Goal: Transaction & Acquisition: Purchase product/service

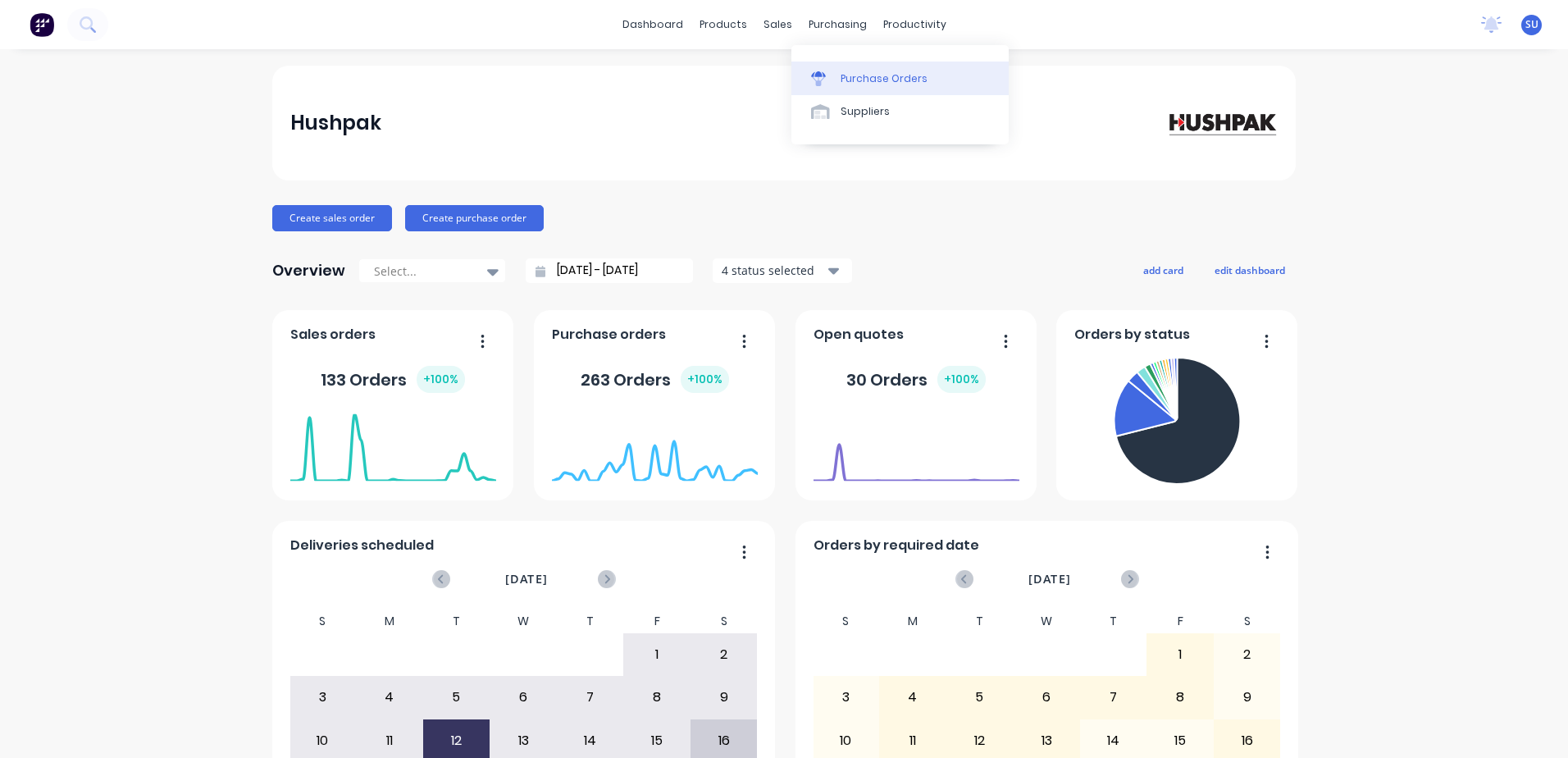
click at [882, 71] on div "Purchase Orders" at bounding box center [884, 79] width 87 height 15
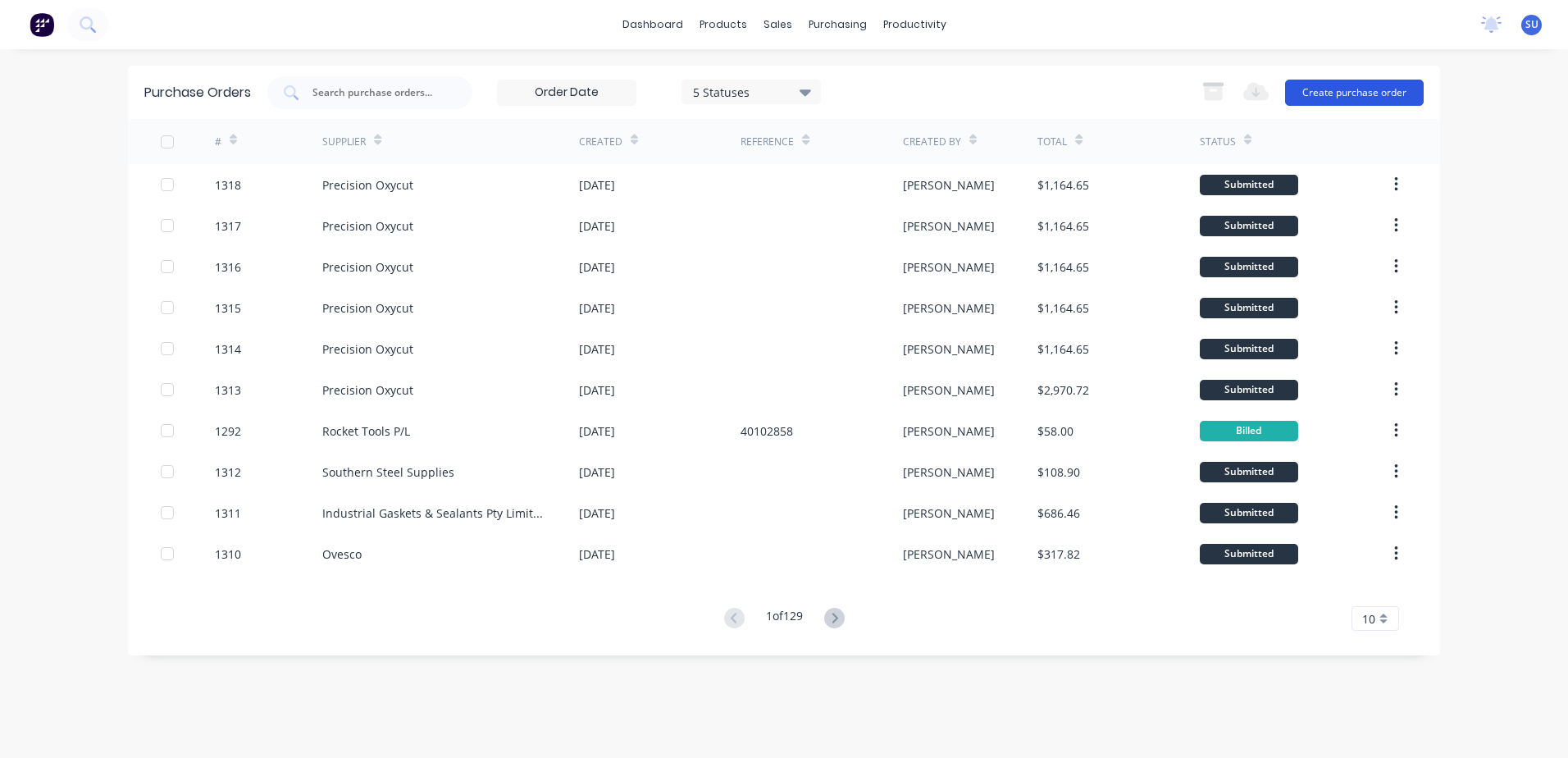
click at [1330, 93] on button "Create purchase order" at bounding box center [1354, 93] width 139 height 26
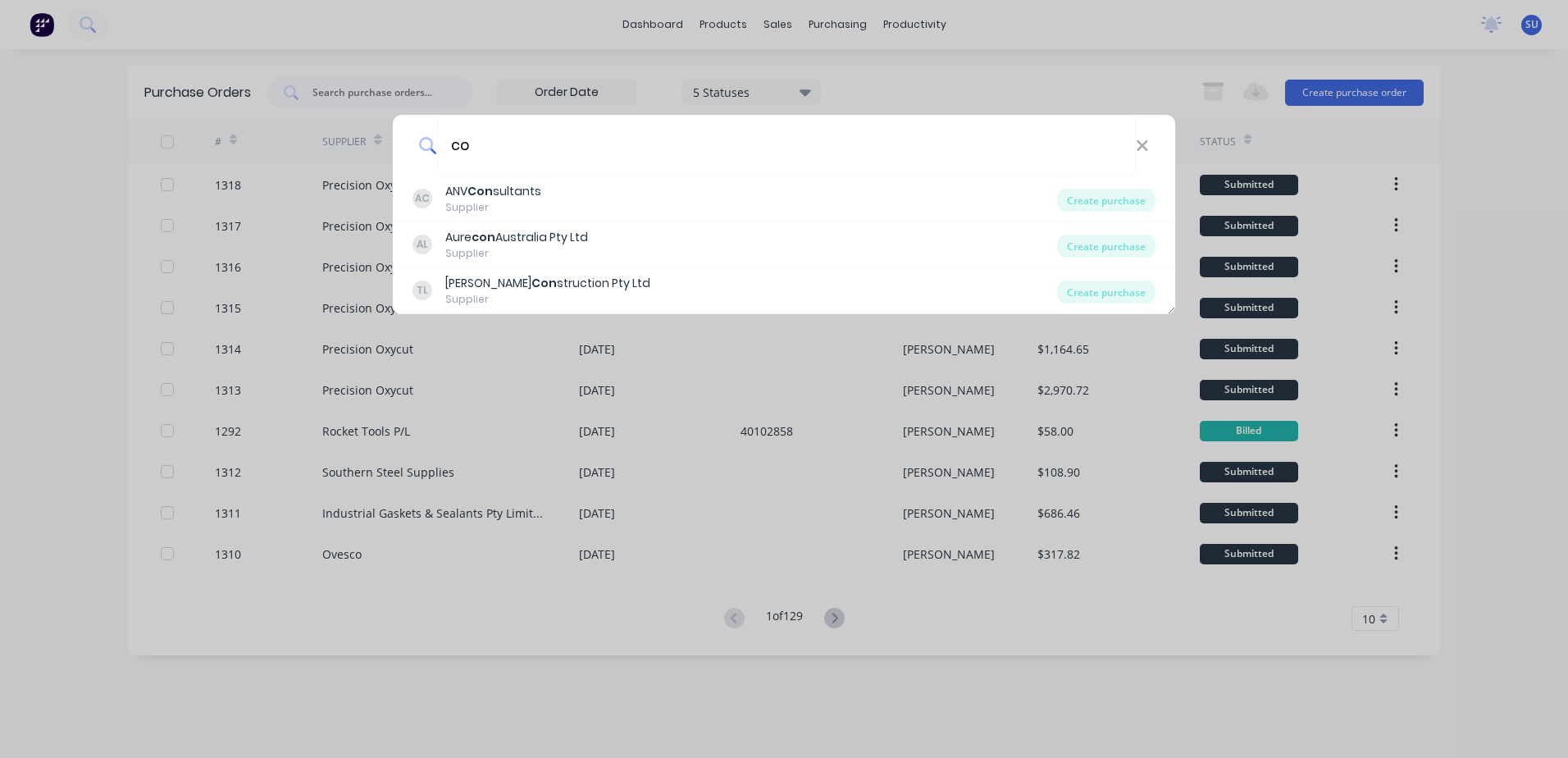
type input "c"
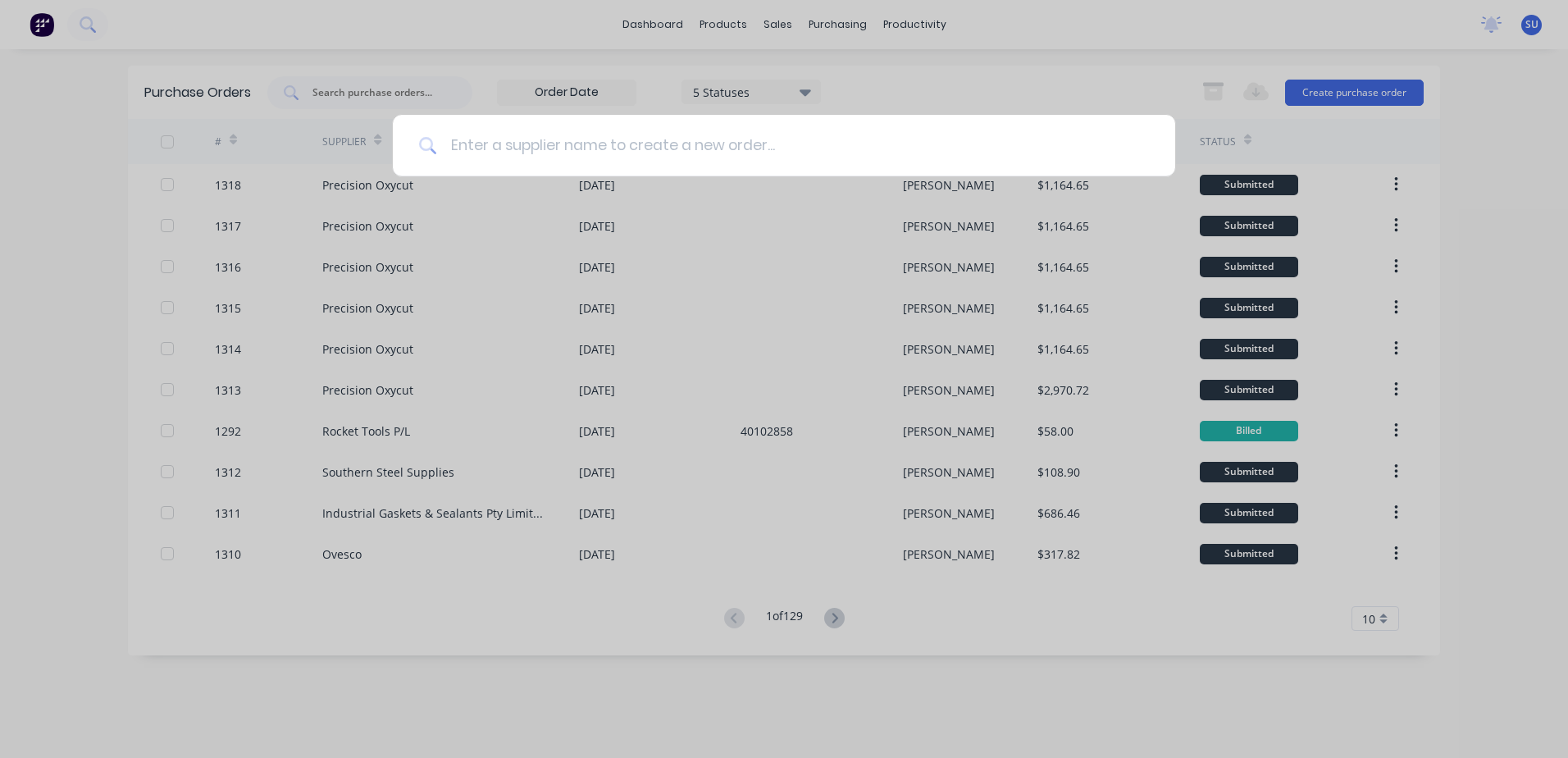
click at [518, 142] on input at bounding box center [793, 146] width 712 height 62
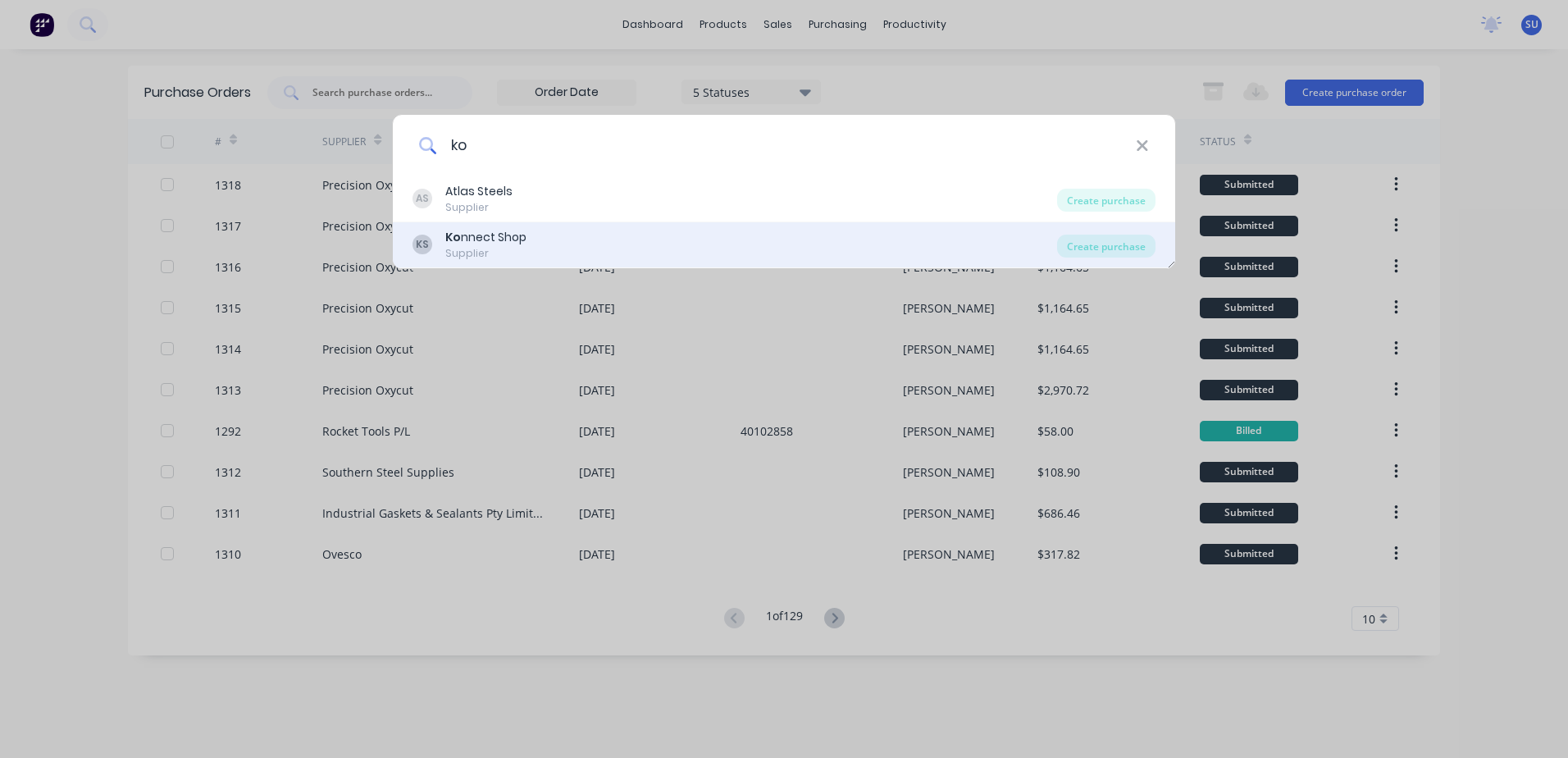
type input "ko"
click at [515, 247] on div "Supplier" at bounding box center [485, 254] width 82 height 15
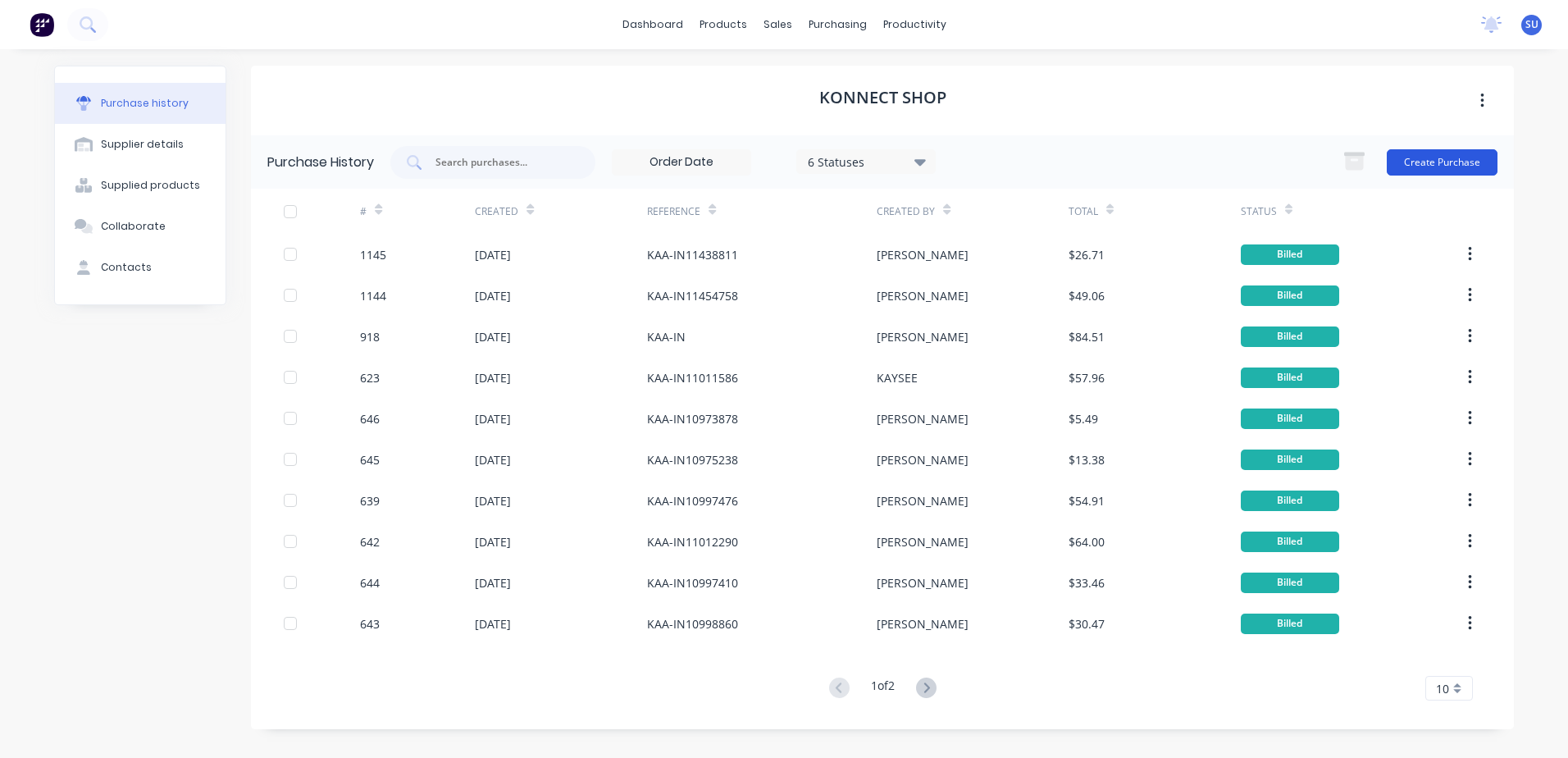
click at [1446, 166] on button "Create Purchase" at bounding box center [1442, 162] width 111 height 26
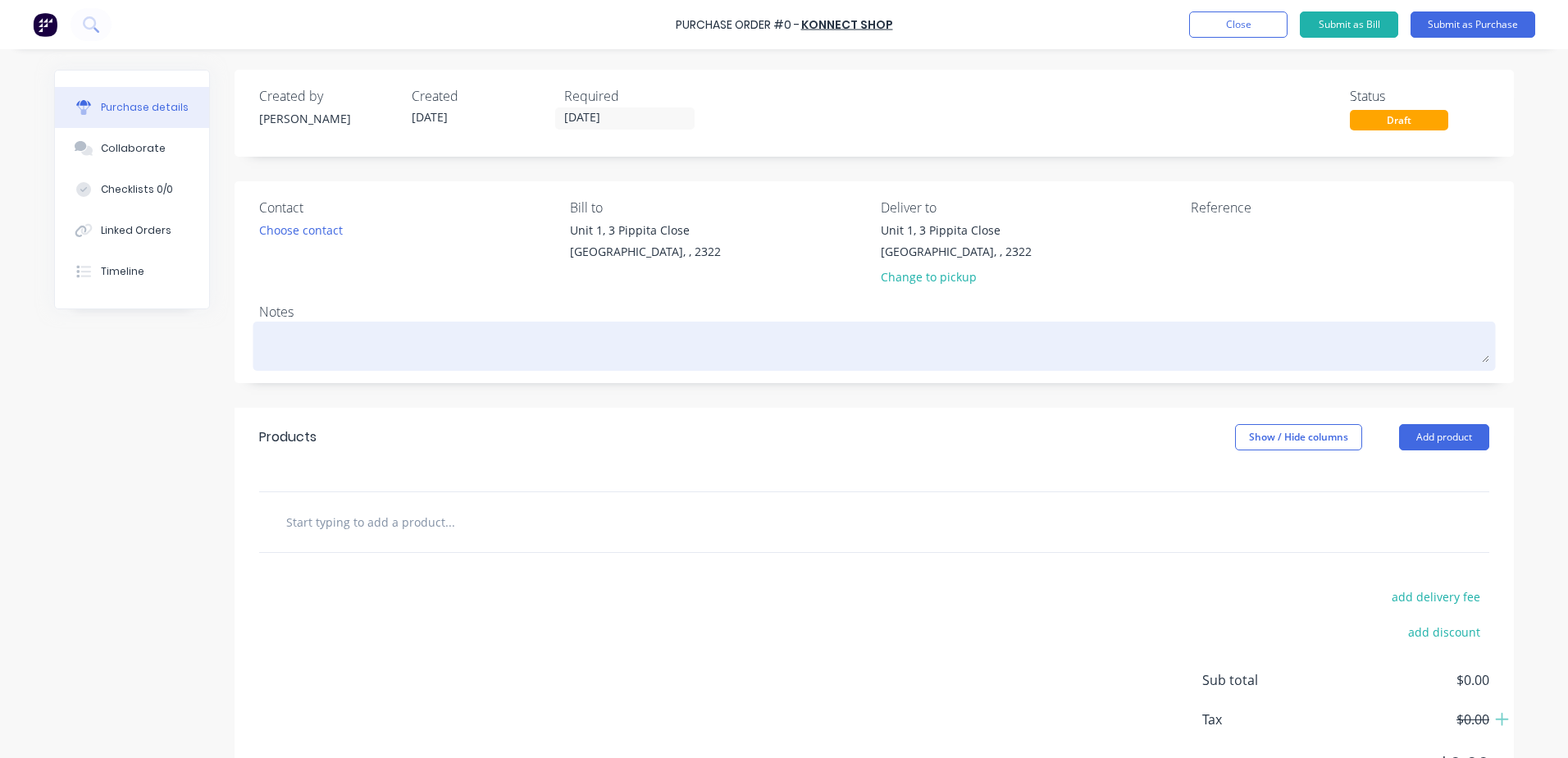
click at [291, 342] on textarea at bounding box center [874, 343] width 1231 height 37
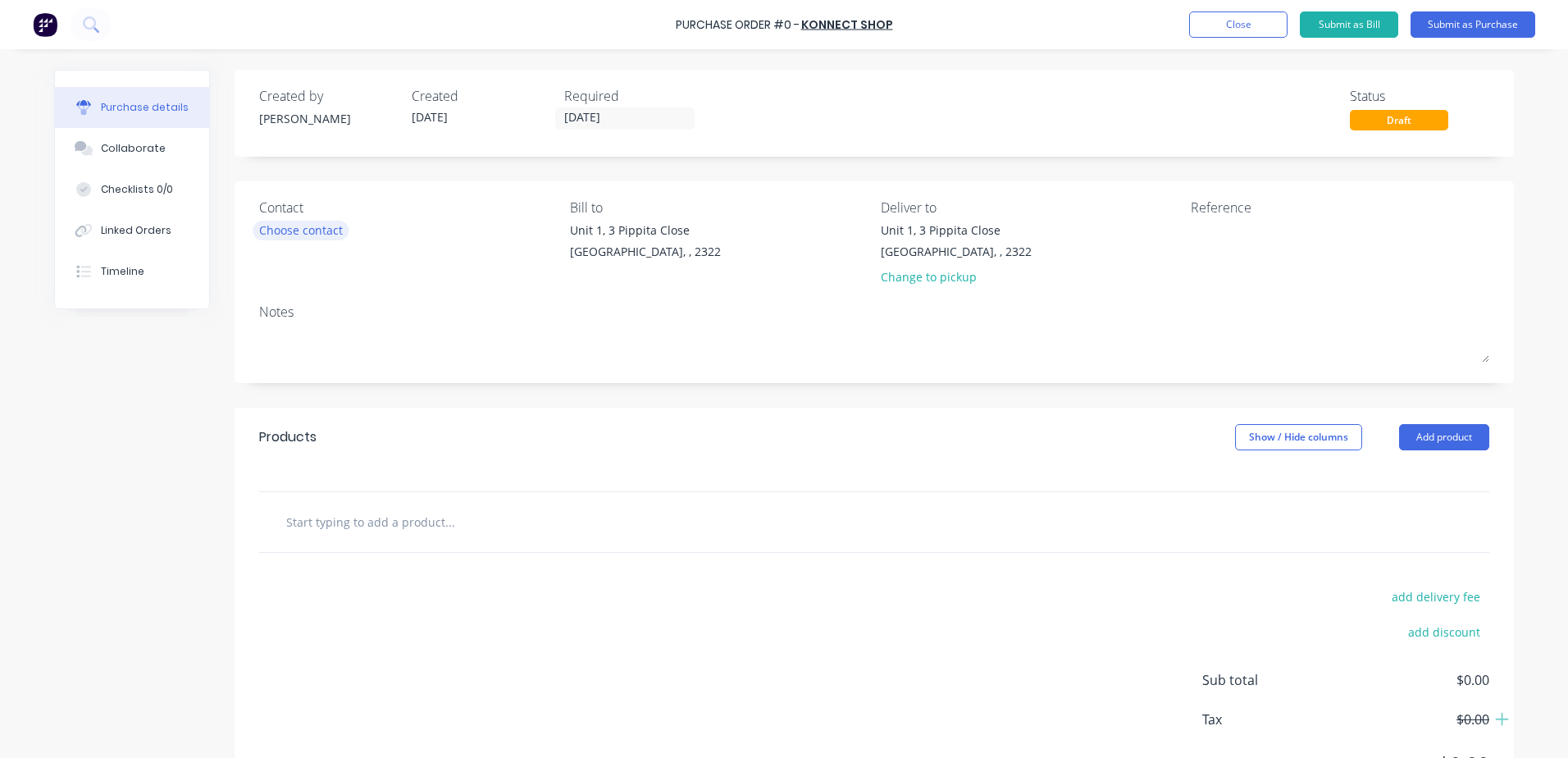
click at [306, 230] on div "Choose contact" at bounding box center [301, 230] width 83 height 17
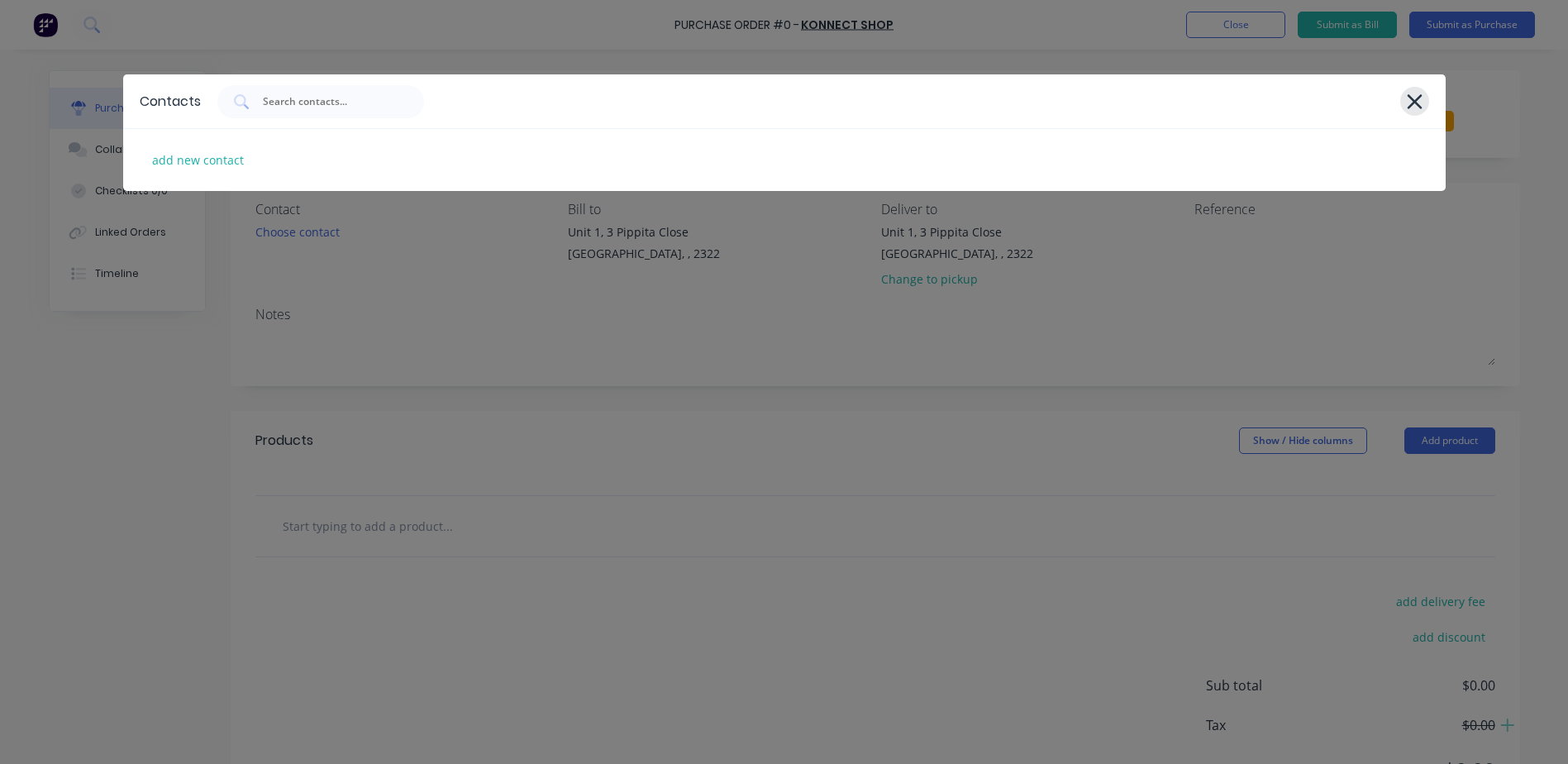
click at [1410, 96] on icon at bounding box center [1415, 102] width 15 height 15
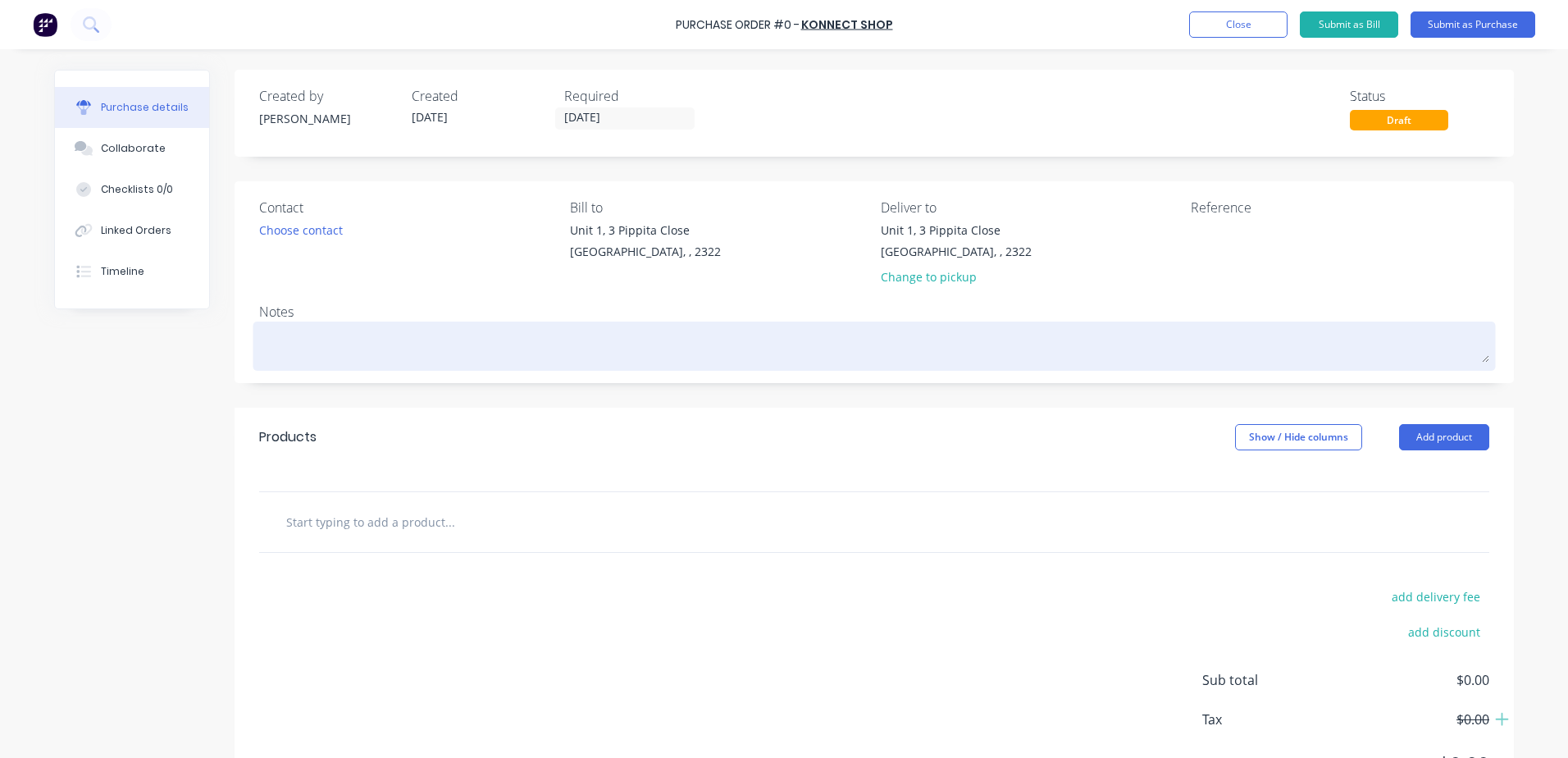
click at [338, 344] on textarea at bounding box center [874, 343] width 1231 height 37
click at [282, 349] on textarea at bounding box center [874, 343] width 1231 height 37
type textarea "x"
type textarea "S"
type textarea "x"
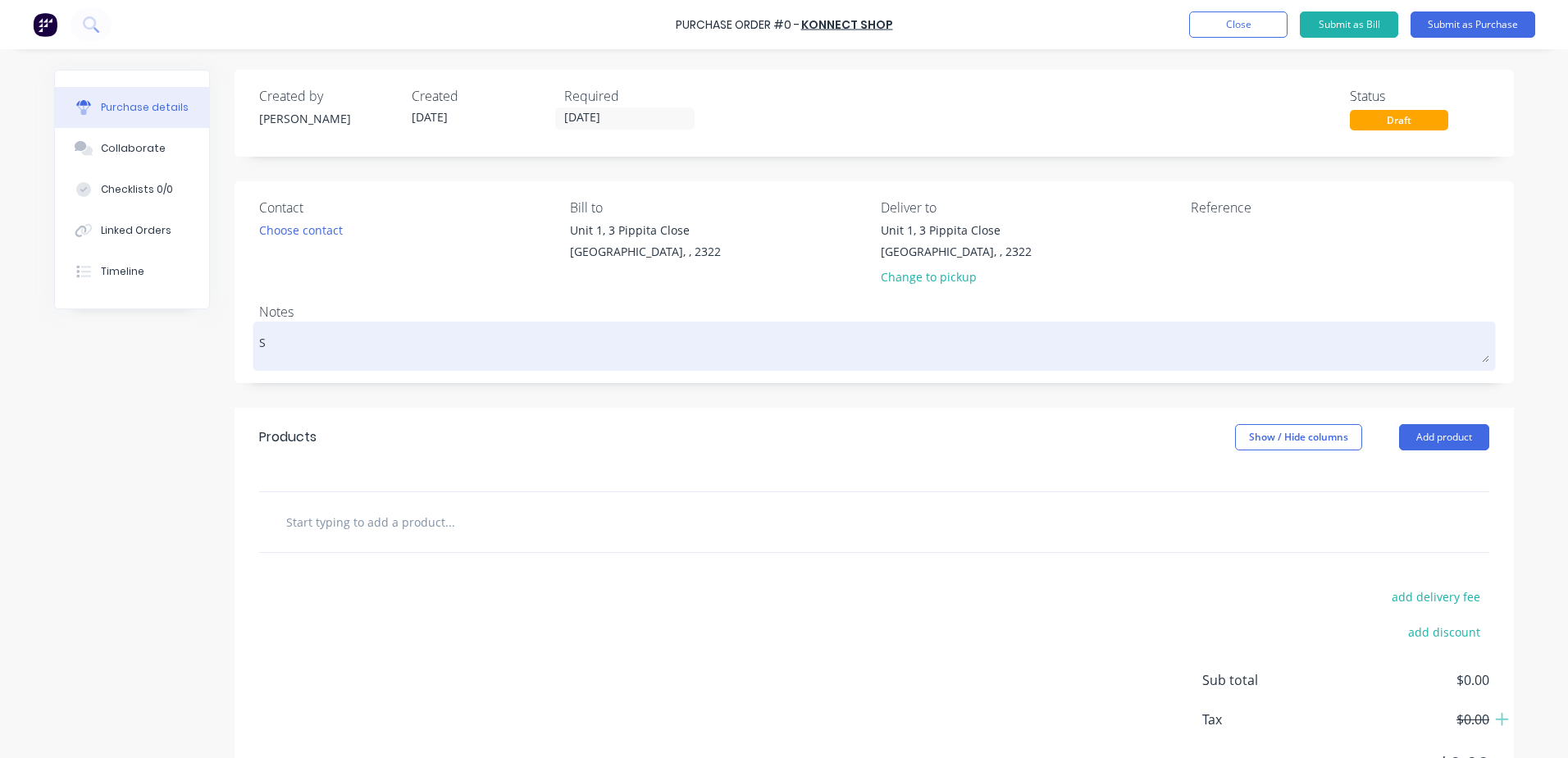
type textarea "Su"
type textarea "x"
type textarea "Sup"
type textarea "x"
type textarea "Supp"
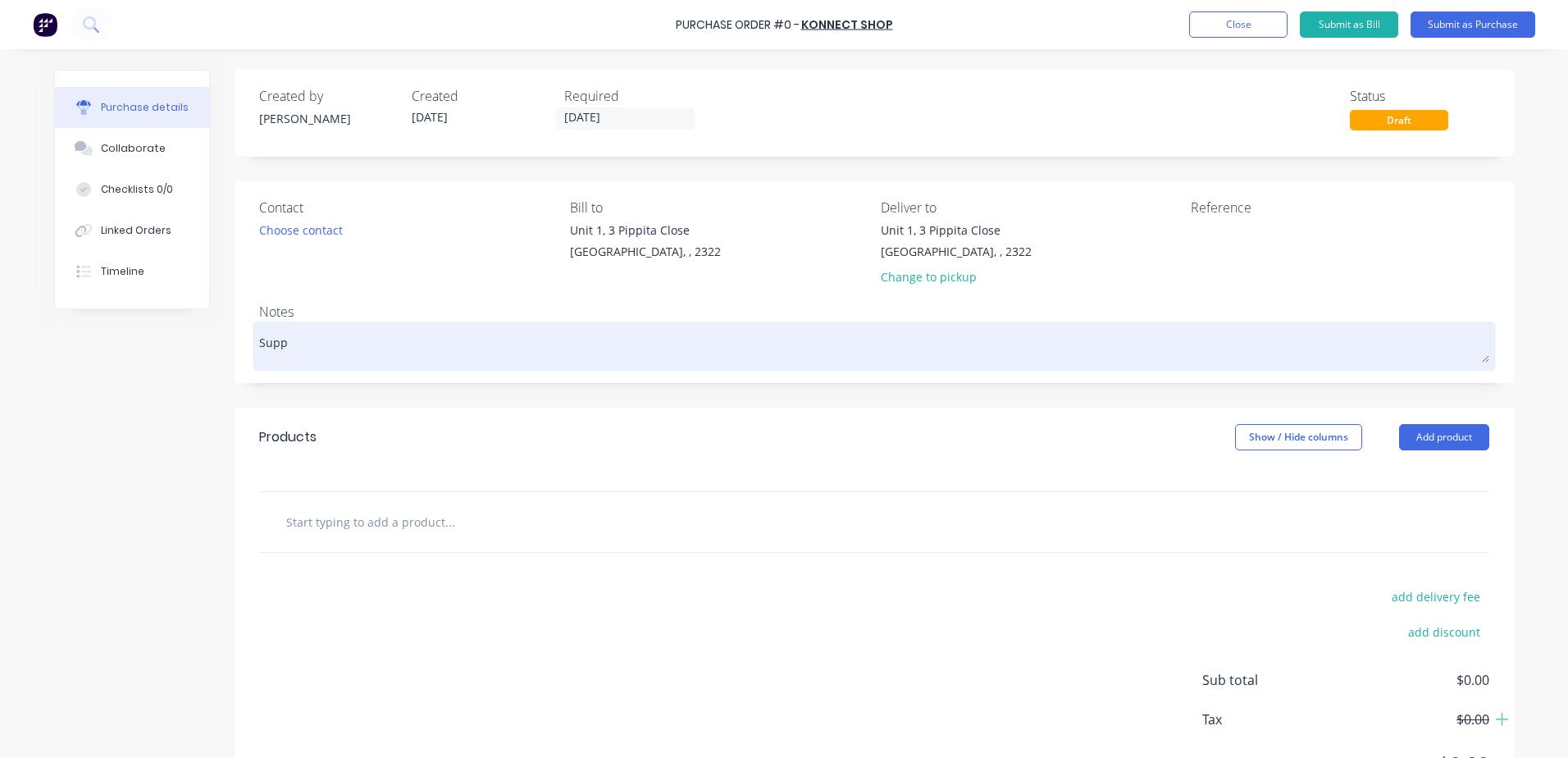
type textarea "x"
type textarea "Suppl"
type textarea "x"
type textarea "Supply"
type textarea "x"
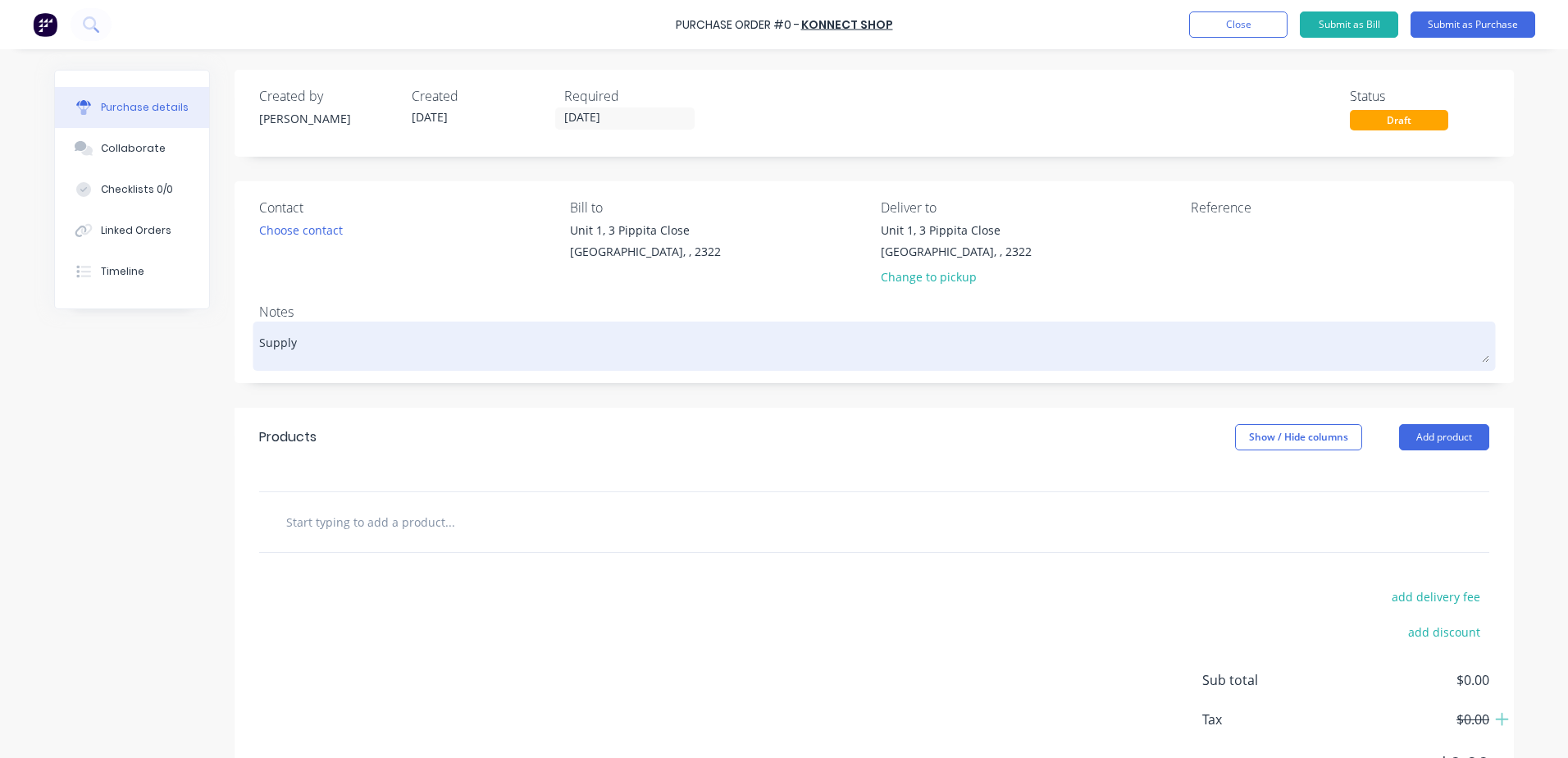
type textarea "Supply"
type textarea "x"
type textarea "Supply H"
type textarea "x"
type textarea "Supply Ho"
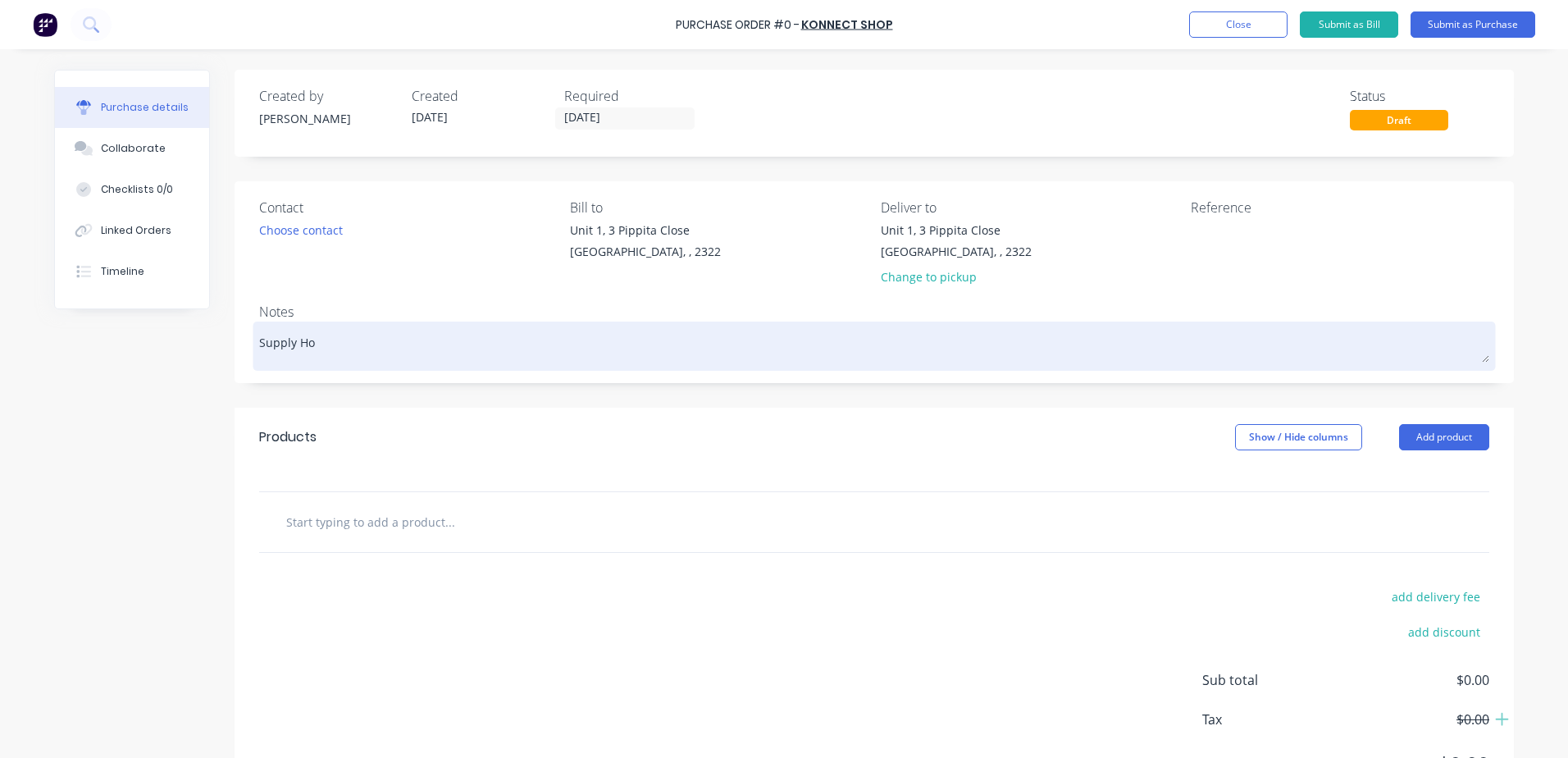
type textarea "x"
type textarea "Supply Hol"
type textarea "x"
type textarea "Supply Hold"
type textarea "x"
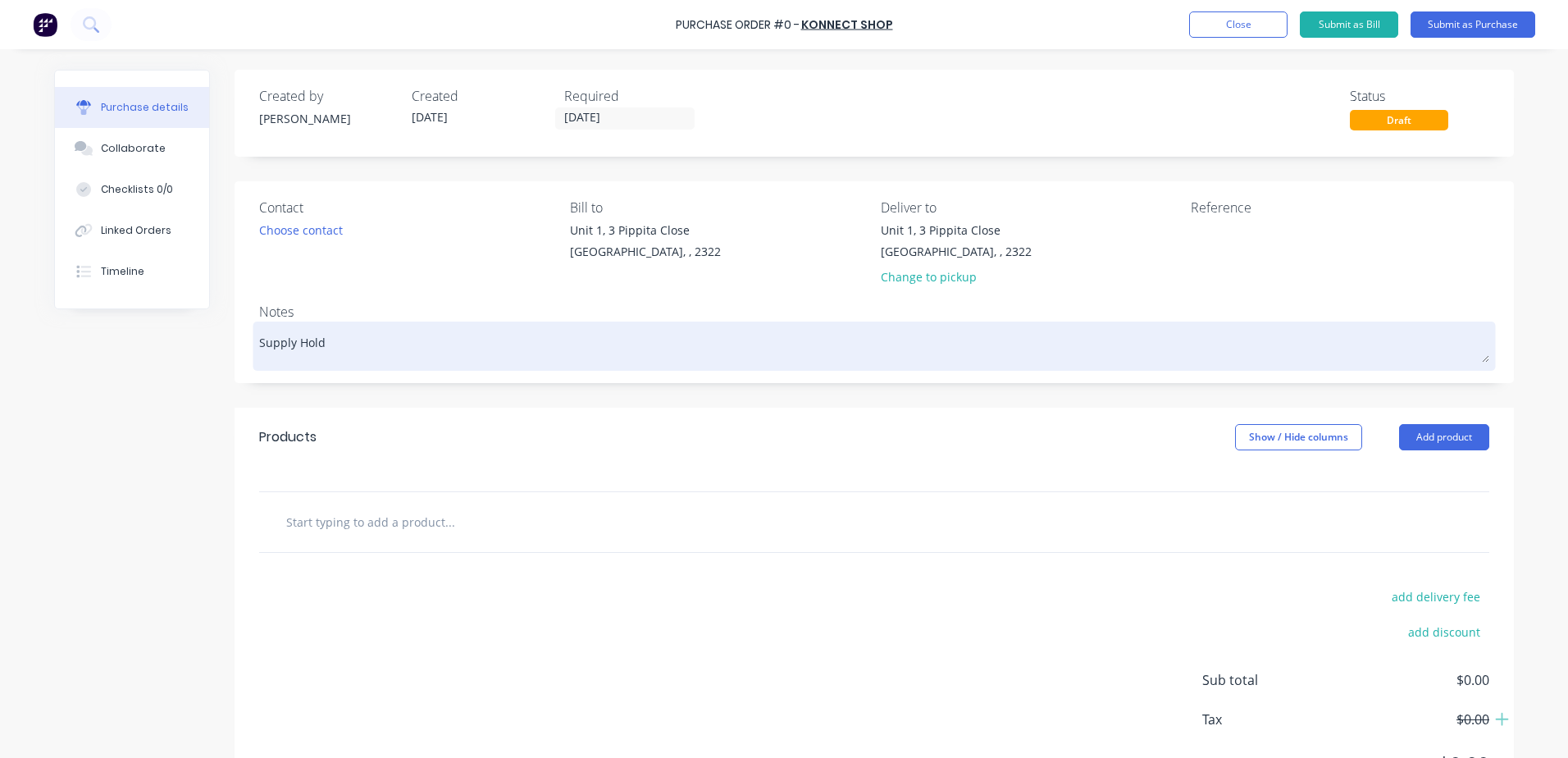
type textarea "Supply Hold"
type textarea "x"
type textarea "Supply Hold d"
type textarea "x"
type textarea "Supply Hold do"
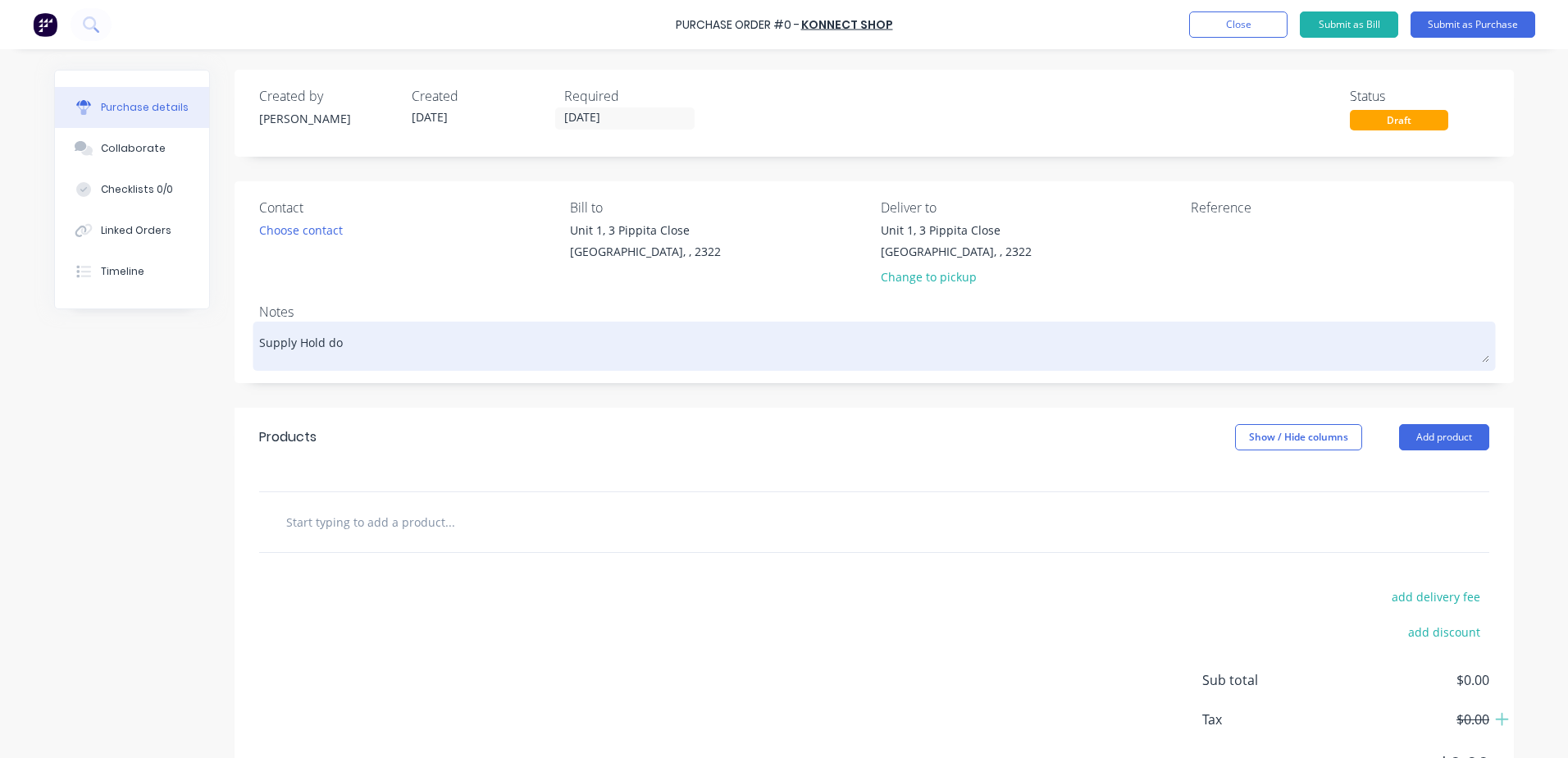
type textarea "x"
type textarea "Supply Hold dow"
type textarea "x"
type textarea "Supply Hold down"
type textarea "x"
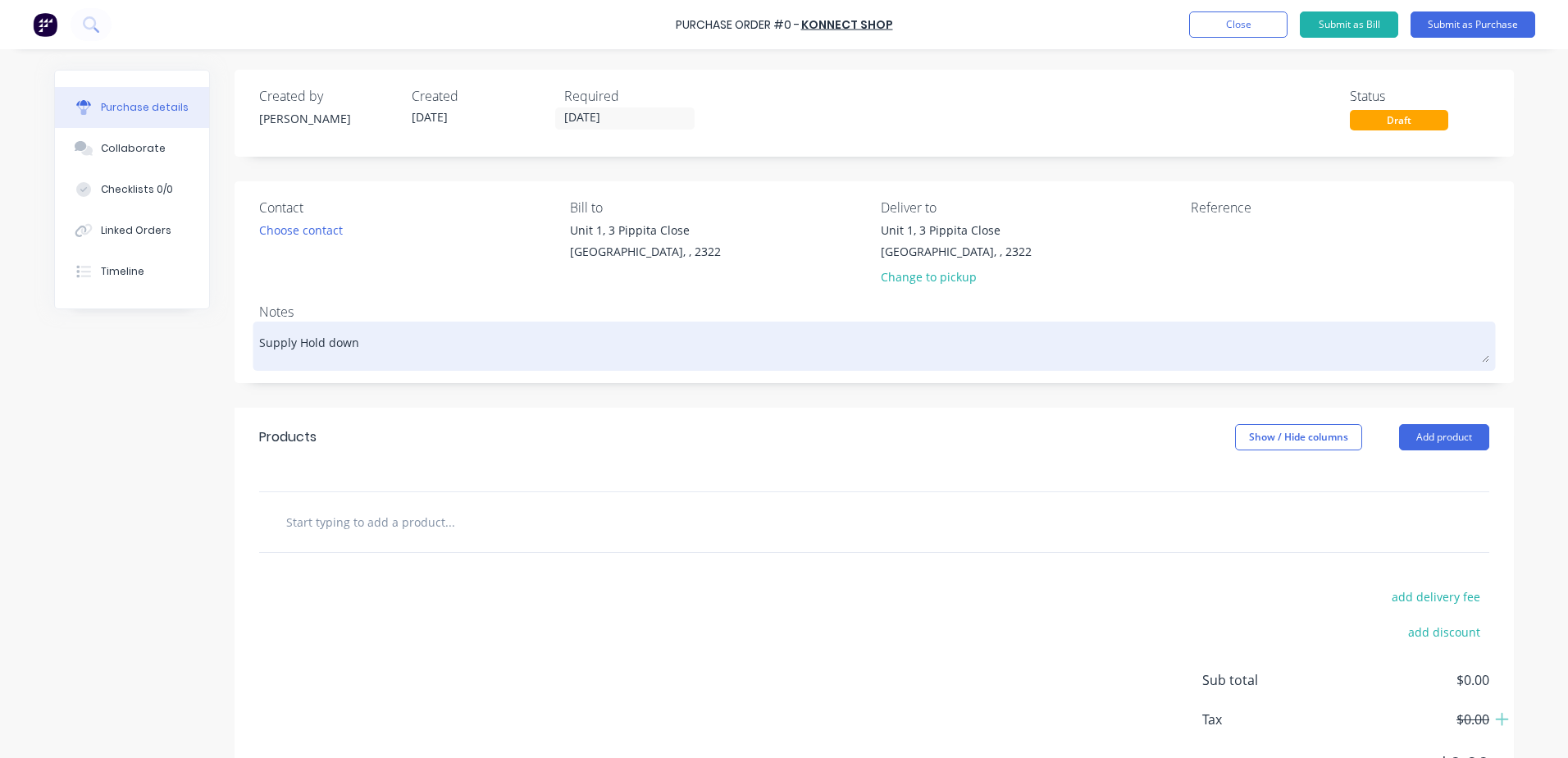
type textarea "Supply Hold down"
type textarea "x"
type textarea "Supply Hold down b"
type textarea "x"
type textarea "Supply Hold down bo"
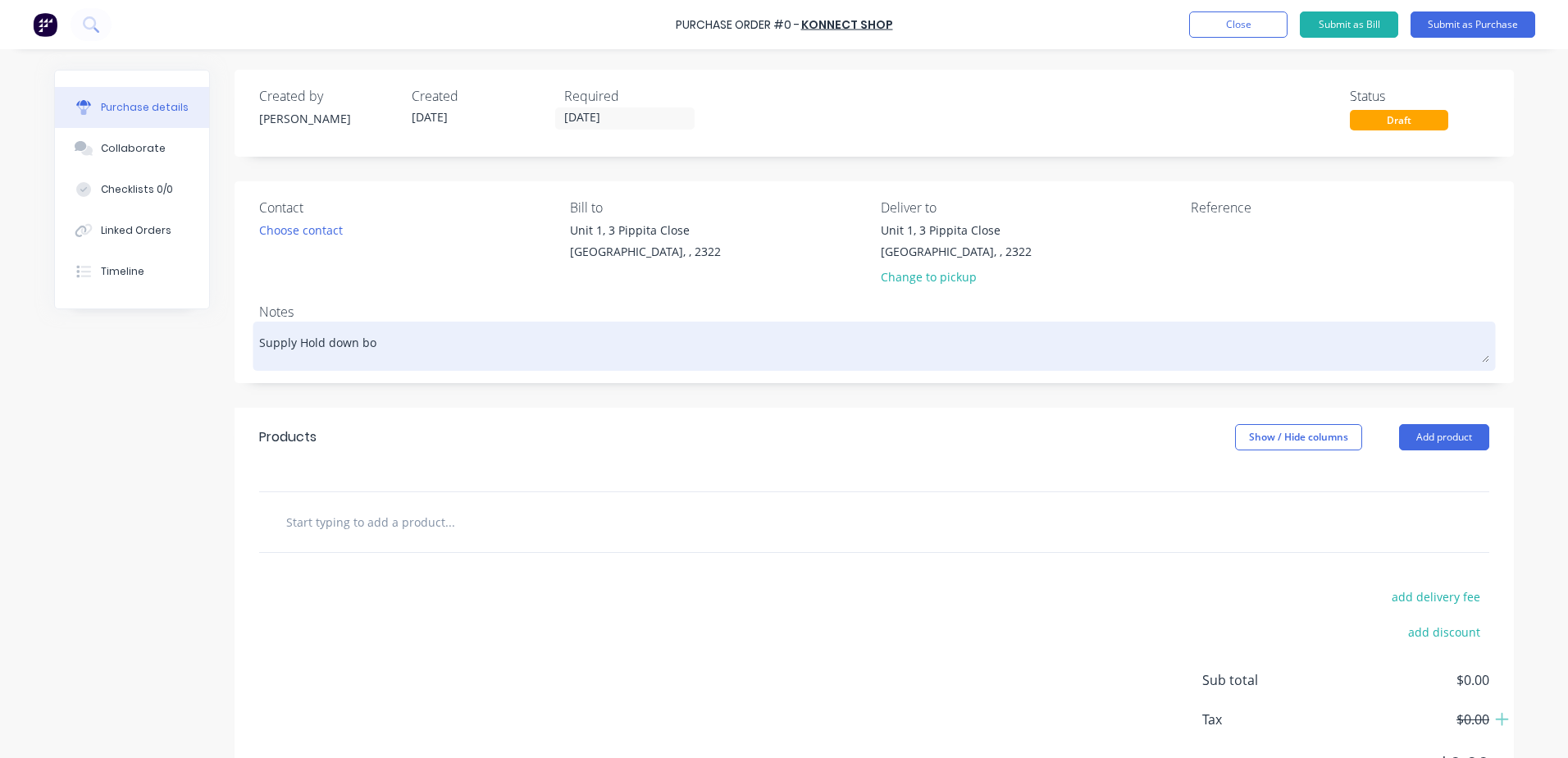
type textarea "x"
type textarea "Supply Hold down bol"
type textarea "x"
type textarea "Supply Hold down bolt"
type textarea "x"
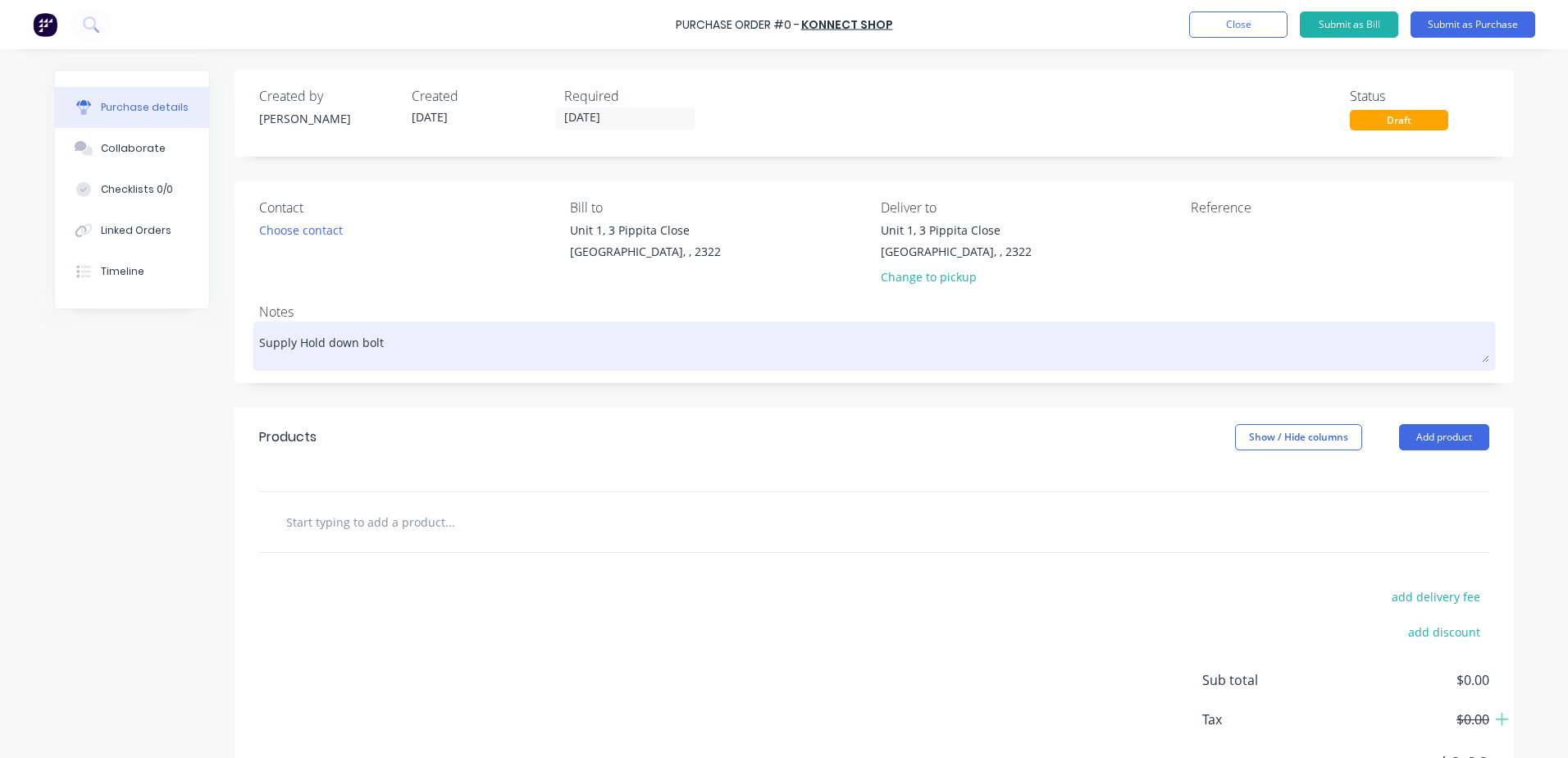
type textarea "Supply Hold down bolts"
type textarea "x"
type textarea "Supply Hold down bolts"
type textarea "x"
type textarea "Supply Hold down bolts c"
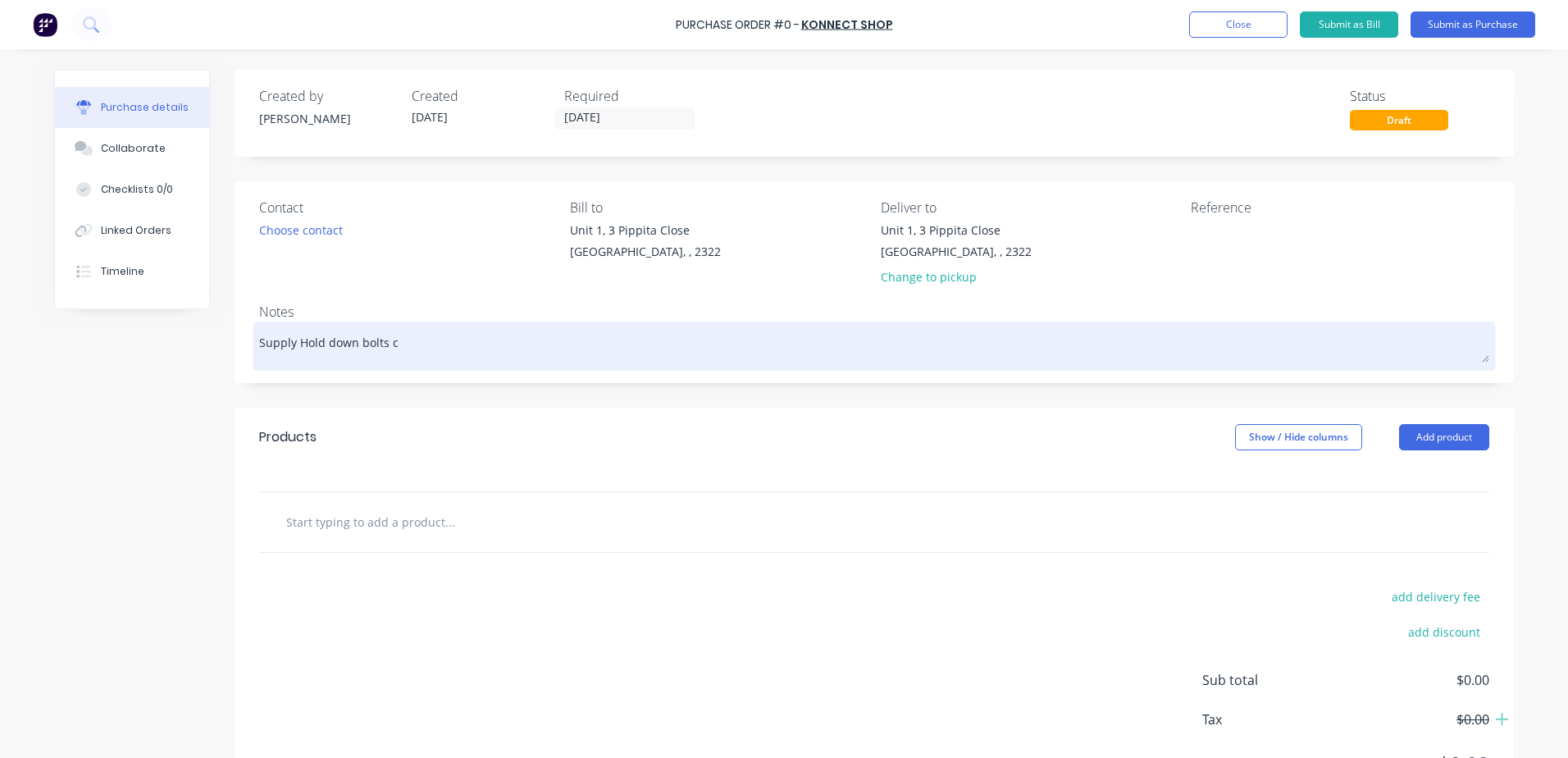
type textarea "x"
type textarea "Supply Hold down bolts cu"
type textarea "x"
type textarea "Supply Hold down bolts cut"
type textarea "x"
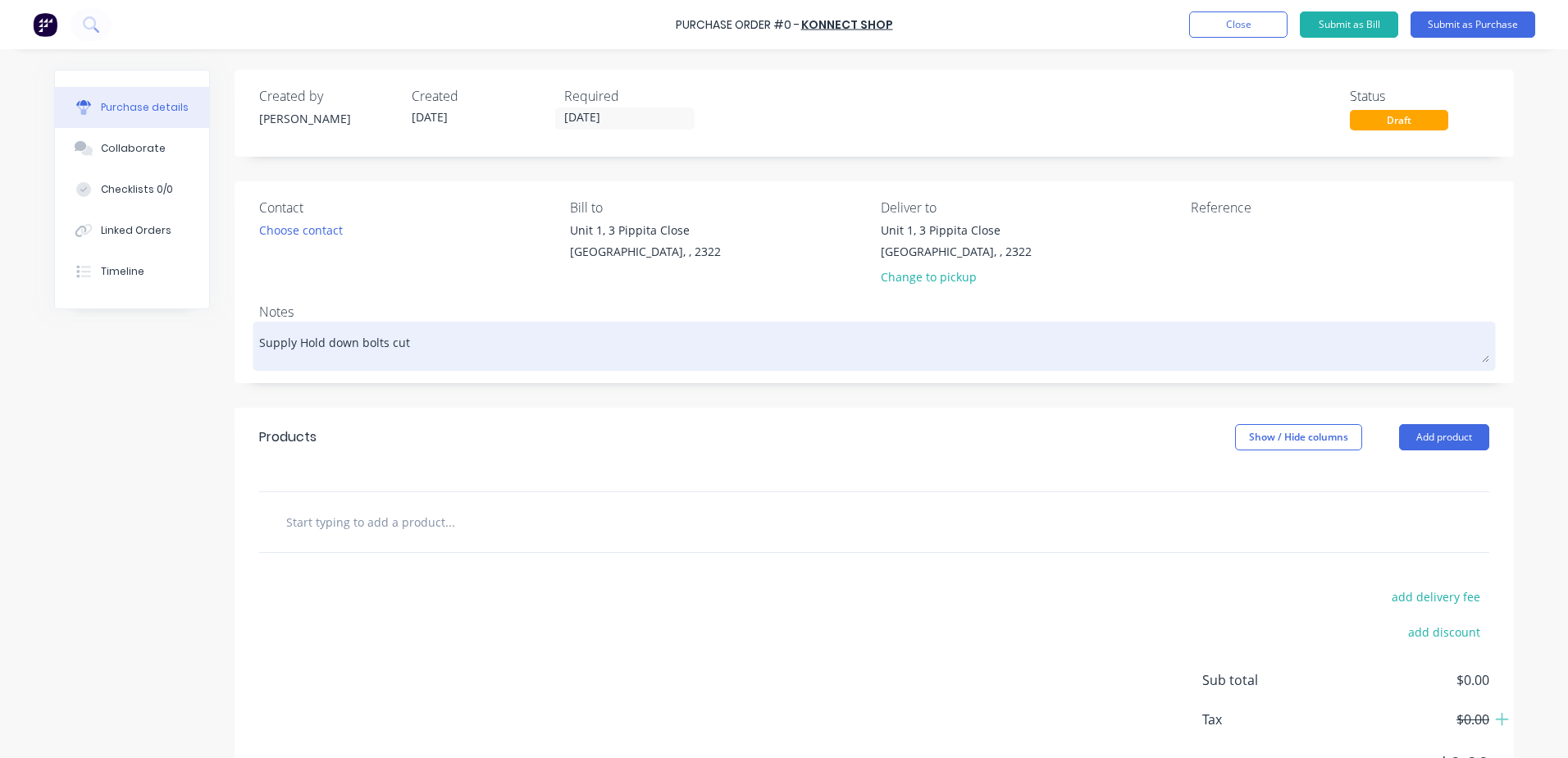
type textarea "Supply Hold down bolts cut"
type textarea "x"
type textarea "Supply Hold down bolts cut t"
type textarea "x"
type textarea "Supply Hold down bolts cut to"
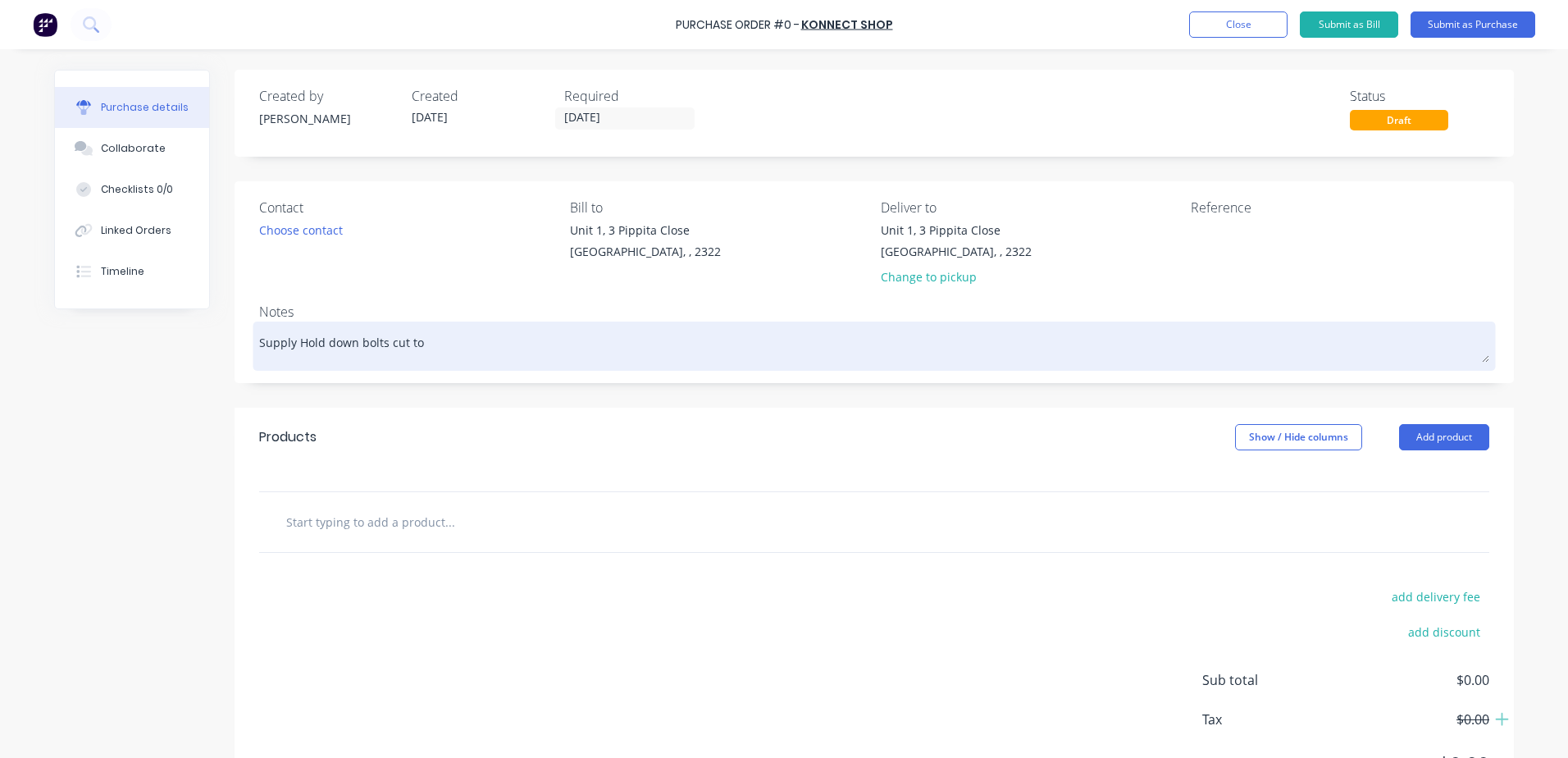
type textarea "x"
type textarea "Supply Hold down bolts cut to"
type textarea "x"
type textarea "Supply Hold down bolts cut to l"
type textarea "x"
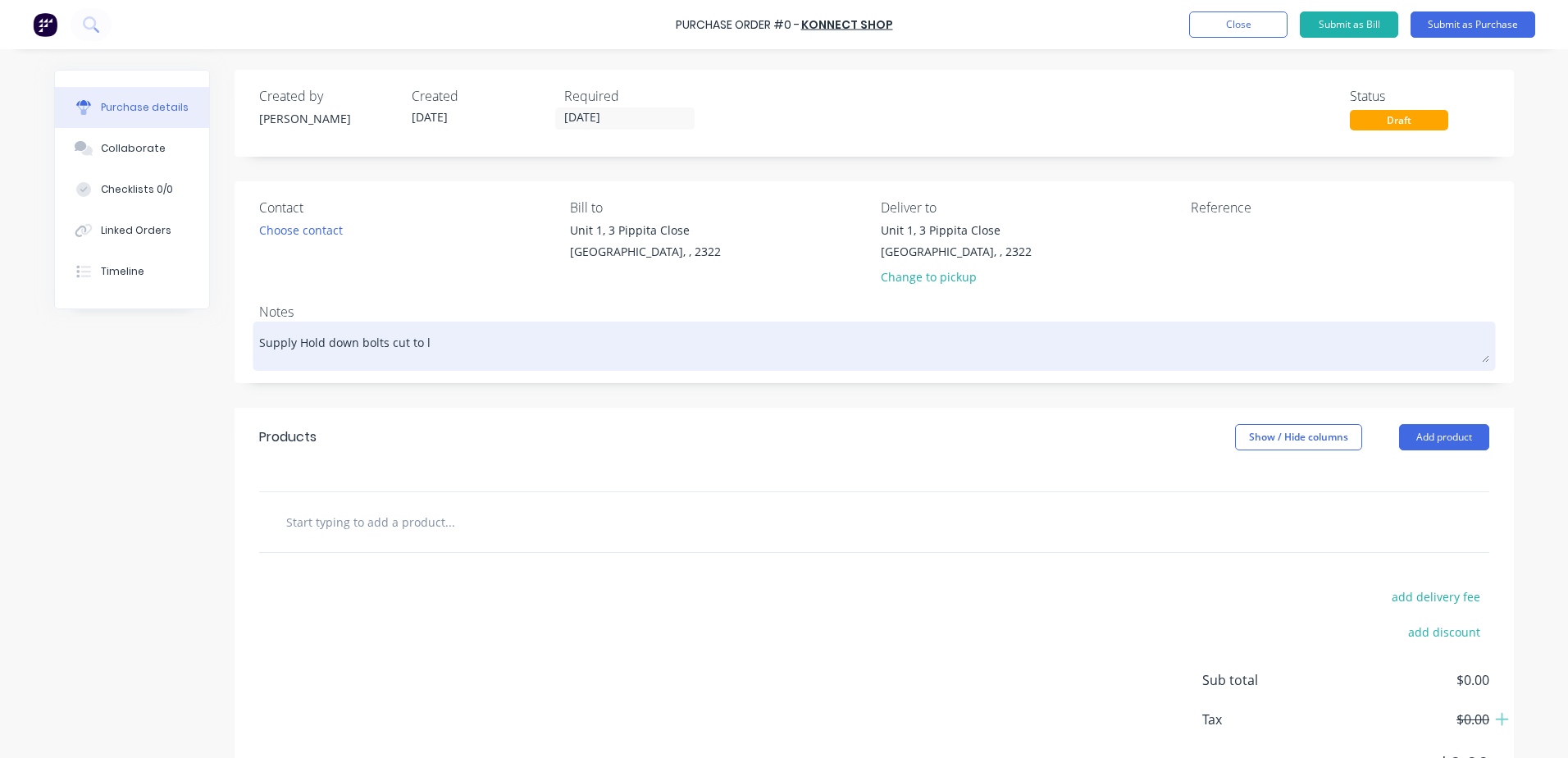
type textarea "Supply Hold down bolts cut to le"
type textarea "x"
type textarea "Supply Hold down bolts cut to len"
type textarea "x"
type textarea "Supply Hold down bolts cut to leng"
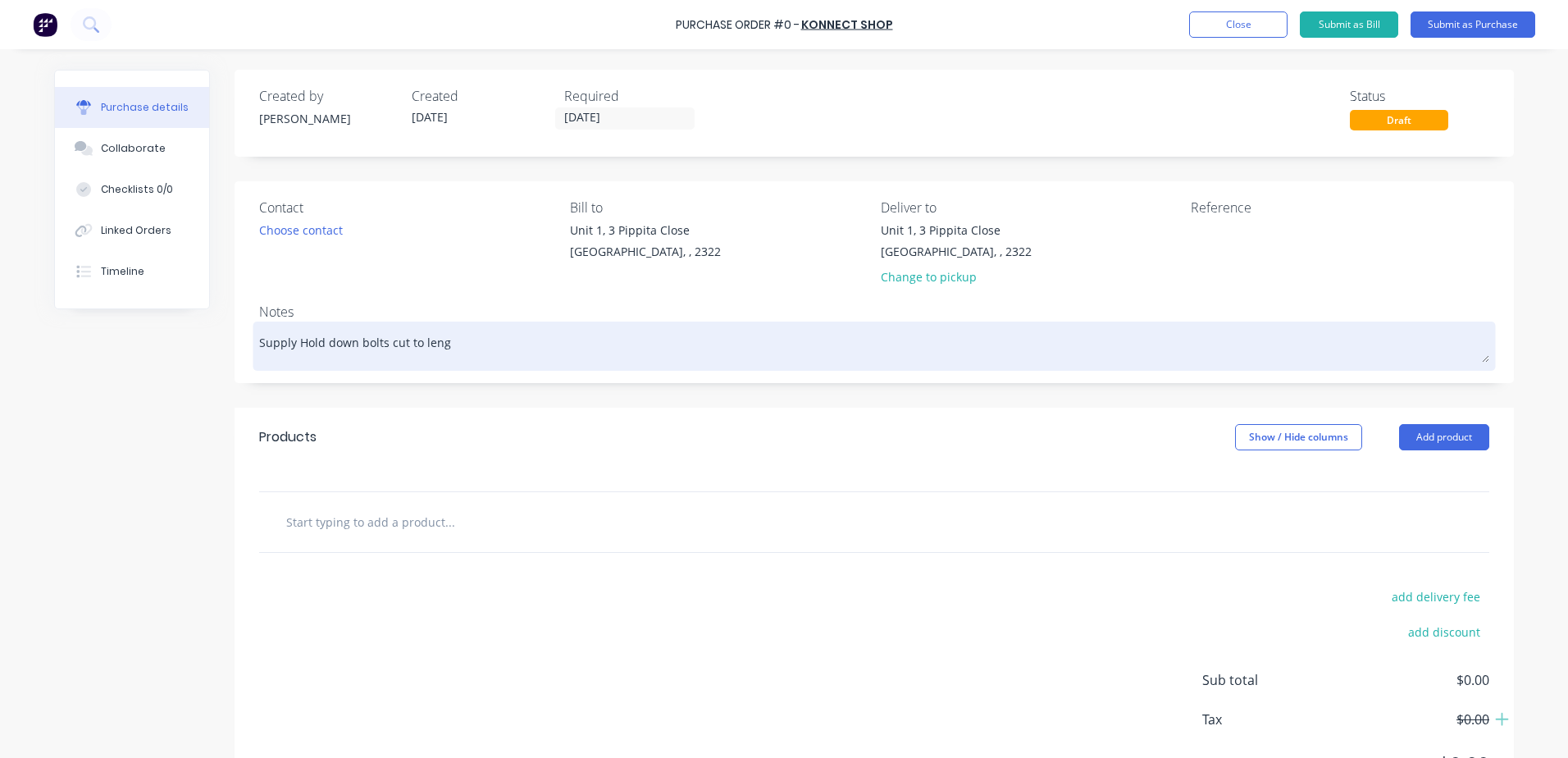
type textarea "x"
type textarea "Supply Hold down bolts cut to lengt"
type textarea "x"
type textarea "Supply Hold down bolts cut to length"
type textarea "x"
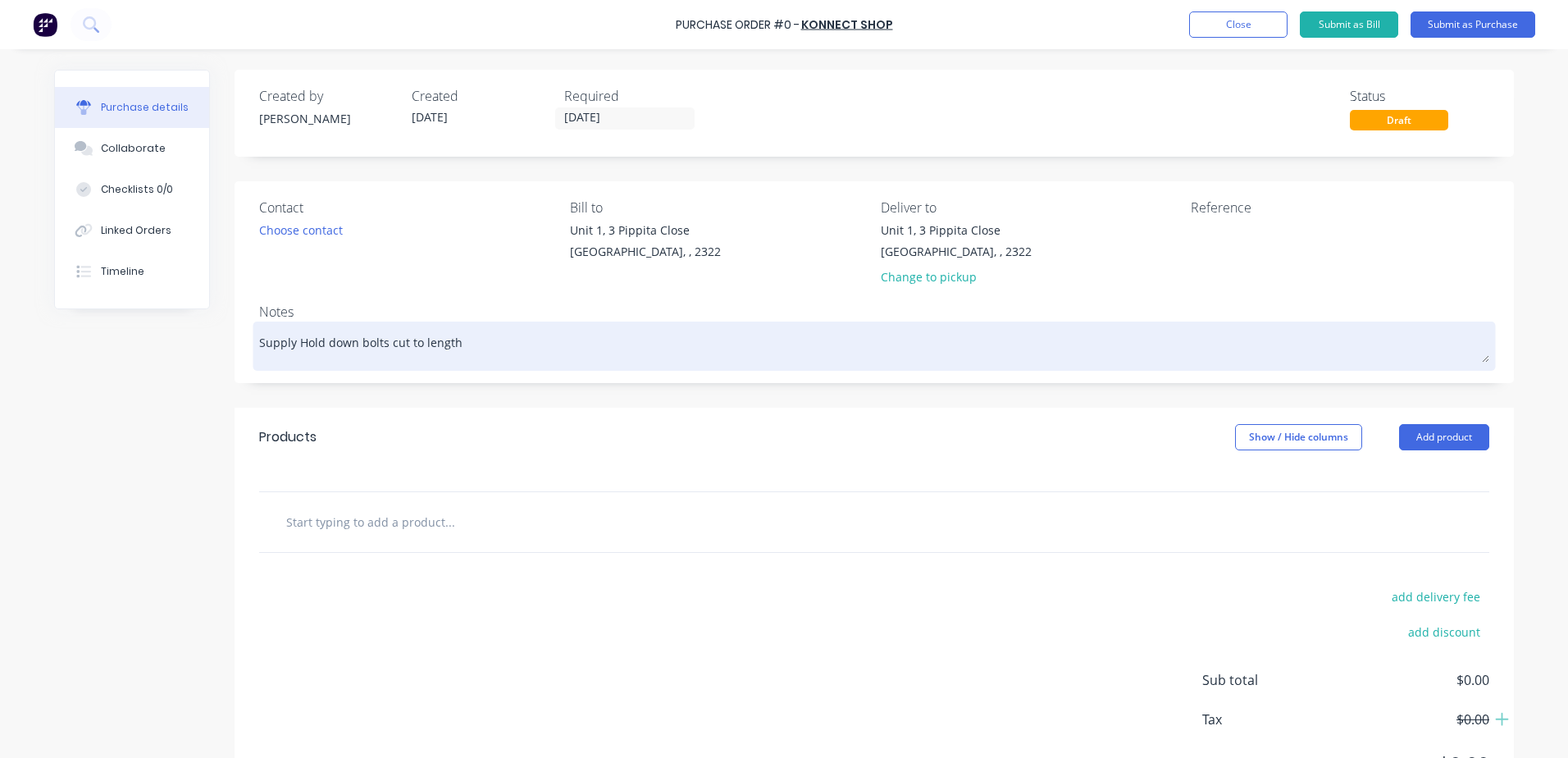
type textarea "Supply Hold down bolts cut to length"
type textarea "x"
type textarea "Supply Hold down bolts cut to length N"
type textarea "x"
type textarea "Supply Hold down bolts cut to length Ne"
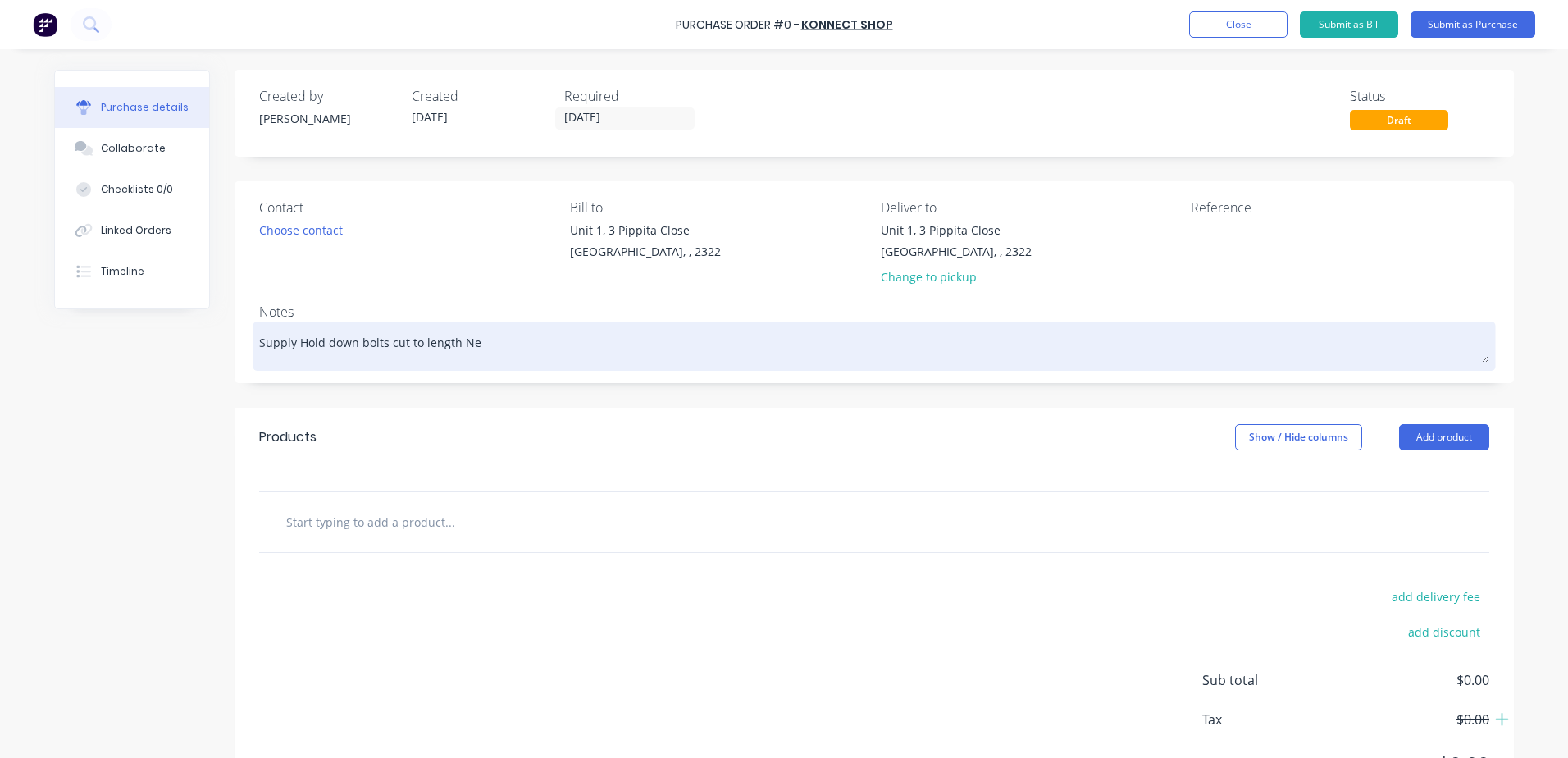
type textarea "x"
type textarea "Supply Hold down bolts cut to length New"
type textarea "x"
type textarea "Supply Hold down bolts cut to length Newp"
type textarea "x"
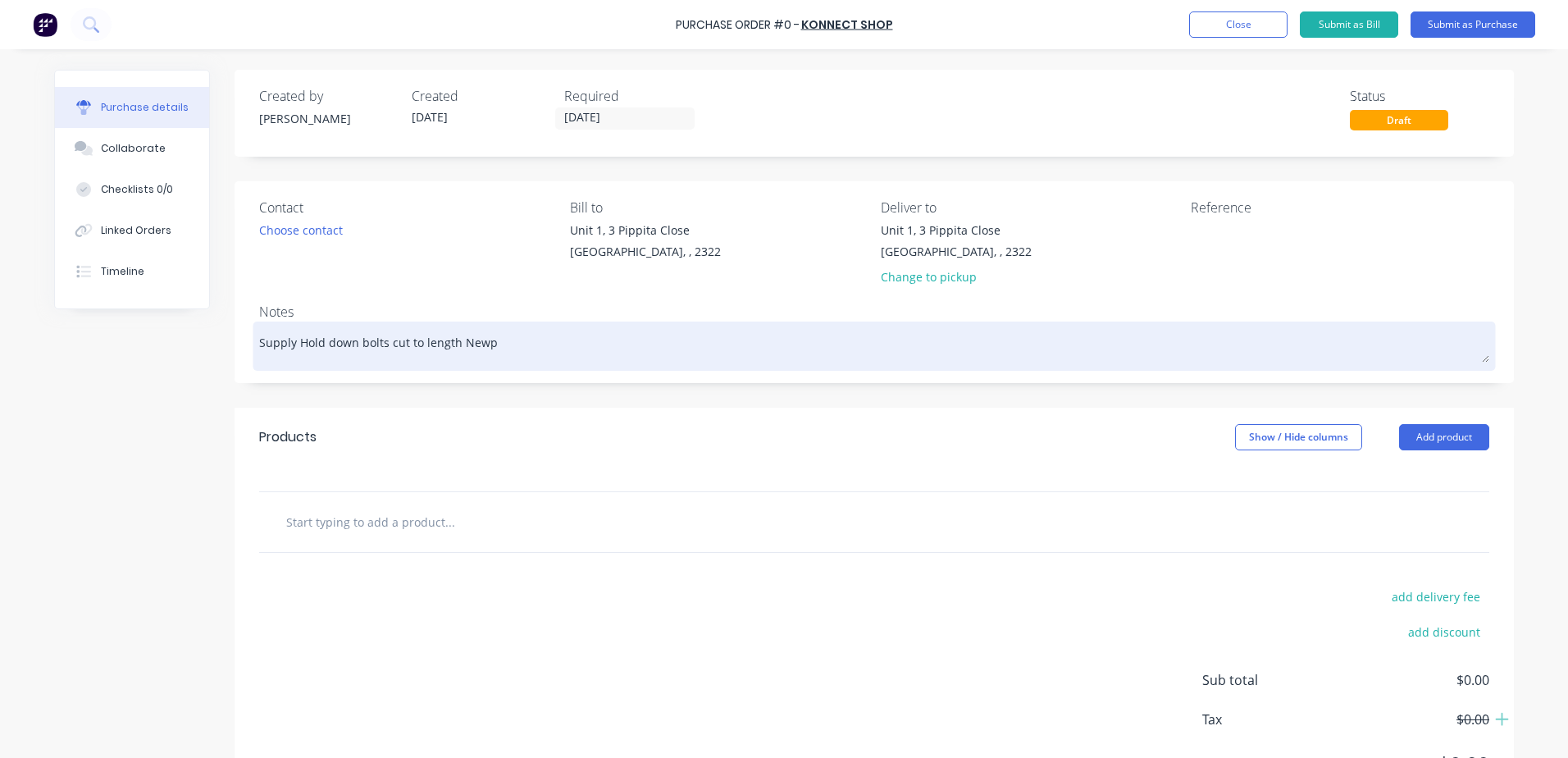
type textarea "Supply Hold down bolts cut to length Newpa"
type textarea "x"
type textarea "Supply Hold down bolts cut to length Newpav"
type textarea "x"
type textarea "Supply Hold down bolts cut to length Newpave"
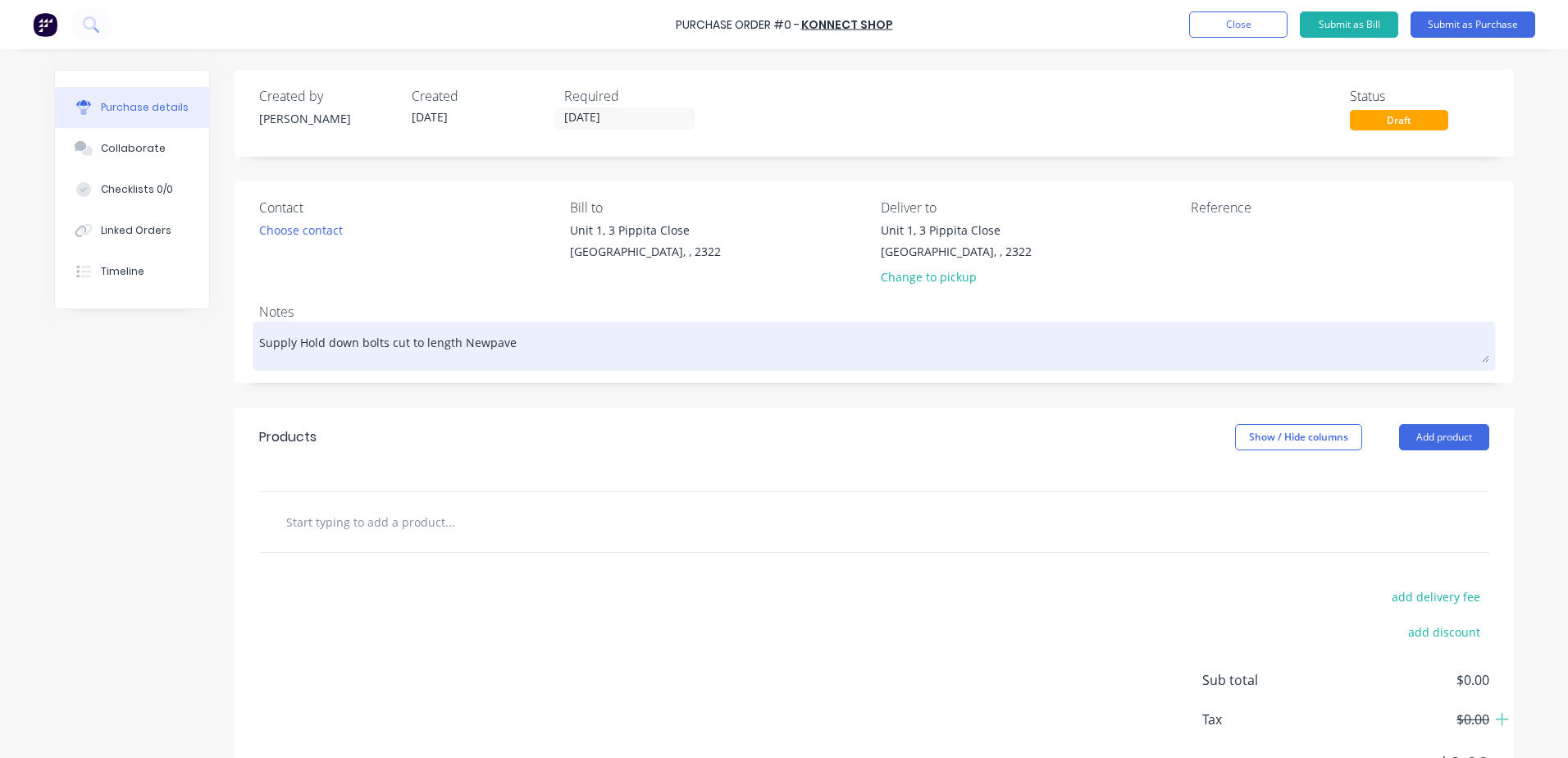
type textarea "x"
type textarea "Supply Hold down bolts cut to length Newpave"
type textarea "x"
type textarea "Supply Hold down bolts cut to length Newpave p"
type textarea "x"
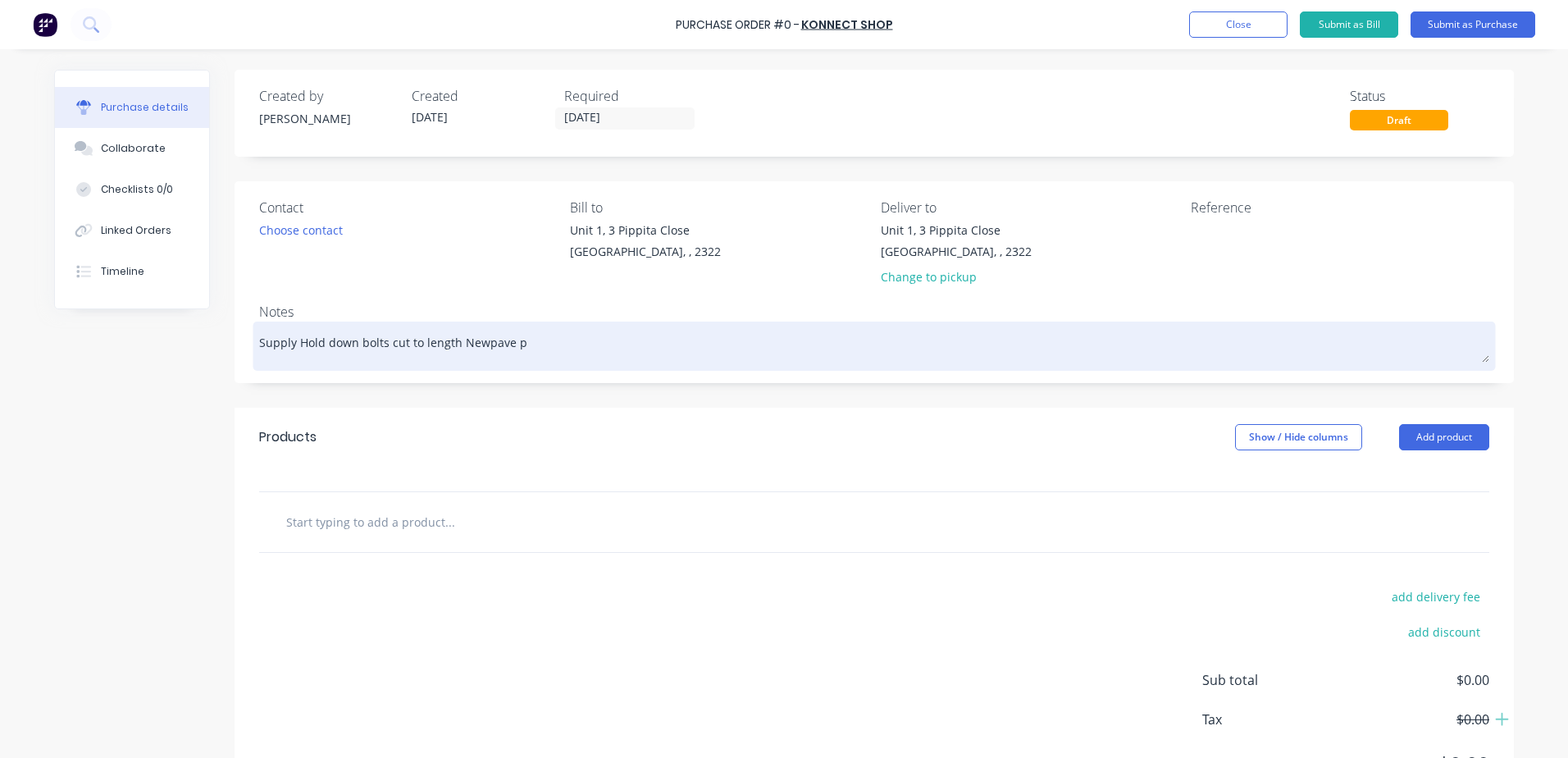
type textarea "Supply Hold down bolts cut to length Newpave pr"
type textarea "x"
type textarea "Supply Hold down bolts cut to length Newpave pro"
type textarea "x"
type textarea "Supply Hold down bolts cut to length Newpave proj"
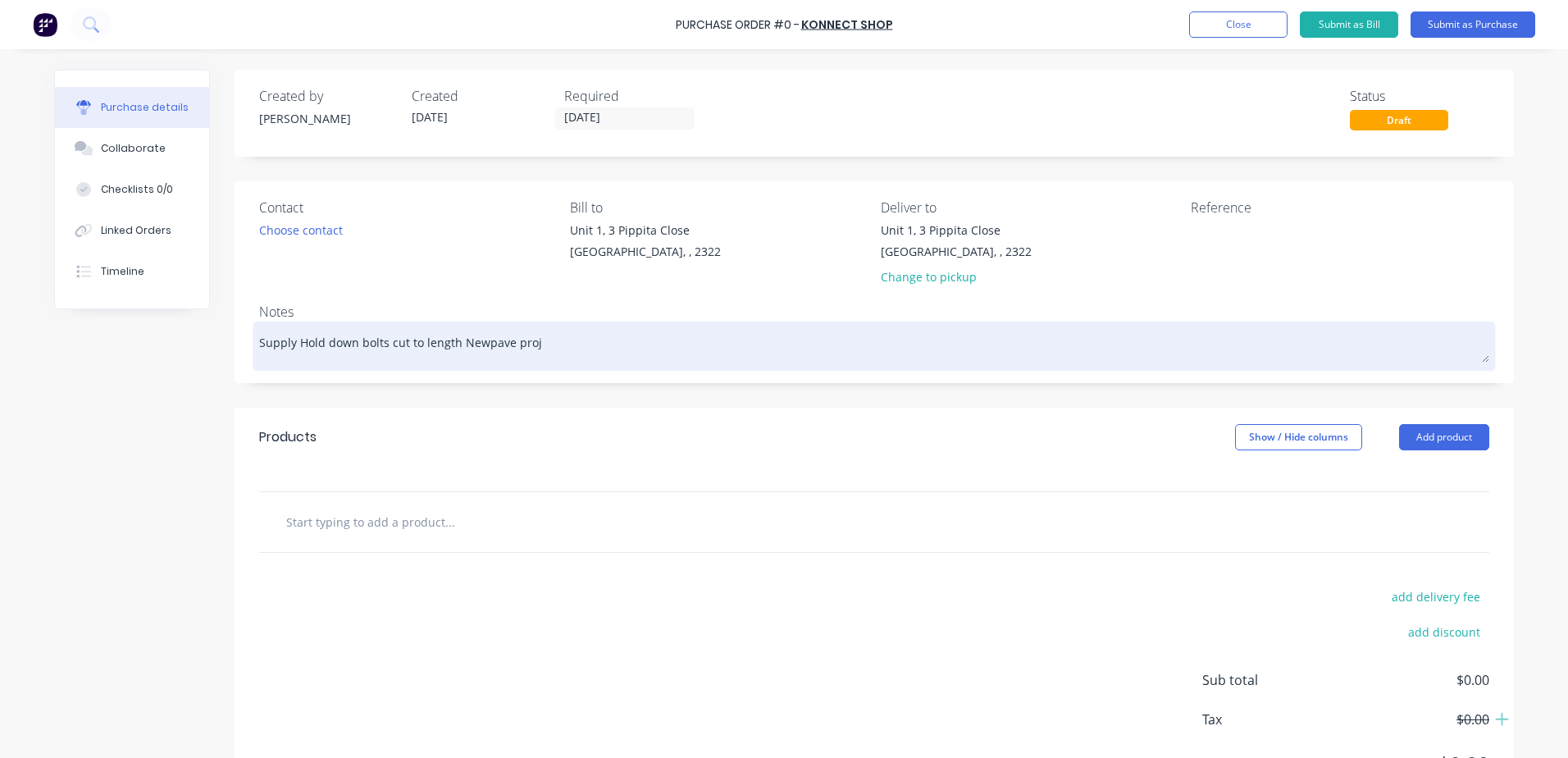
type textarea "x"
type textarea "Supply Hold down bolts cut to length Newpave proje"
type textarea "x"
type textarea "Supply Hold down bolts cut to length Newpave projec"
type textarea "x"
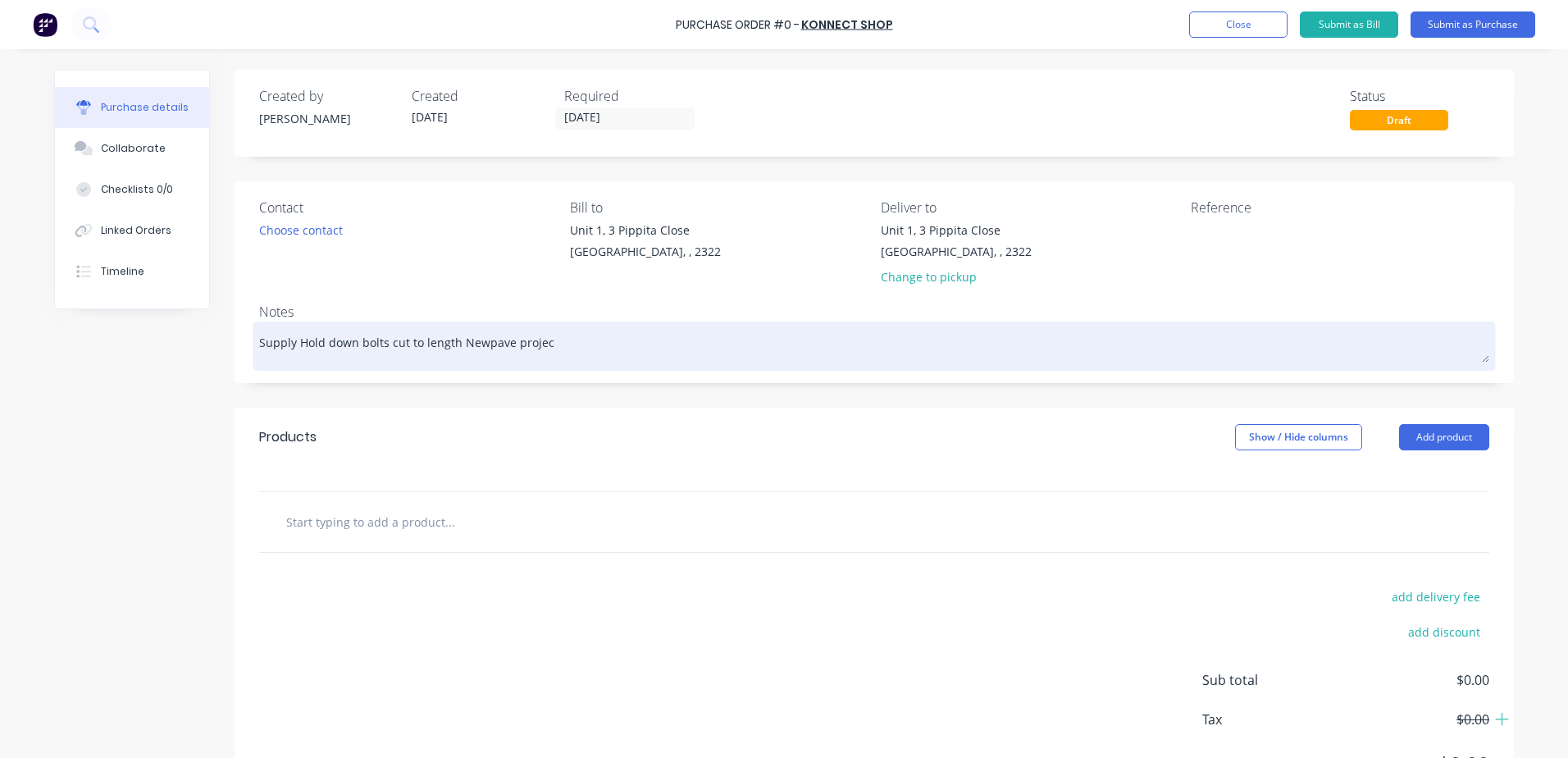
type textarea "Supply Hold down bolts cut to length Newpave project"
type textarea "x"
type textarea "Supply Hold down bolts cut to length Newpave project"
type textarea "x"
type textarea "Supply Hold down bolts cut to length Newpave project J"
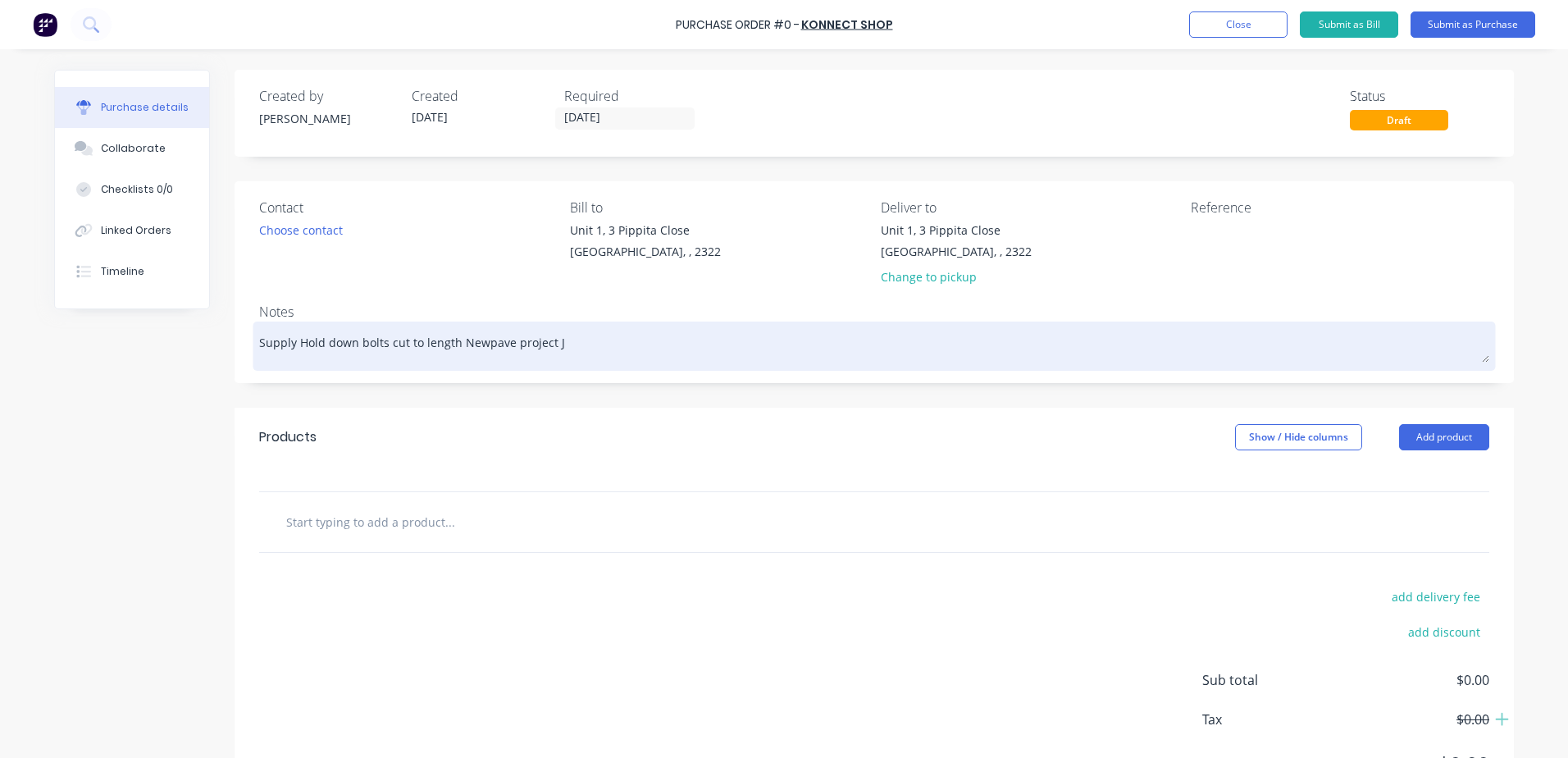
type textarea "x"
type textarea "Supply Hold down bolts cut to length Newpave project J/"
type textarea "x"
type textarea "Supply Hold down bolts cut to length Newpave project J/B"
type textarea "x"
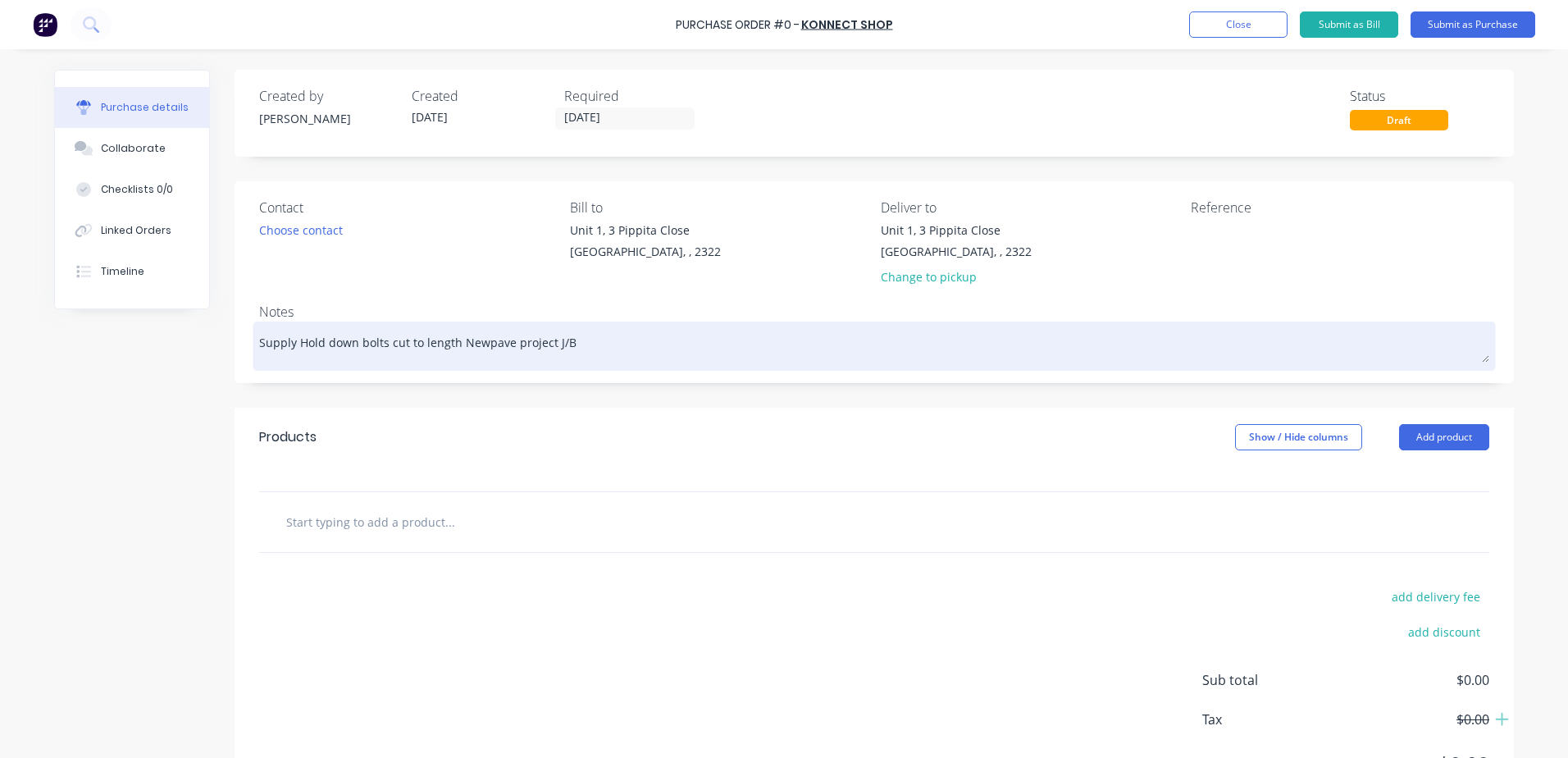
type textarea "Supply Hold down bolts cut to length Newpave project J/B1"
type textarea "x"
type textarea "Supply Hold down bolts cut to length Newpave project J/B17"
type textarea "x"
type textarea "Supply Hold down bolts cut to length Newpave project J/B177"
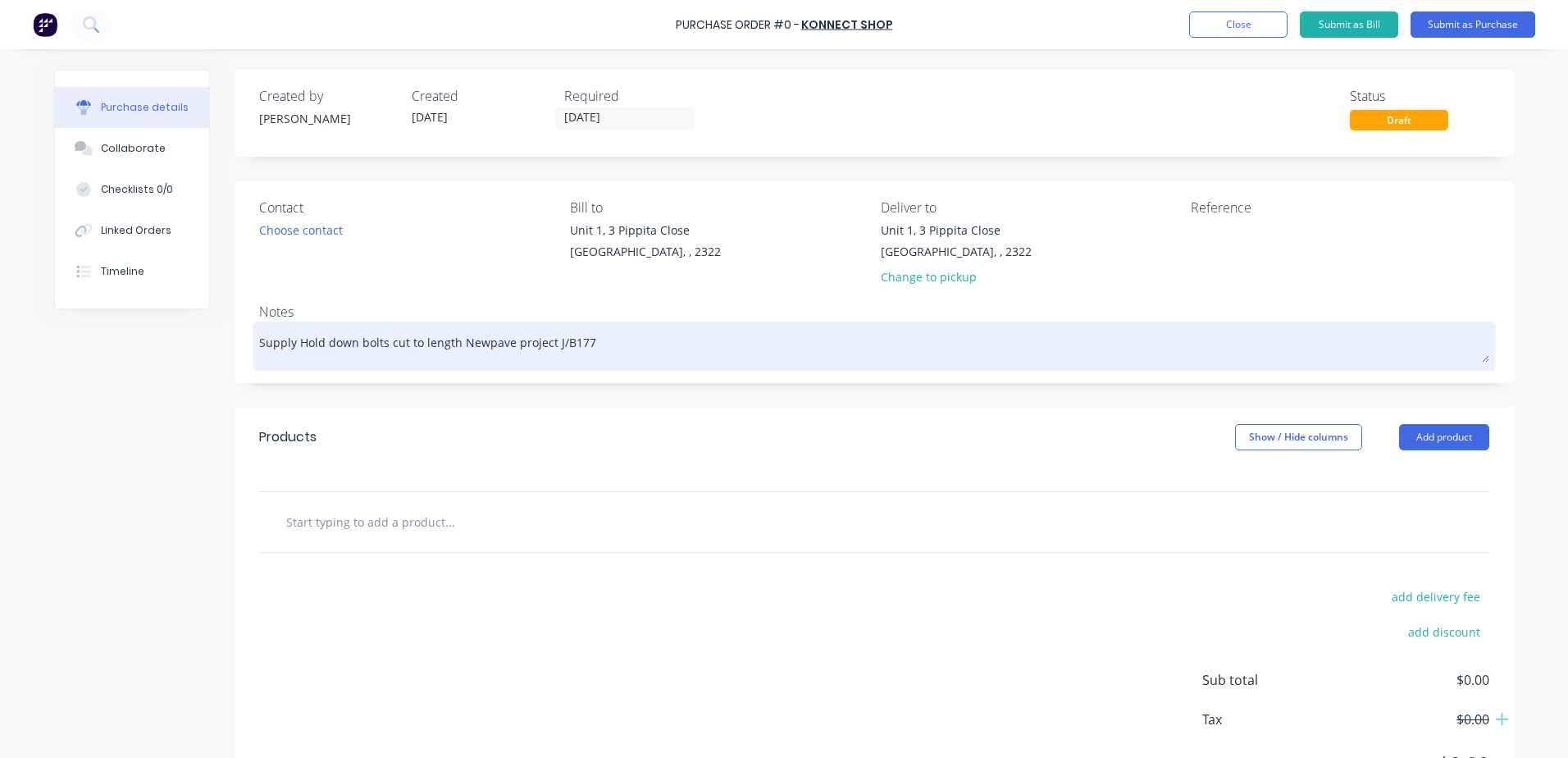
type textarea "x"
type textarea "Supply Hold down bolts cut to length Newpave project J/B1774"
click at [560, 340] on textarea "Supply Hold down bolts cut to length Newpave project J/B1774" at bounding box center [874, 343] width 1231 height 37
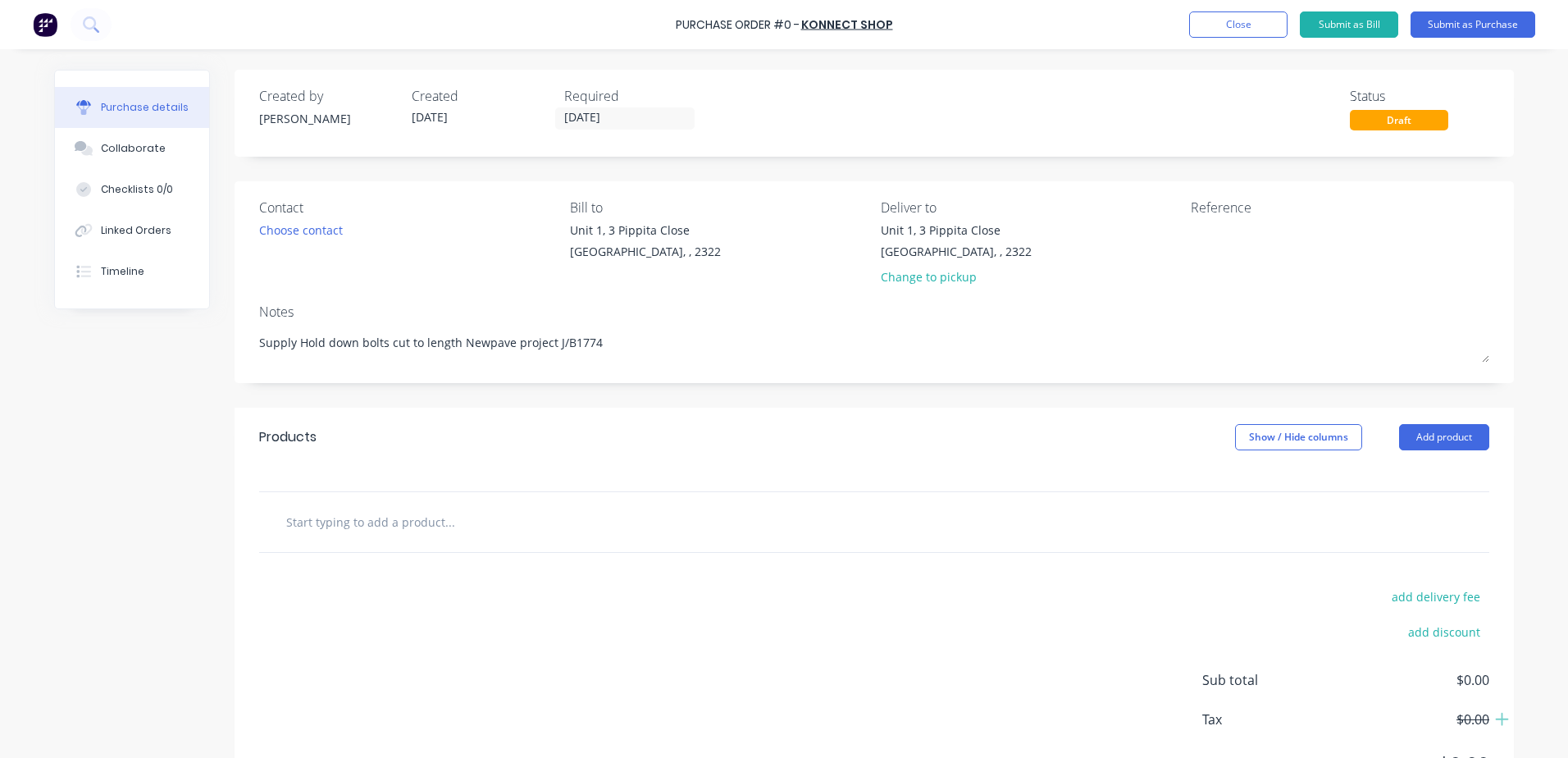
type textarea "x"
type textarea "Supply Hold down bolts cut to length Newpave project J/B 1774"
type textarea "x"
type textarea "Supply Hold down bolts cut to length Newpave project J/B 1774"
click at [355, 528] on input "text" at bounding box center [450, 521] width 328 height 33
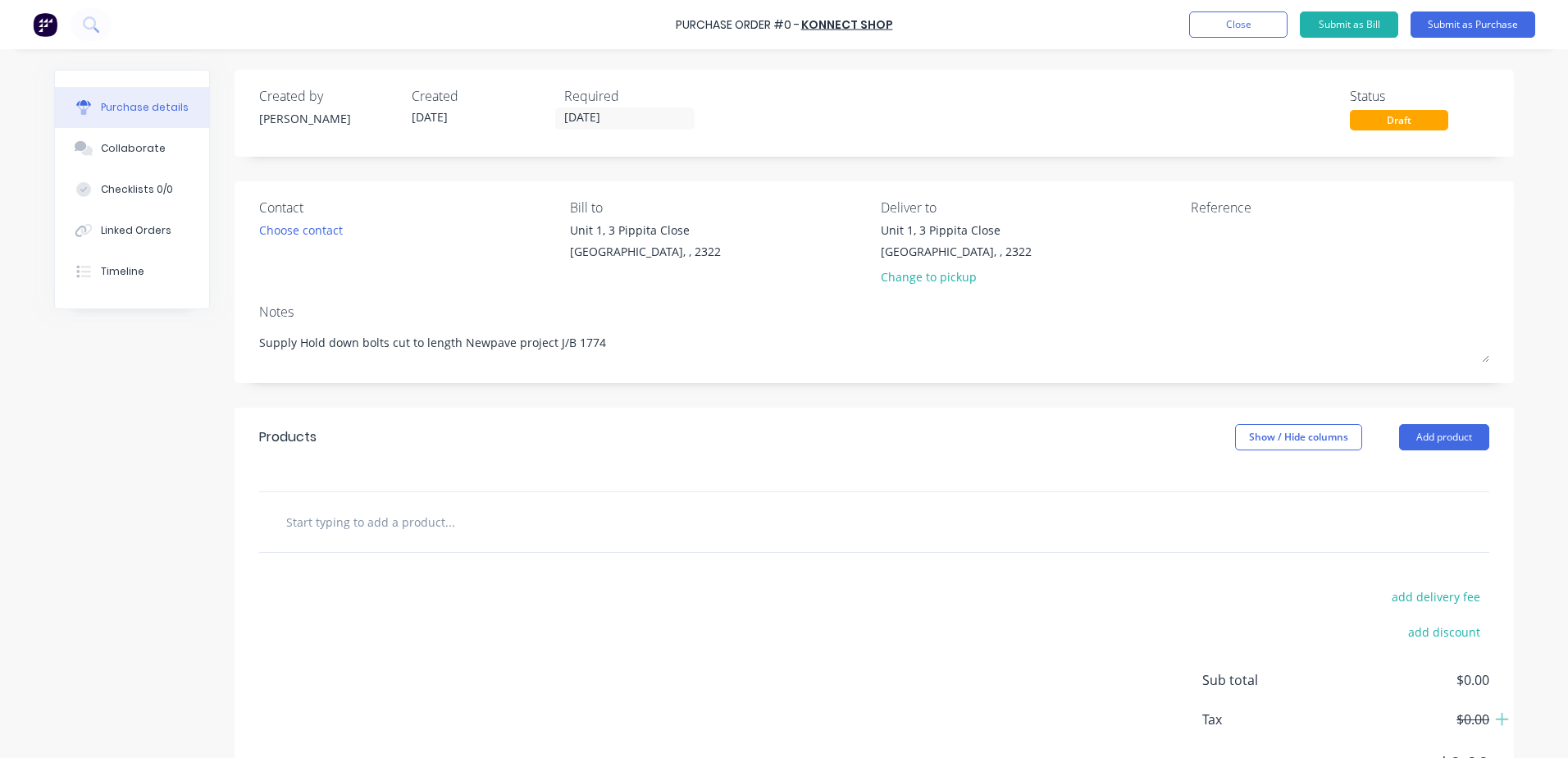
click at [341, 527] on input "text" at bounding box center [450, 521] width 328 height 33
click at [330, 523] on input "text" at bounding box center [450, 521] width 328 height 33
type textarea "x"
type input "s"
type textarea "x"
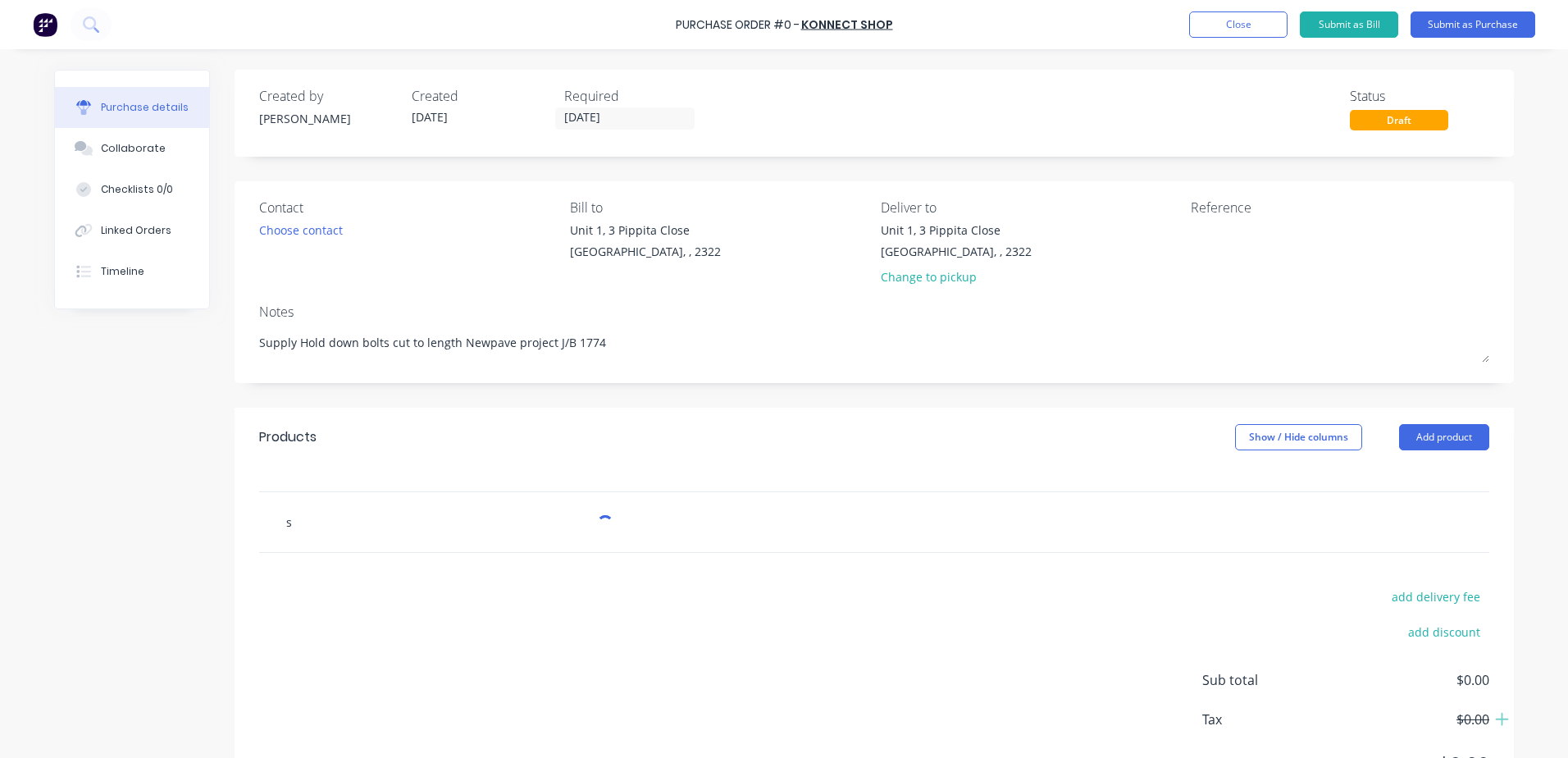
type input "sU"
type textarea "x"
type input "sUP"
type textarea "x"
type input "sUPP"
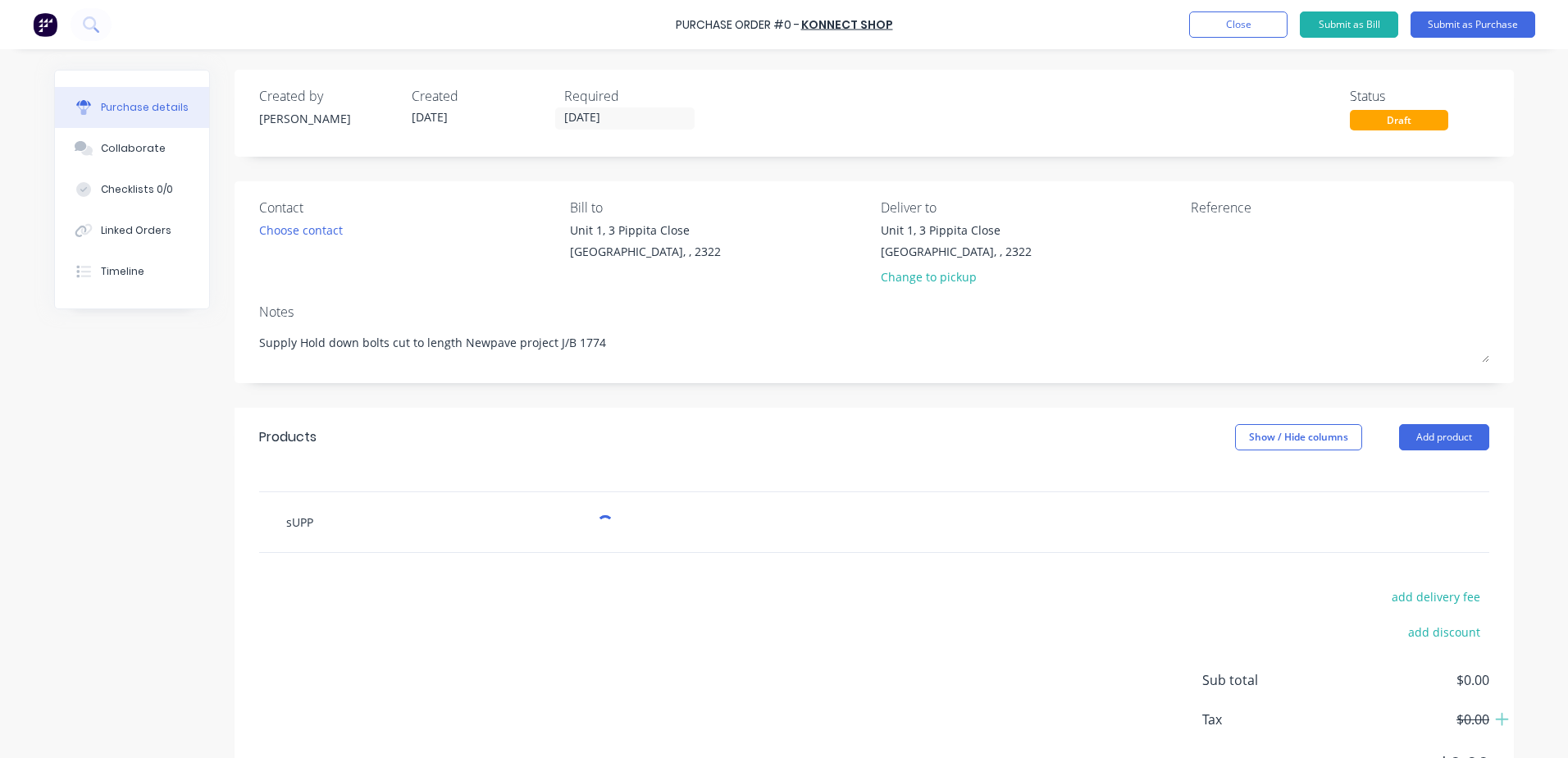
type textarea "x"
type input "sUPPL"
type textarea "x"
type input "sUPPLY"
type textarea "x"
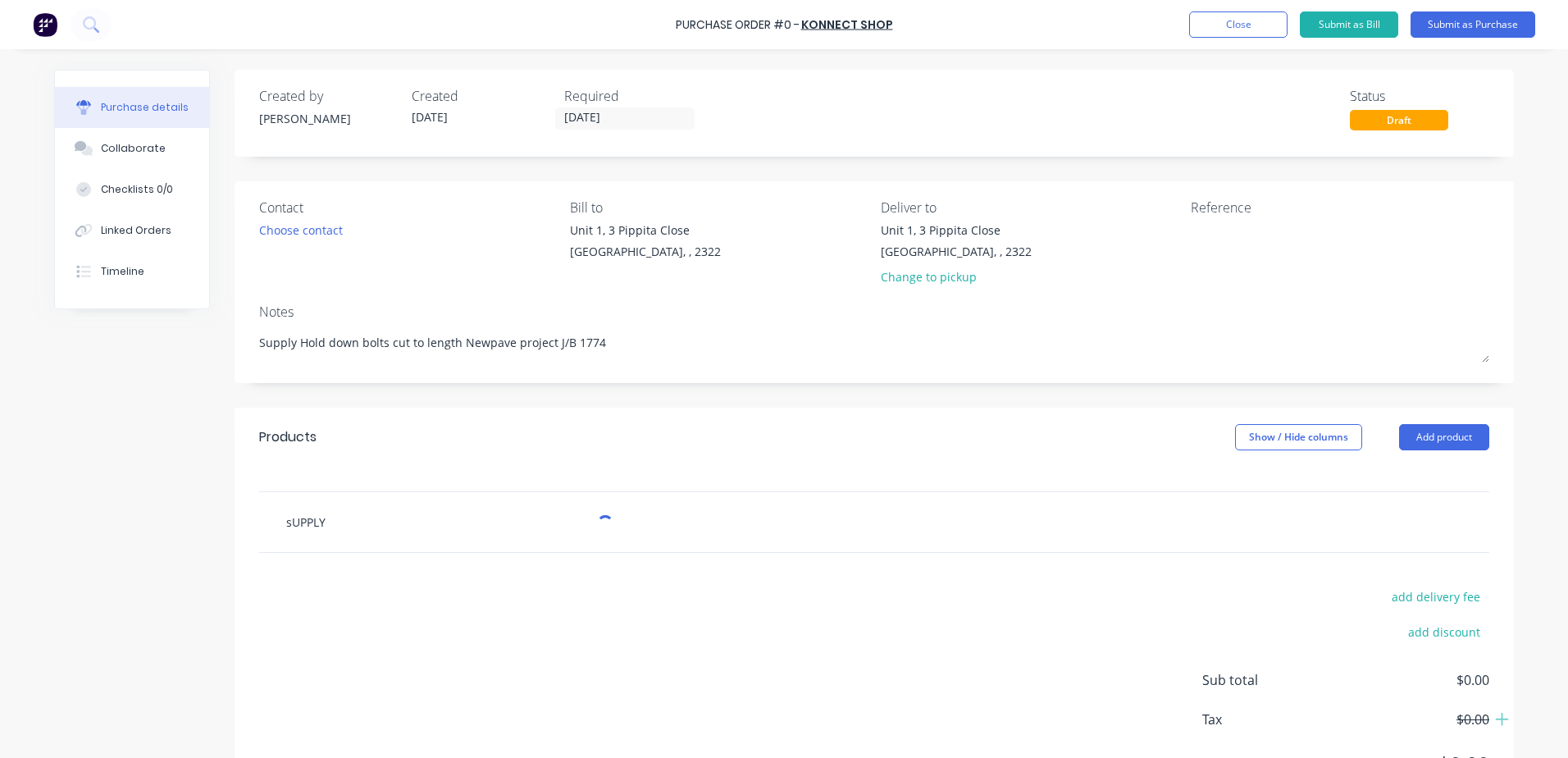
type input "sUPPLY"
type textarea "x"
type input "sUPPLY H"
type textarea "x"
type input "sUPPLY HO"
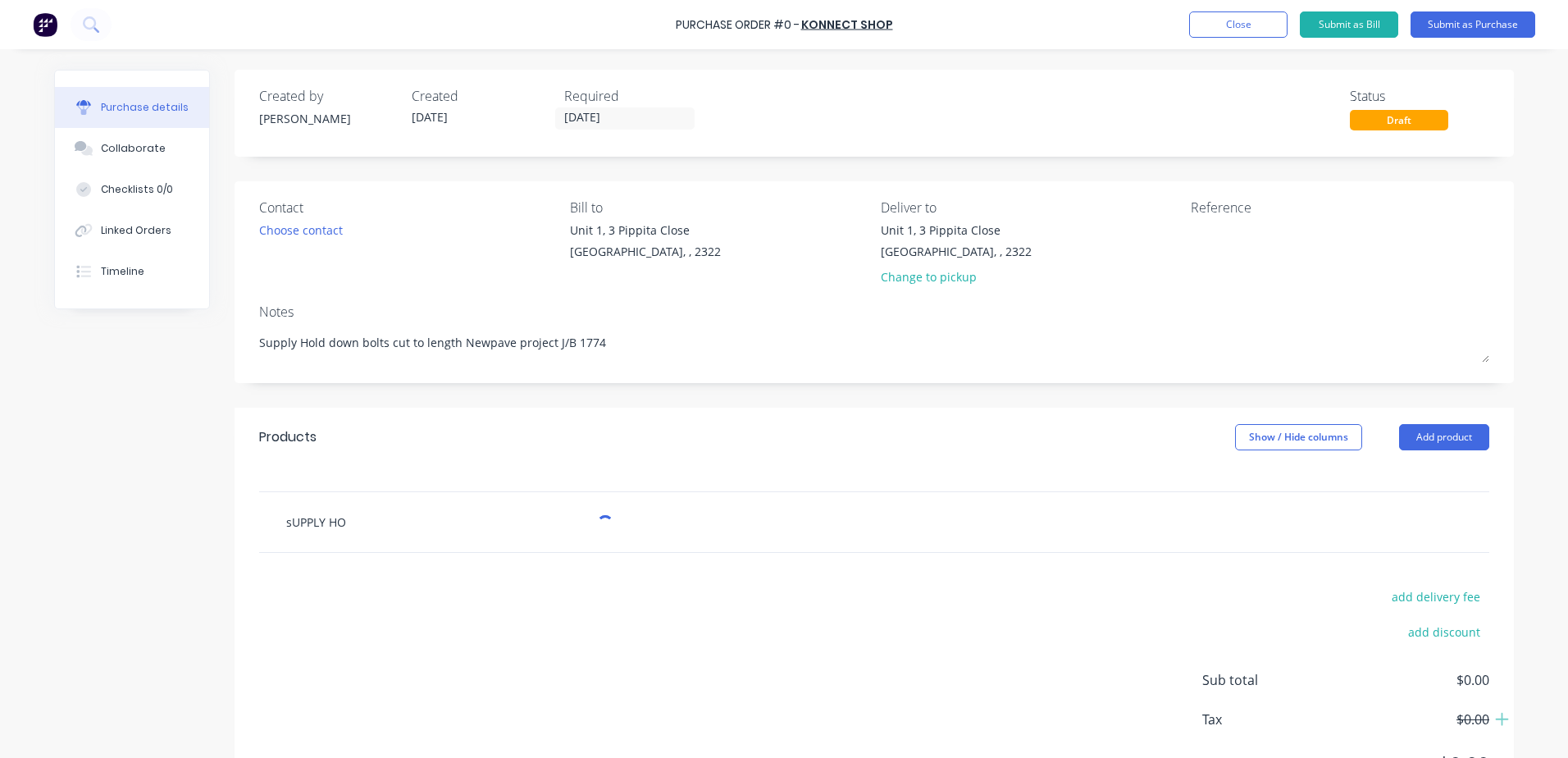
type textarea "x"
type input "sUPPLY HOL"
type textarea "x"
type input "sUPPLY HOLD"
type textarea "x"
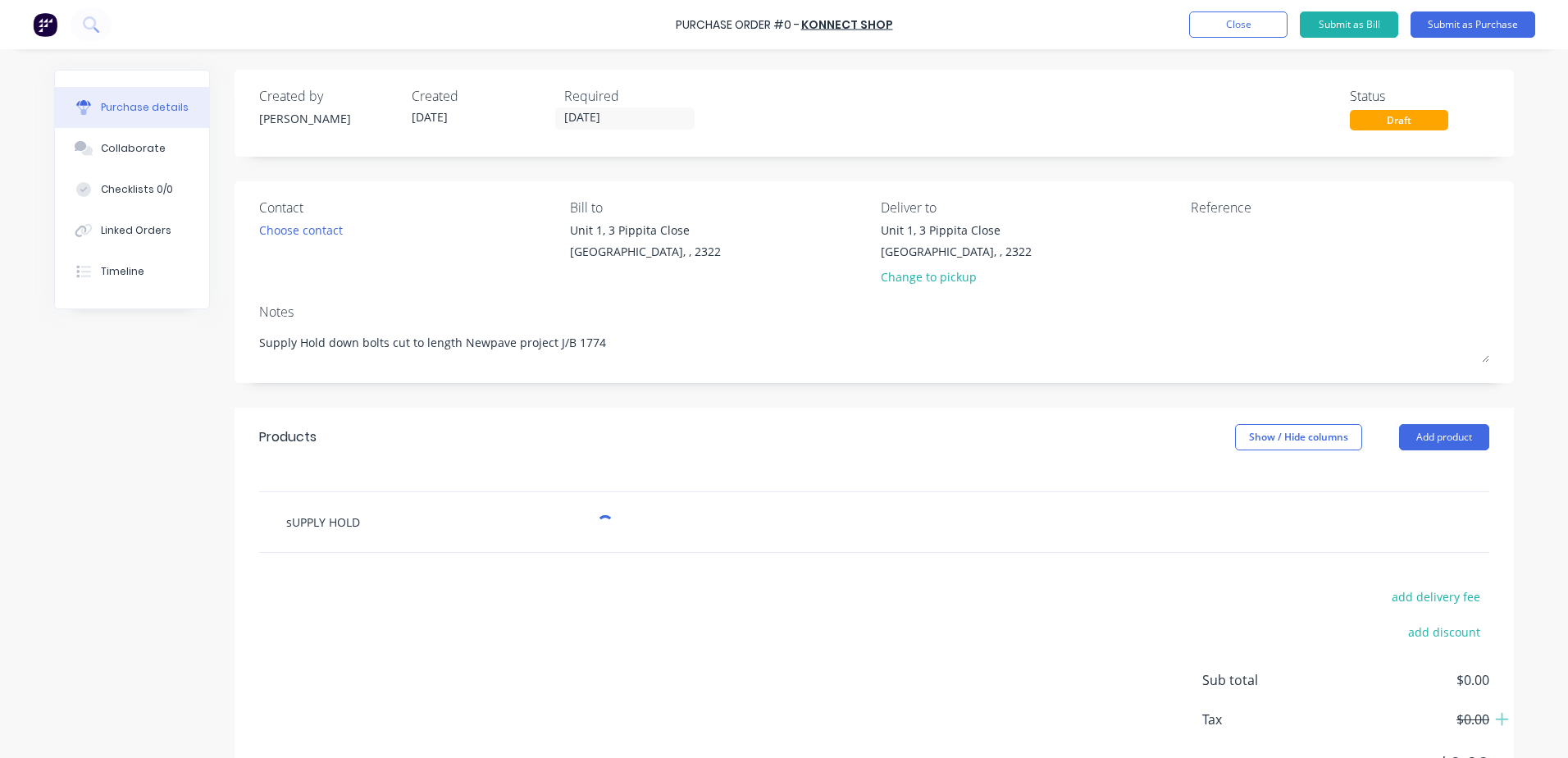
type input "sUPPLY HOLD"
type textarea "x"
type input "sUPPLY HOLD D"
type textarea "x"
type input "sUPPLY HOLD DO"
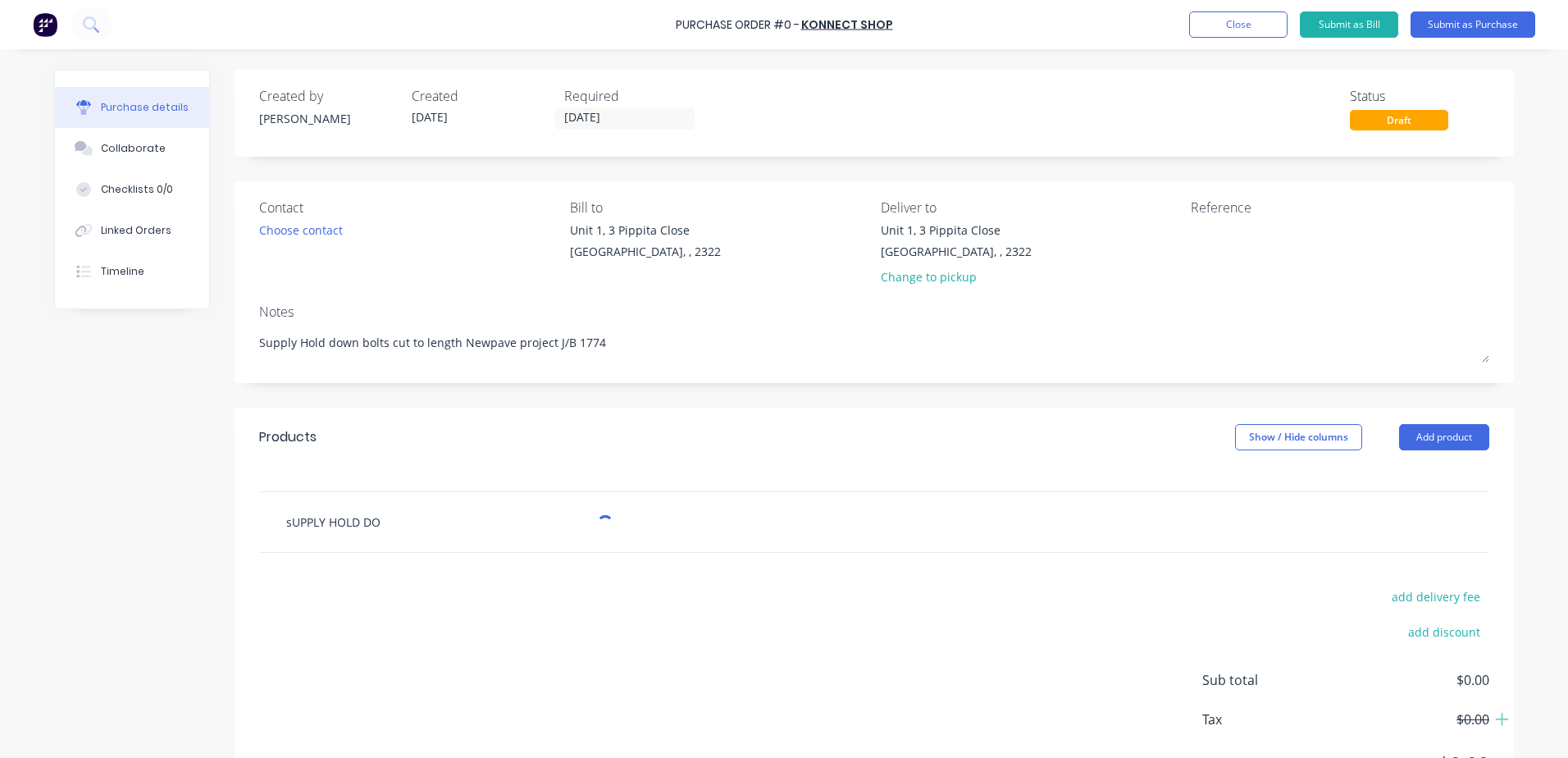
type textarea "x"
type input "sUPPLY HOLD DOW"
type textarea "x"
type input "sUPPLY HOLD DOWN"
type textarea "x"
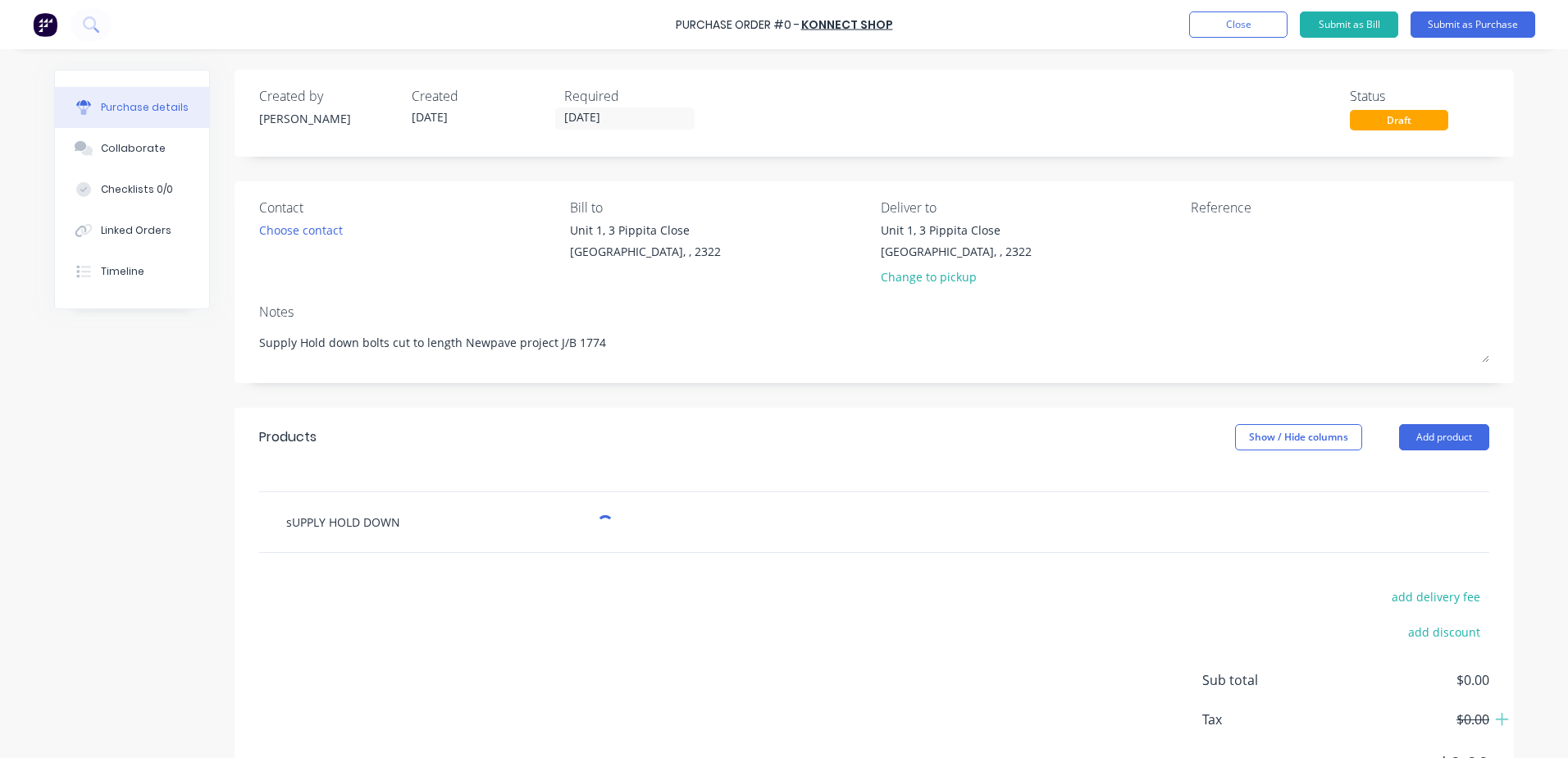
type input "sUPPLY HOLD DOWN"
type textarea "x"
type input "sUPPLY HOLD DOWN B"
type textarea "x"
type input "sUPPLY HOLD DOWN BO"
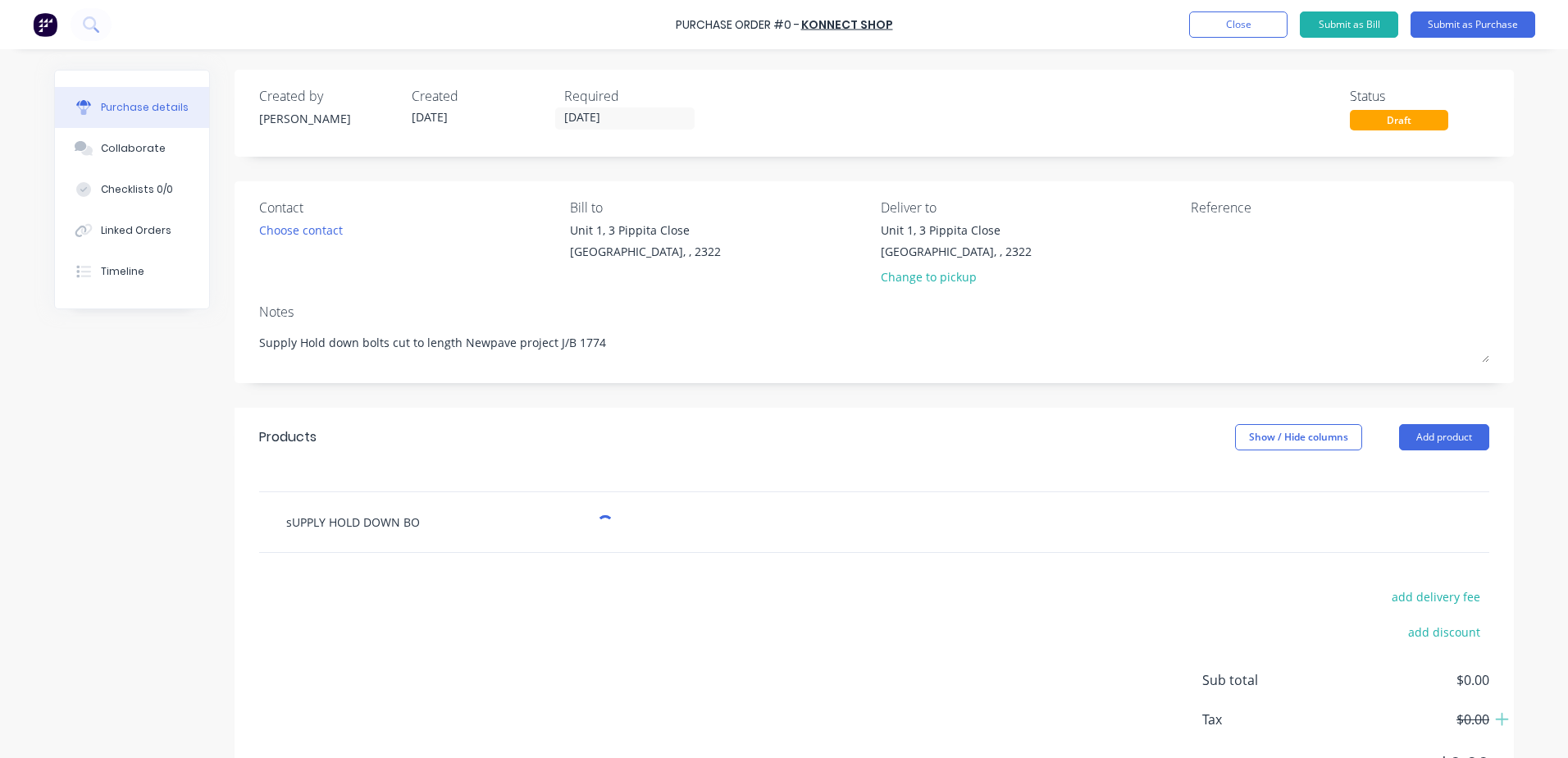
type textarea "x"
type input "sUPPLY HOLD DOWN BOL"
type textarea "x"
type input "sUPPLY HOLD DOWN BOLT"
type textarea "x"
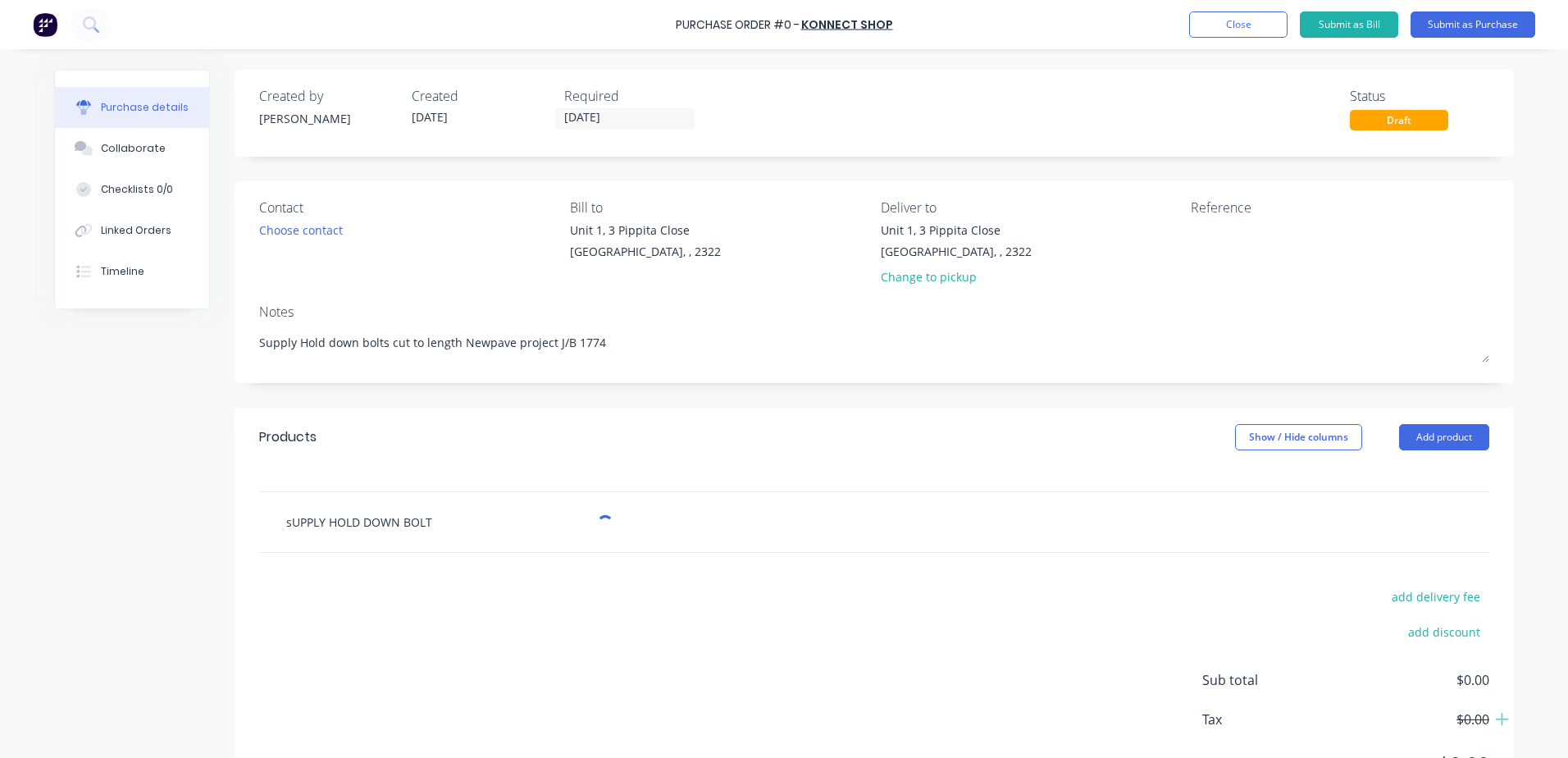
type input "sUPPLY HOLD DOWN BOLTS"
type textarea "x"
type input "sUPPLY HOLD DOWN BOLTS"
type textarea "x"
type input "sUPPLY HOLD DOWN BOLTS C"
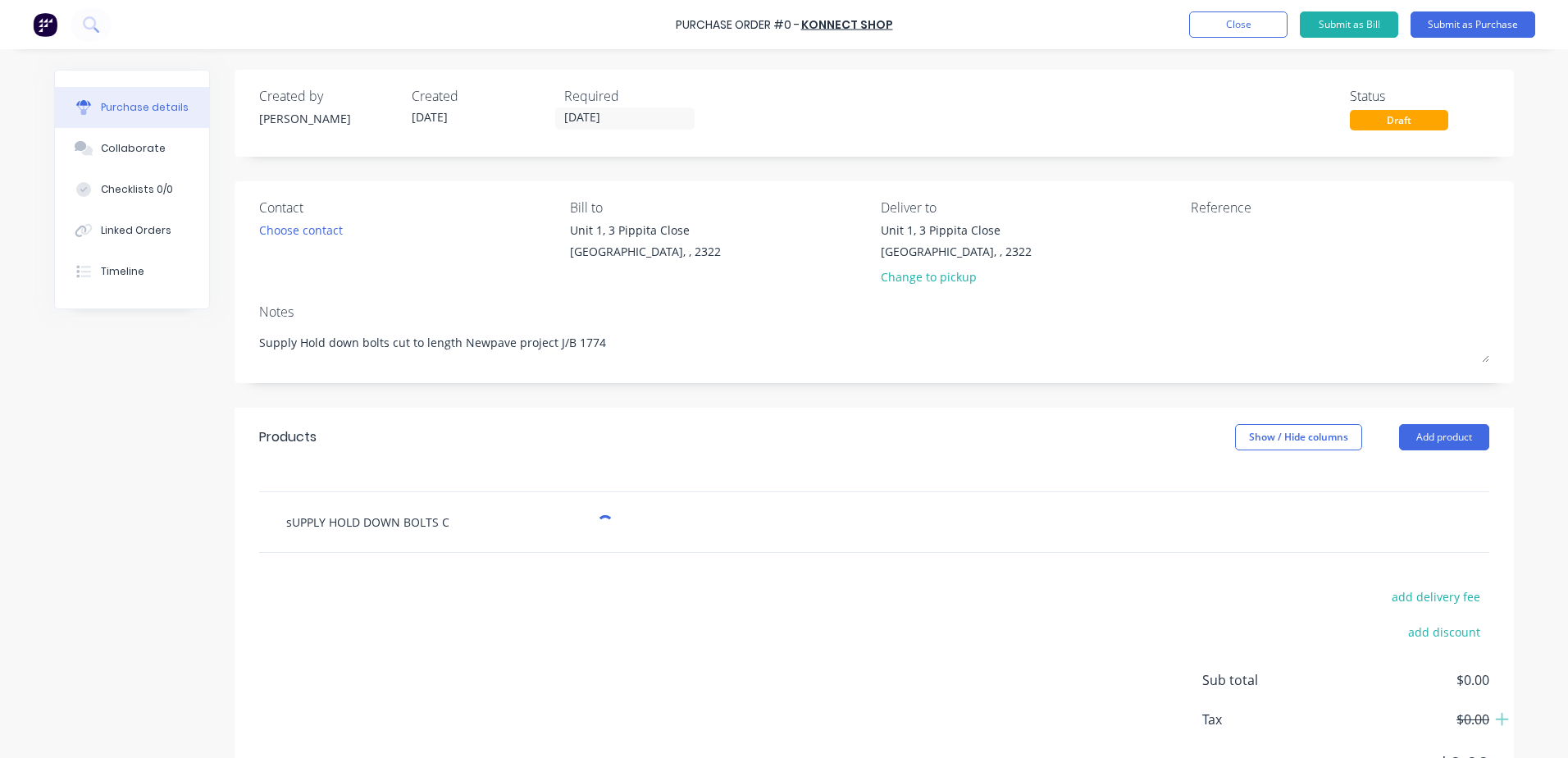
type textarea "x"
type input "sUPPLY HOLD DOWN BOLTS CU"
type textarea "x"
type input "sUPPLY HOLD DOWN BOLTS CUT"
type textarea "x"
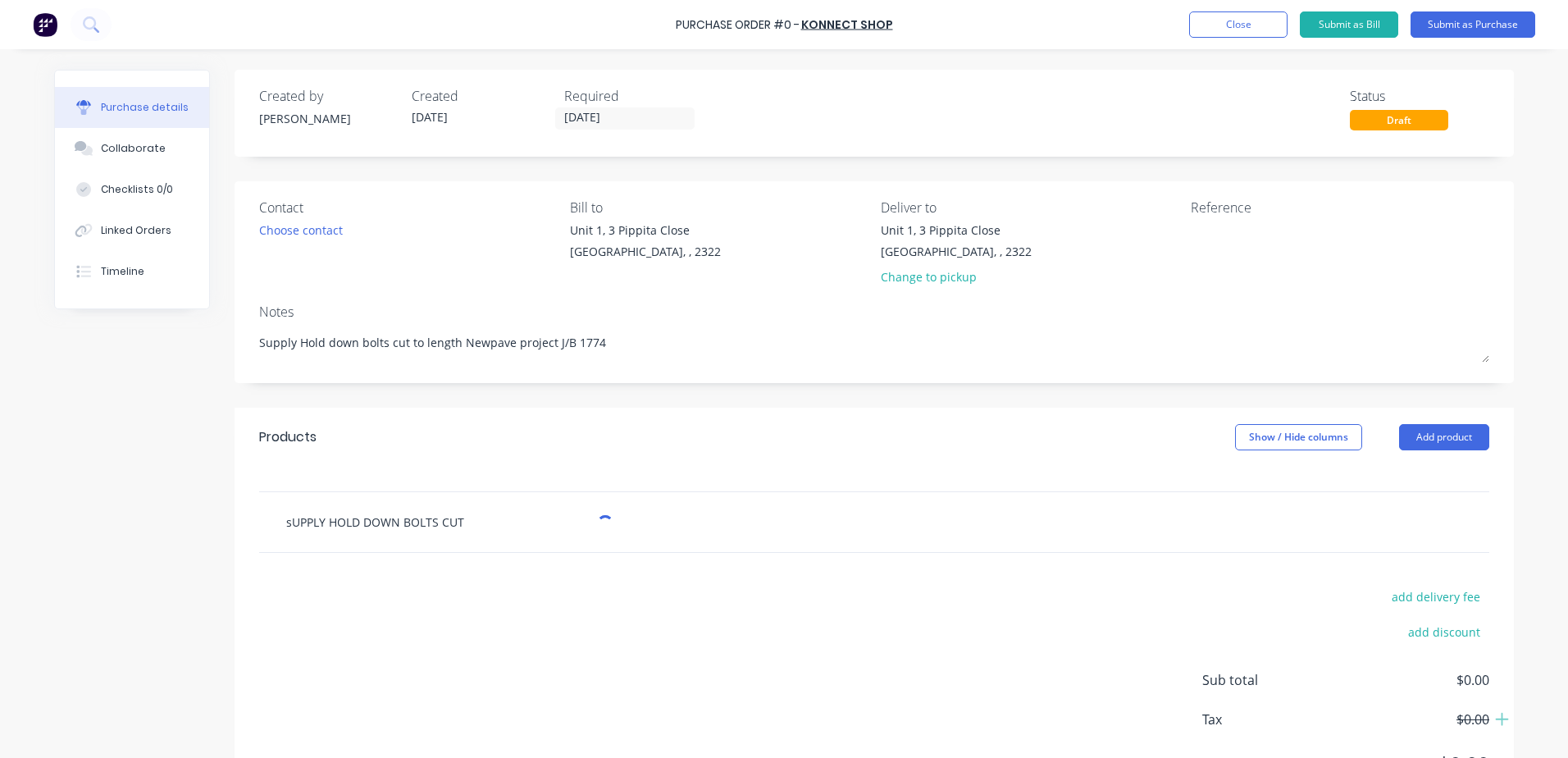
type input "sUPPLY HOLD DOWN BOLTS CUT"
type textarea "x"
type input "sUPPLY HOLD DOWN BOLTS CUT T"
type textarea "x"
type input "sUPPLY HOLD DOWN BOLTS CUT TO"
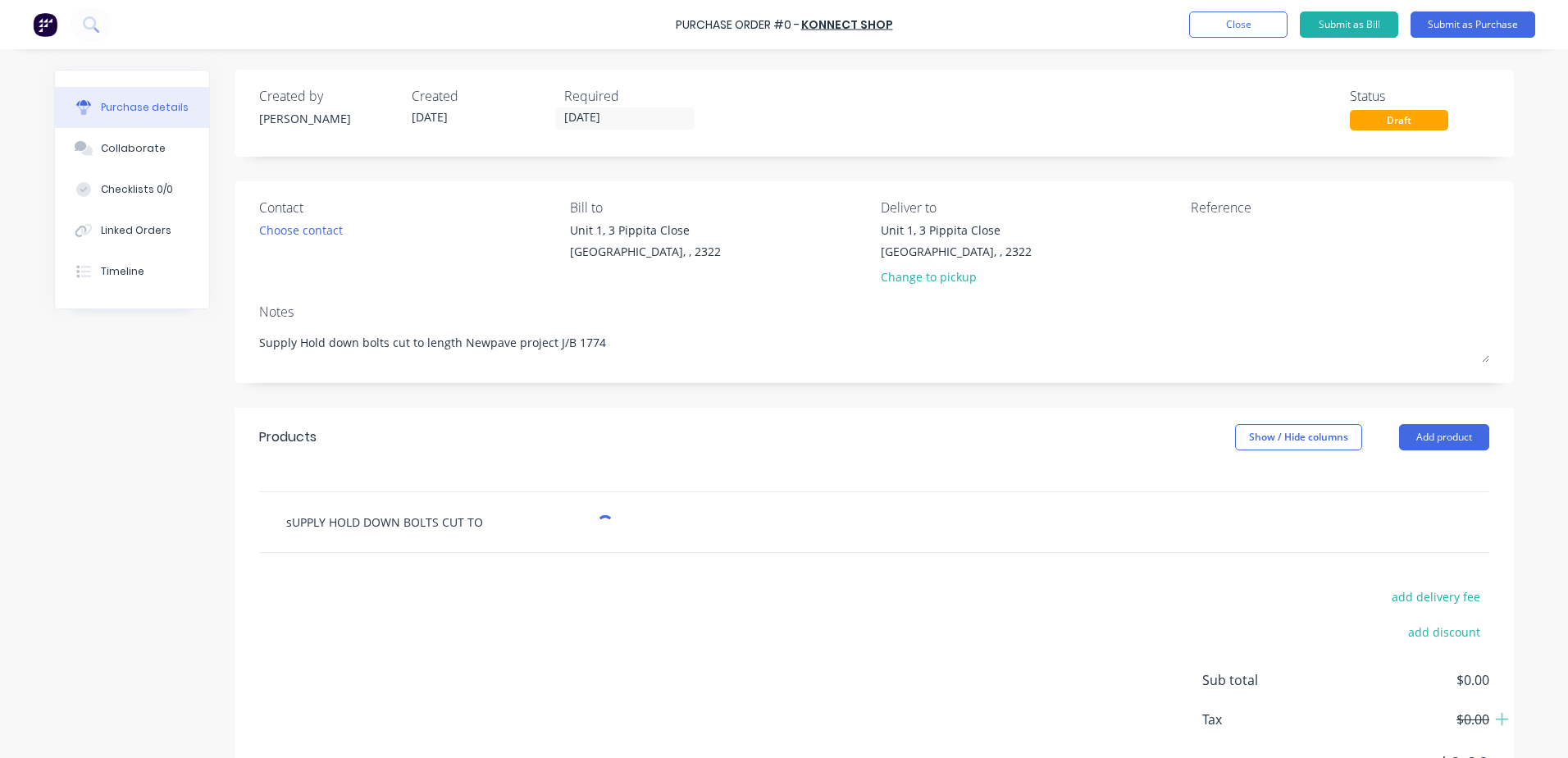
type textarea "x"
type input "sUPPLY HOLD DOWN BOLTS CUT TO"
type textarea "x"
type input "sUPPLY HOLD DOWN BOLTS CUT TO L"
type textarea "x"
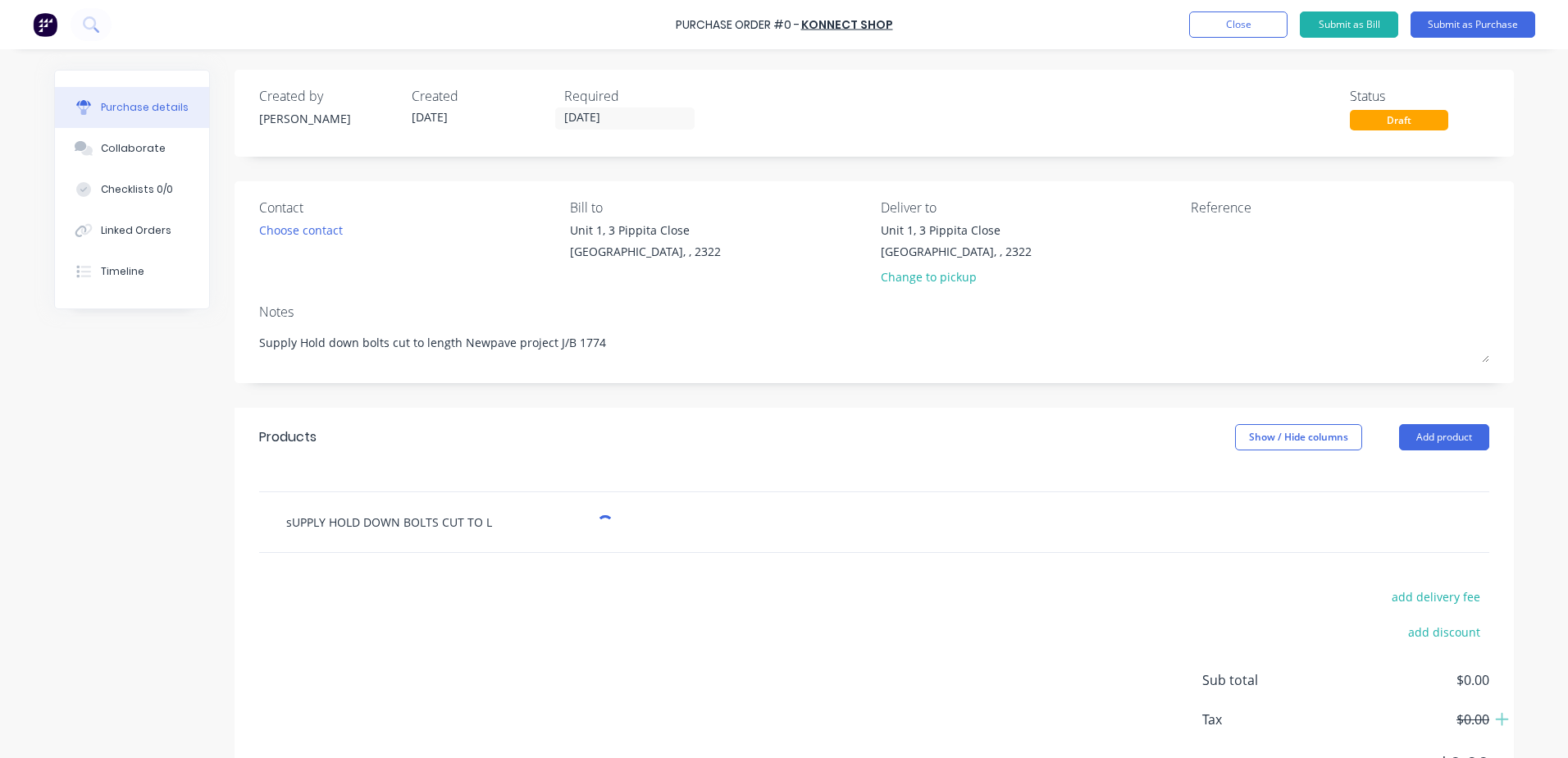
type input "sUPPLY HOLD DOWN BOLTS CUT TO LE"
type textarea "x"
type input "sUPPLY HOLD DOWN BOLTS CUT TO LEN"
type textarea "x"
type input "sUPPLY HOLD DOWN BOLTS CUT TO LENG"
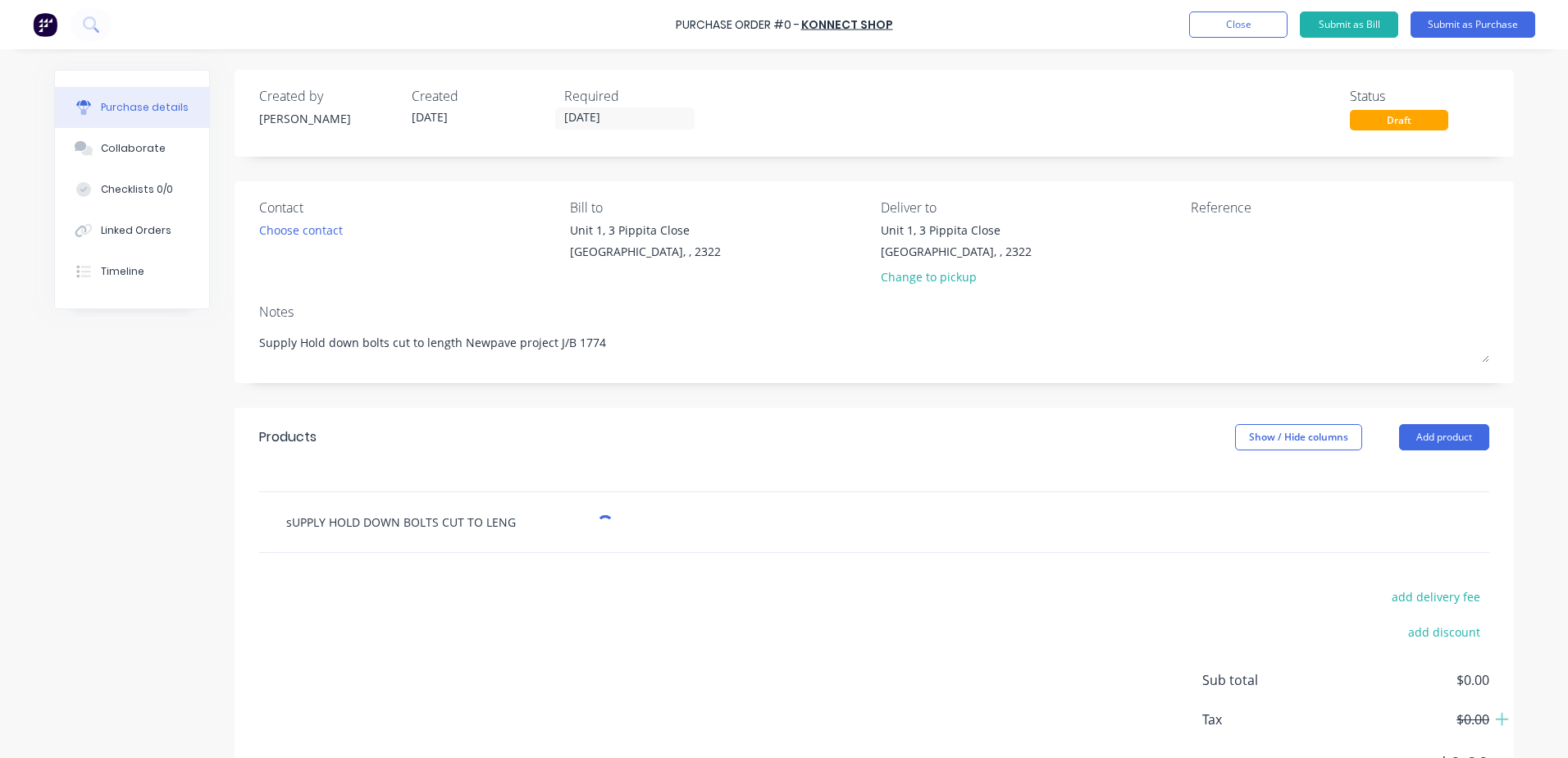
type textarea "x"
type input "sUPPLY HOLD DOWN BOLTS CUT TO LENGT"
type textarea "x"
type input "sUPPLY HOLD DOWN BOLTS CUT TO LENGTH"
type textarea "x"
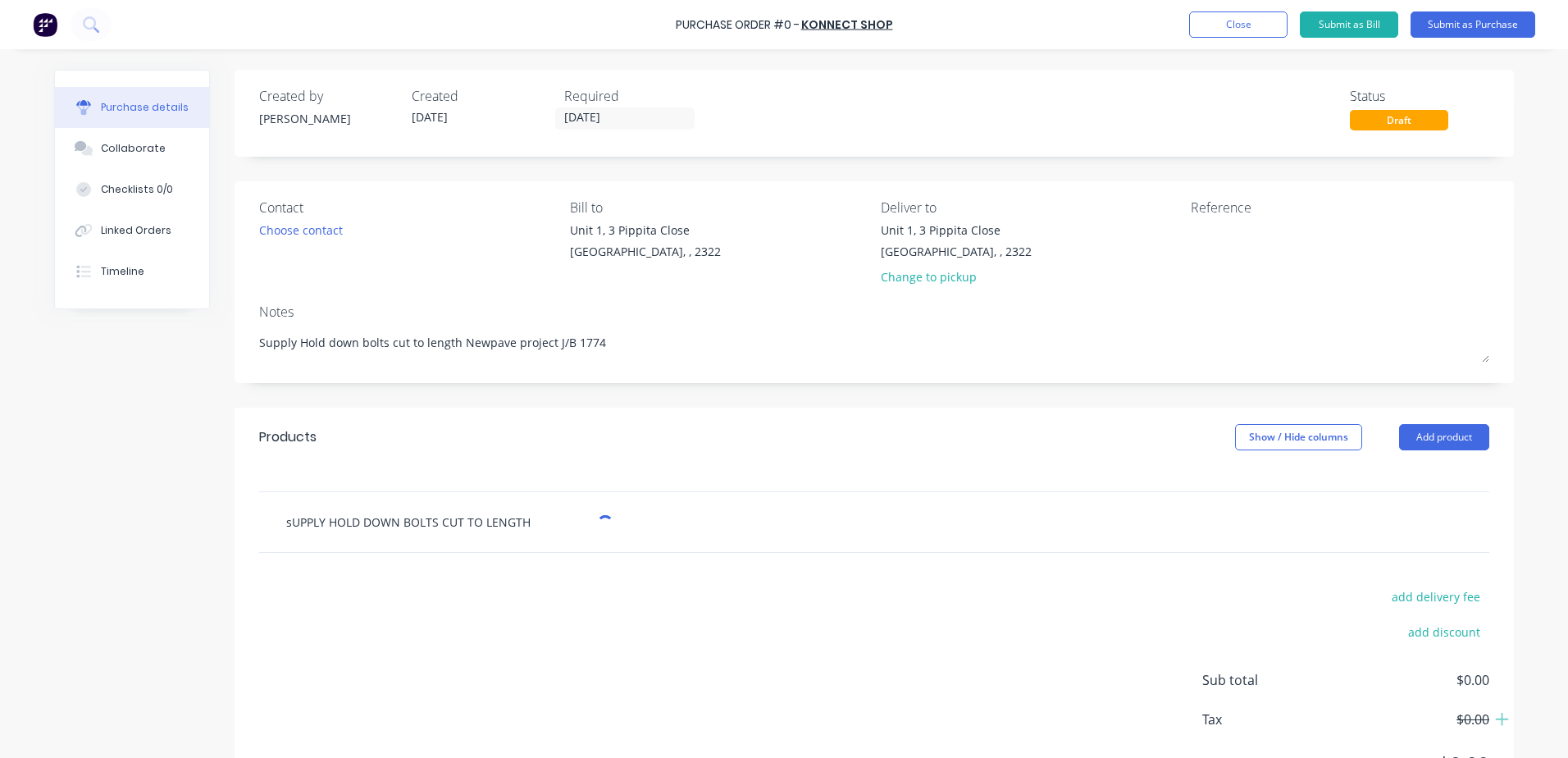
type input "sUPPLY HOLD DOWN BOLTS CUT TO LENGTH"
paste input "KAA-Q10055298-1"
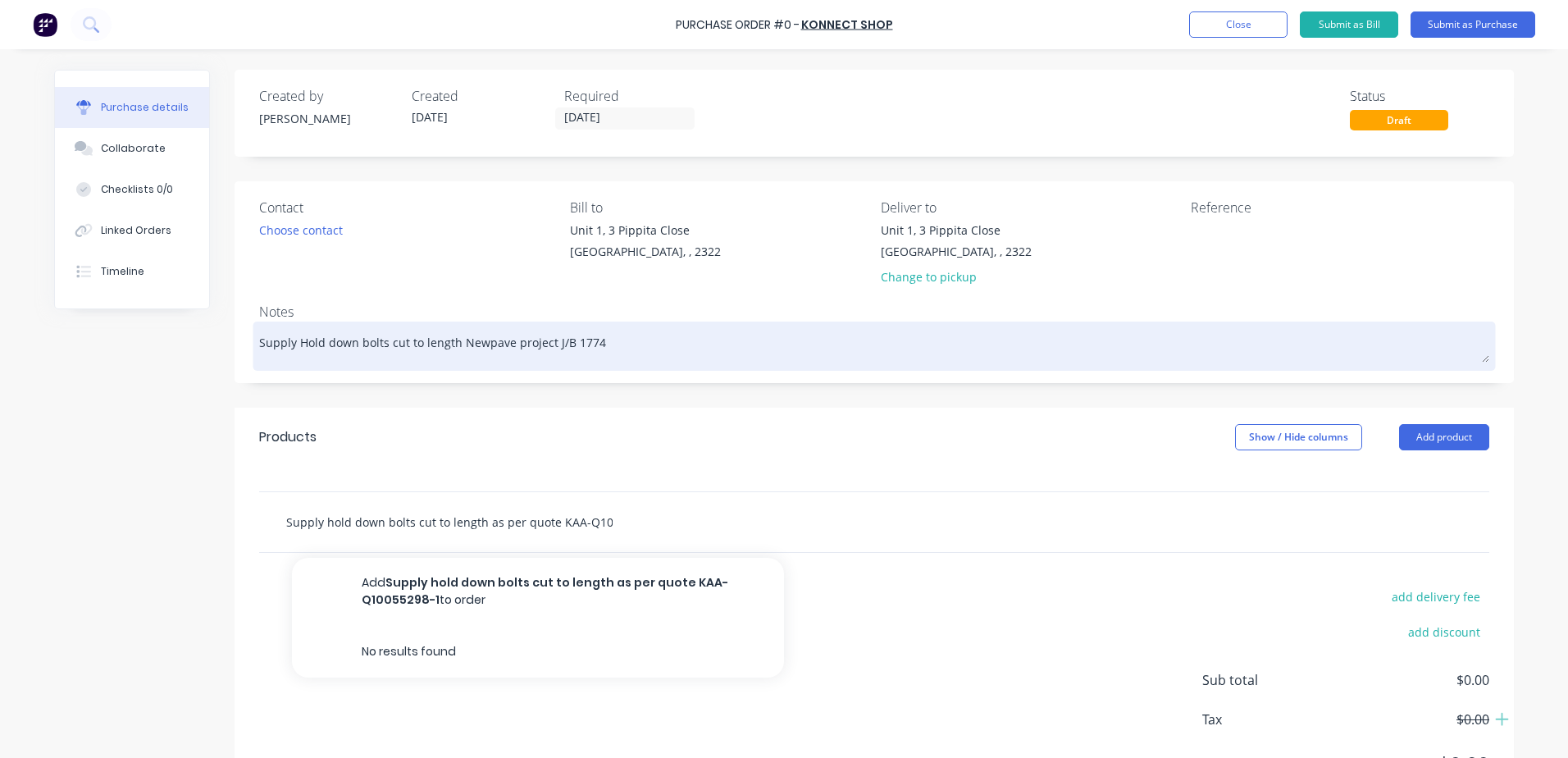
scroll to position [0, 39]
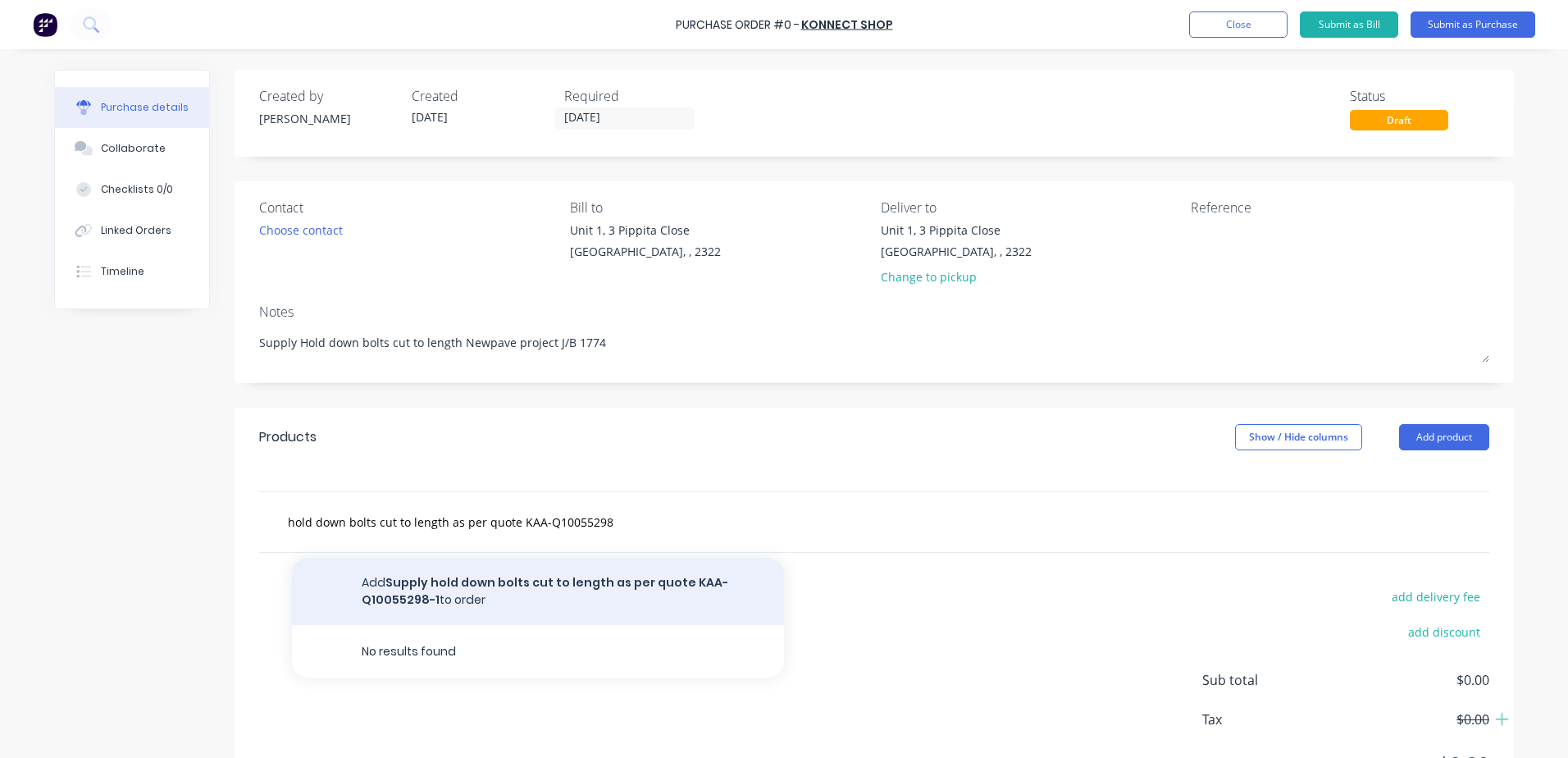
click at [453, 583] on button "Add Supply hold down bolts cut to length as per quote KAA-Q10055298-1 to order" at bounding box center [538, 591] width 492 height 67
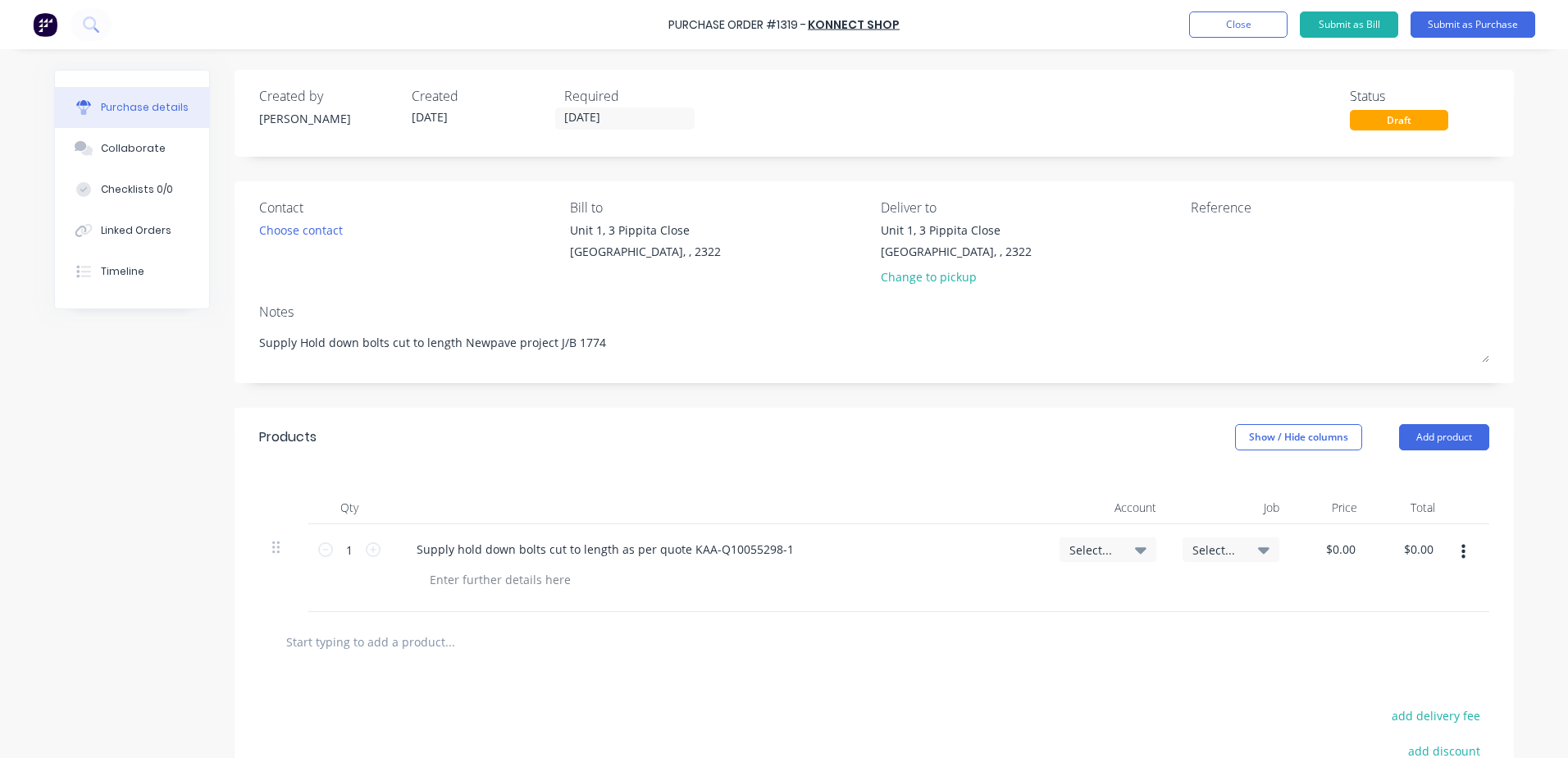
click at [1135, 551] on icon at bounding box center [1141, 550] width 11 height 7
click at [1050, 597] on input at bounding box center [1053, 598] width 168 height 33
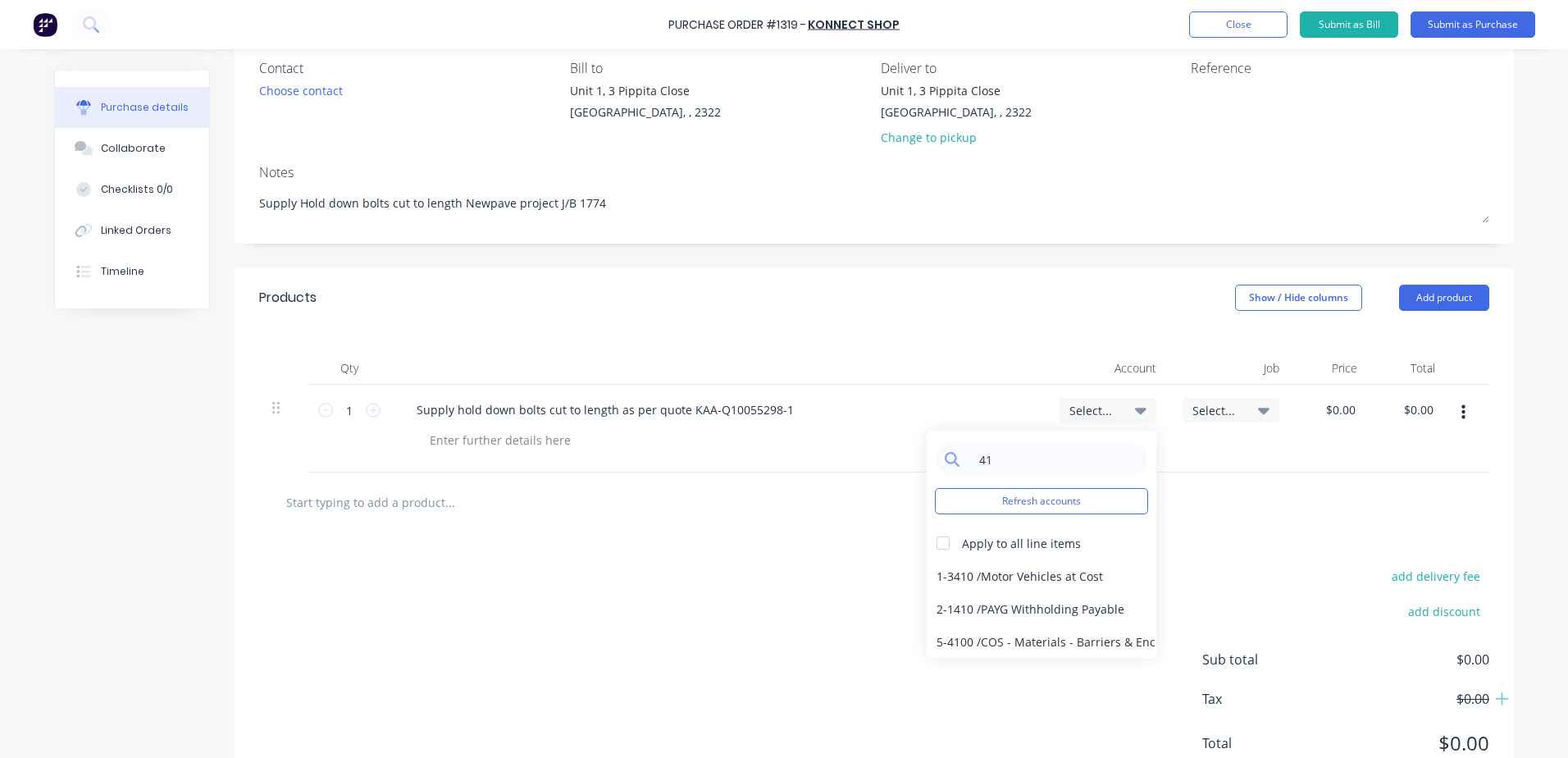
scroll to position [201, 0]
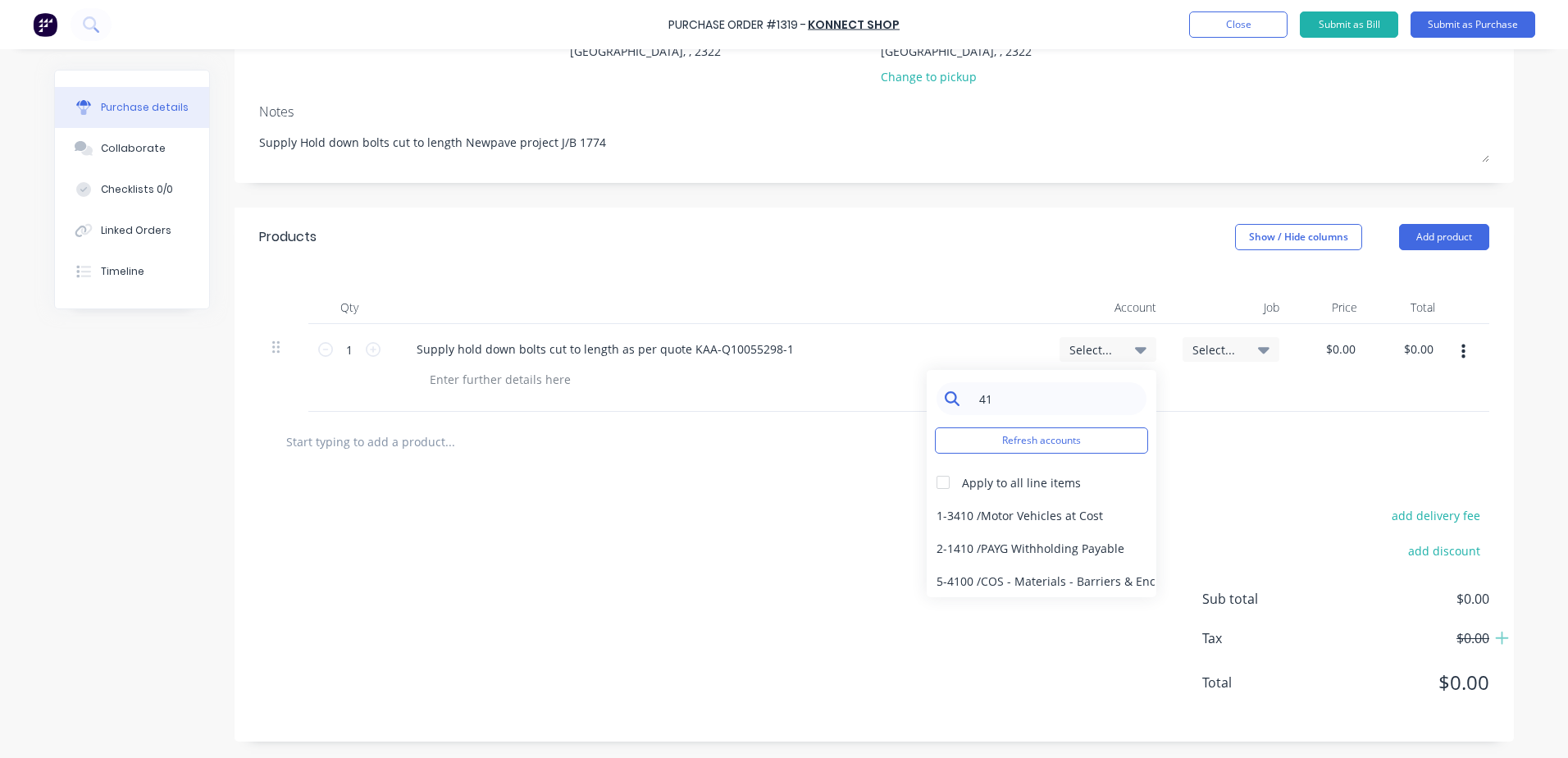
click at [1026, 394] on input "41" at bounding box center [1053, 398] width 168 height 33
click at [1002, 515] on div "1-1400 / Work in Progress" at bounding box center [1041, 514] width 230 height 33
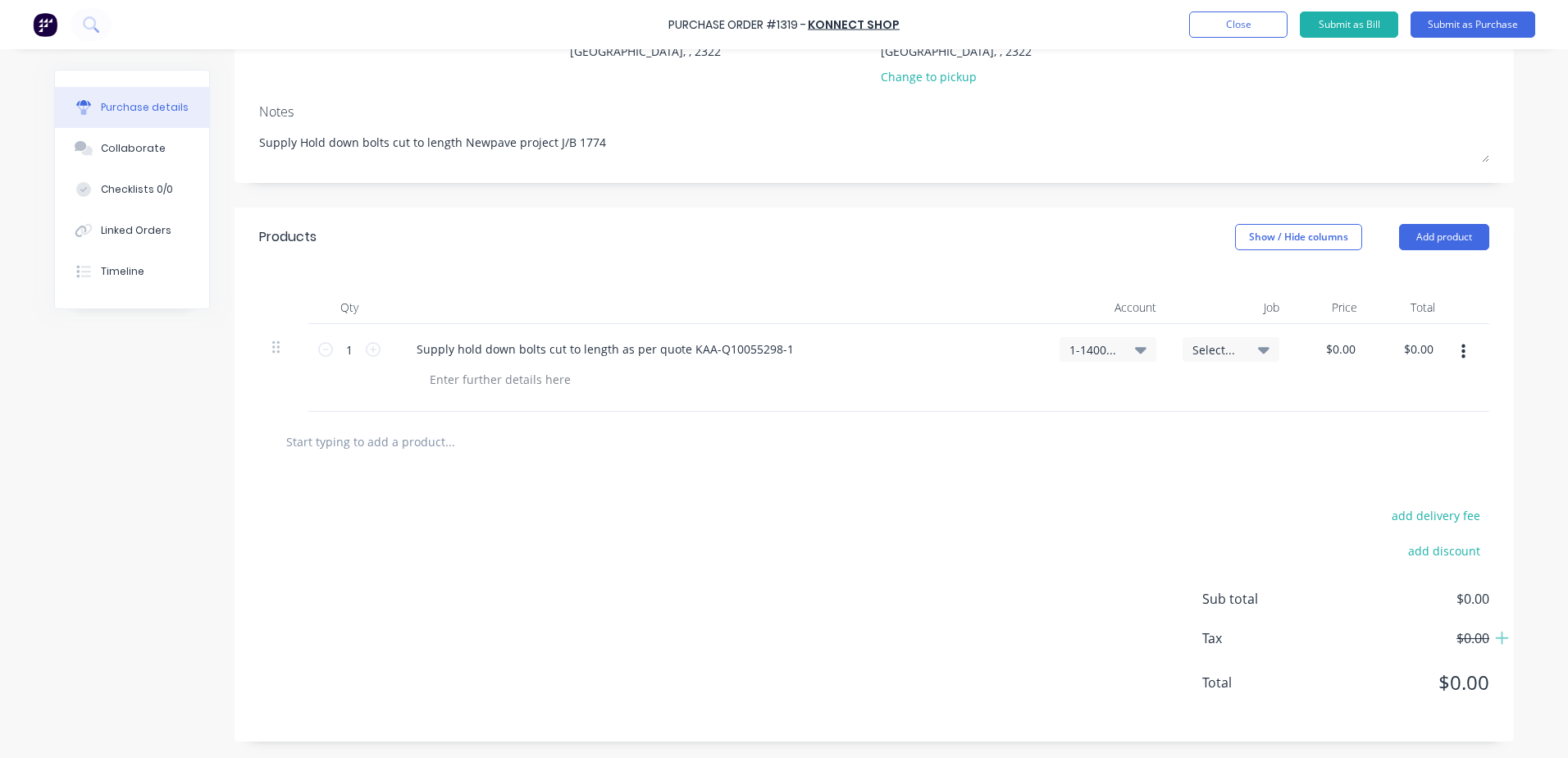
click at [1259, 356] on icon at bounding box center [1264, 349] width 11 height 18
click at [1136, 398] on input at bounding box center [1177, 398] width 168 height 33
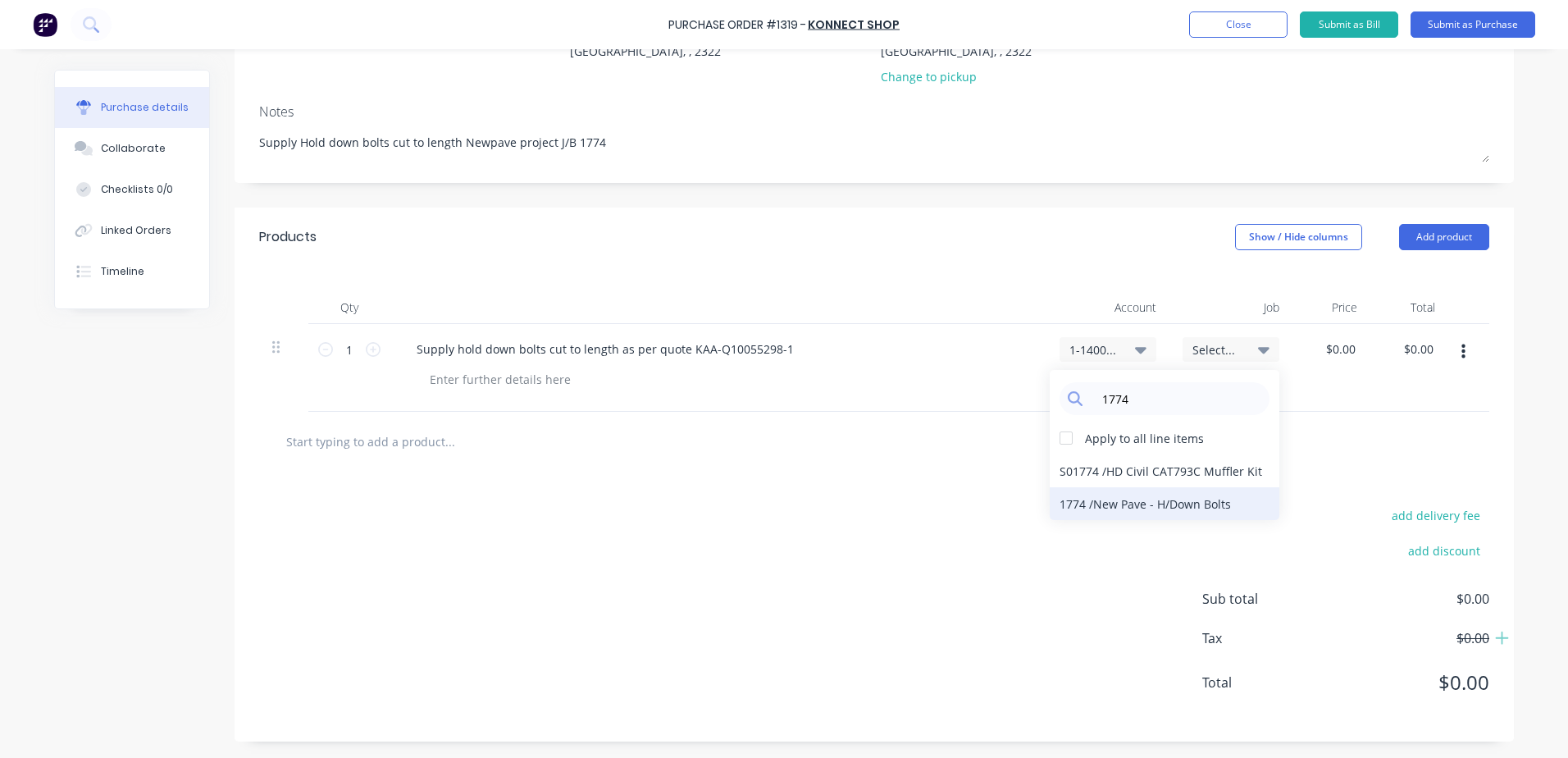
click at [1138, 507] on div "1774 / New Pave - H/Down Bolts" at bounding box center [1164, 503] width 230 height 33
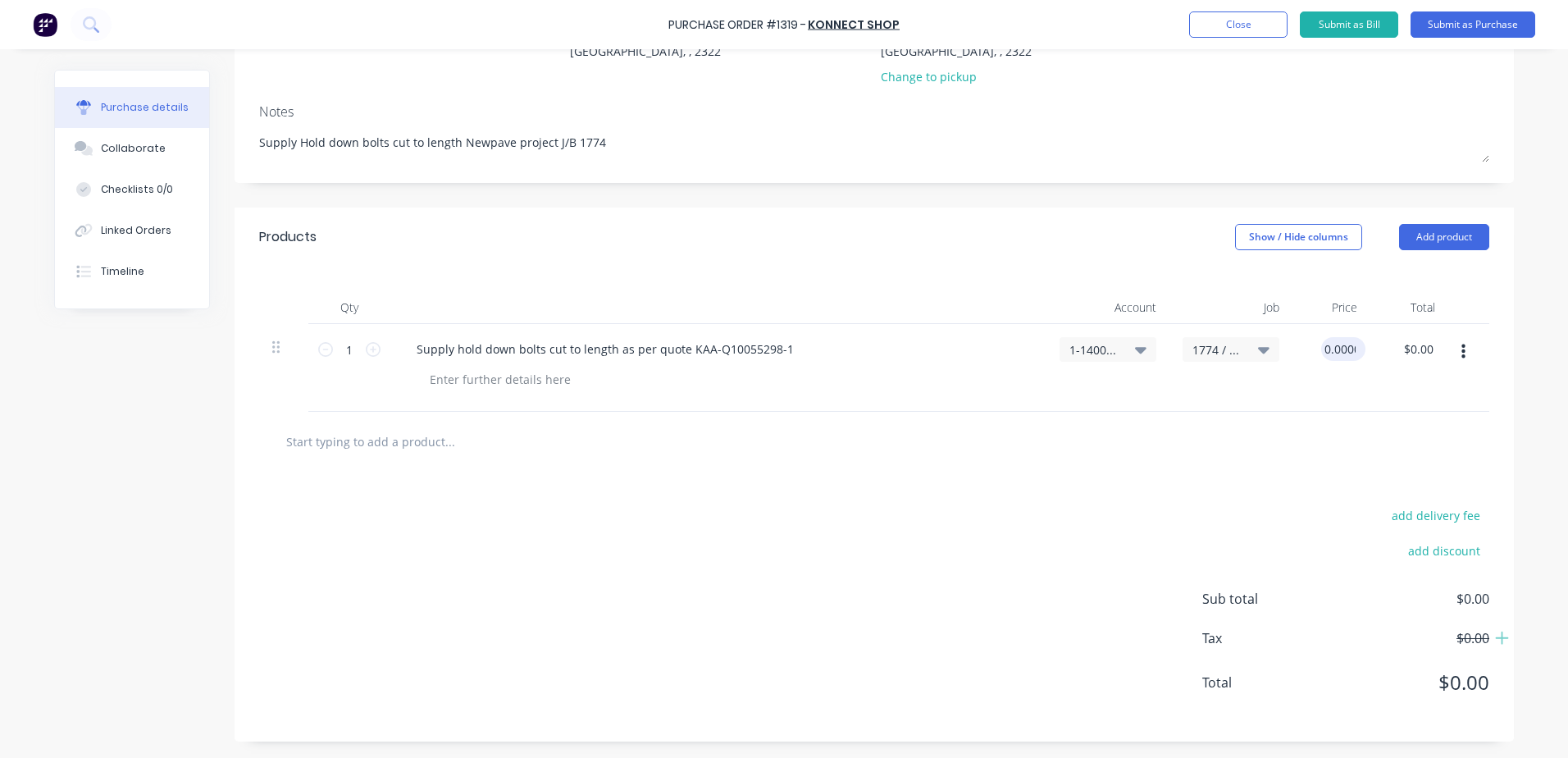
click at [1345, 349] on input "0.0000" at bounding box center [1340, 349] width 37 height 23
click at [1349, 349] on input "0.0000" at bounding box center [1337, 349] width 44 height 23
click at [1328, 462] on div at bounding box center [874, 441] width 1231 height 60
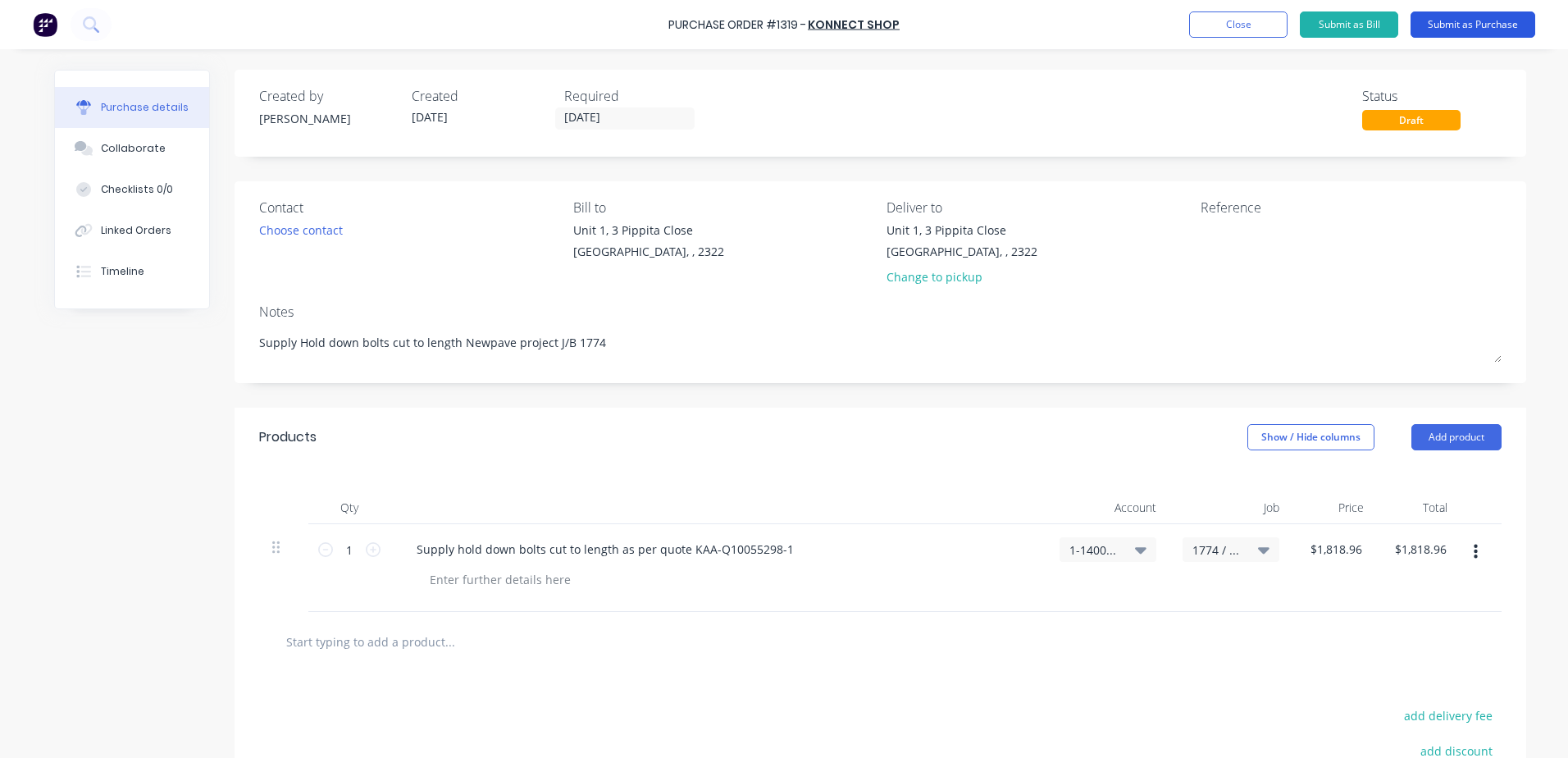
click at [1447, 22] on button "Submit as Purchase" at bounding box center [1472, 24] width 125 height 26
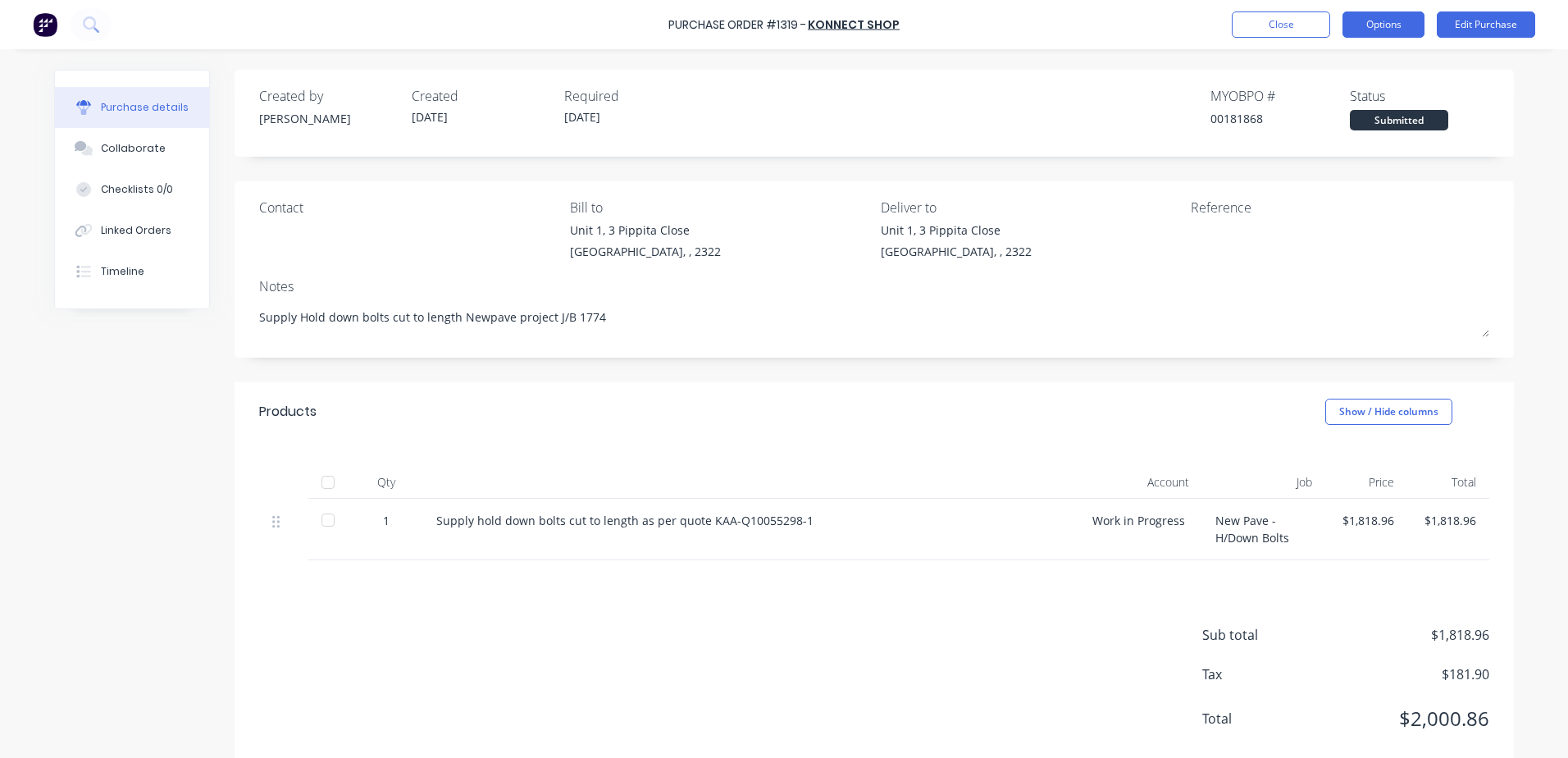
click at [1394, 22] on button "Options" at bounding box center [1384, 24] width 82 height 26
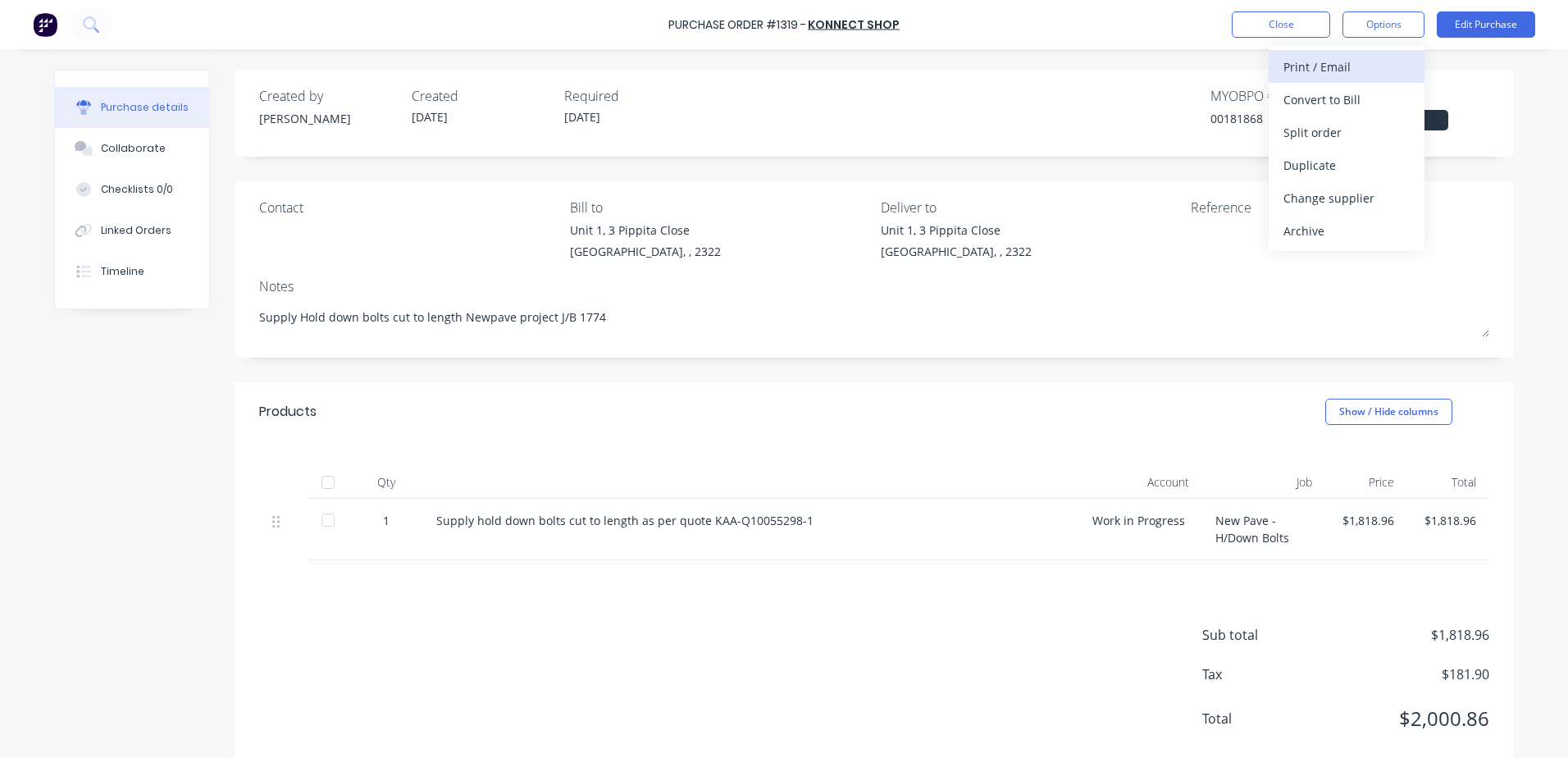
click at [1337, 66] on div "Print / Email" at bounding box center [1347, 67] width 127 height 23
click at [1333, 104] on div "With pricing" at bounding box center [1347, 99] width 127 height 23
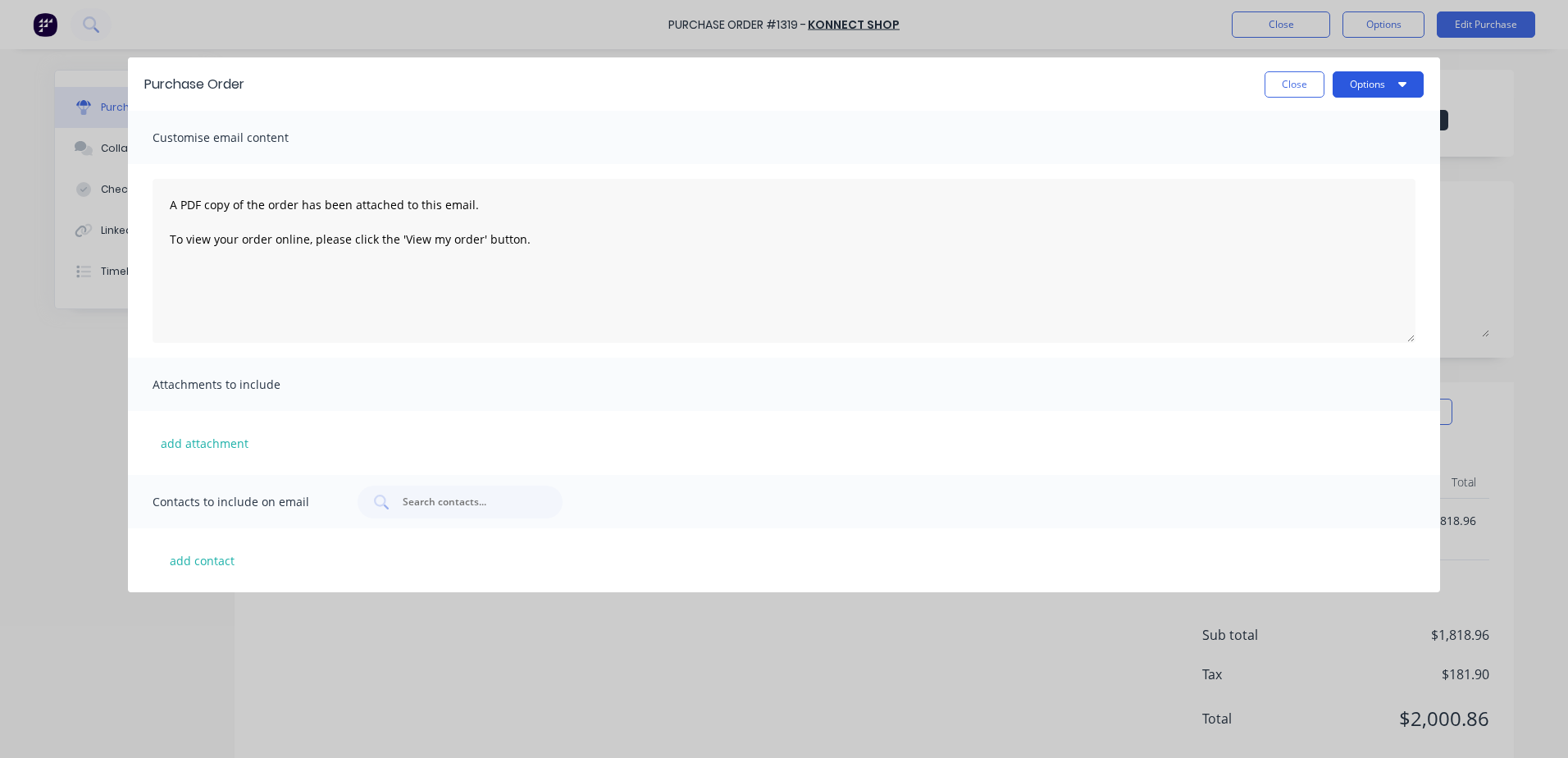
click at [1375, 87] on button "Options" at bounding box center [1378, 84] width 91 height 26
click at [895, 367] on div "Attachments to include" at bounding box center [784, 384] width 1312 height 53
click at [207, 558] on button "add contact" at bounding box center [202, 560] width 98 height 24
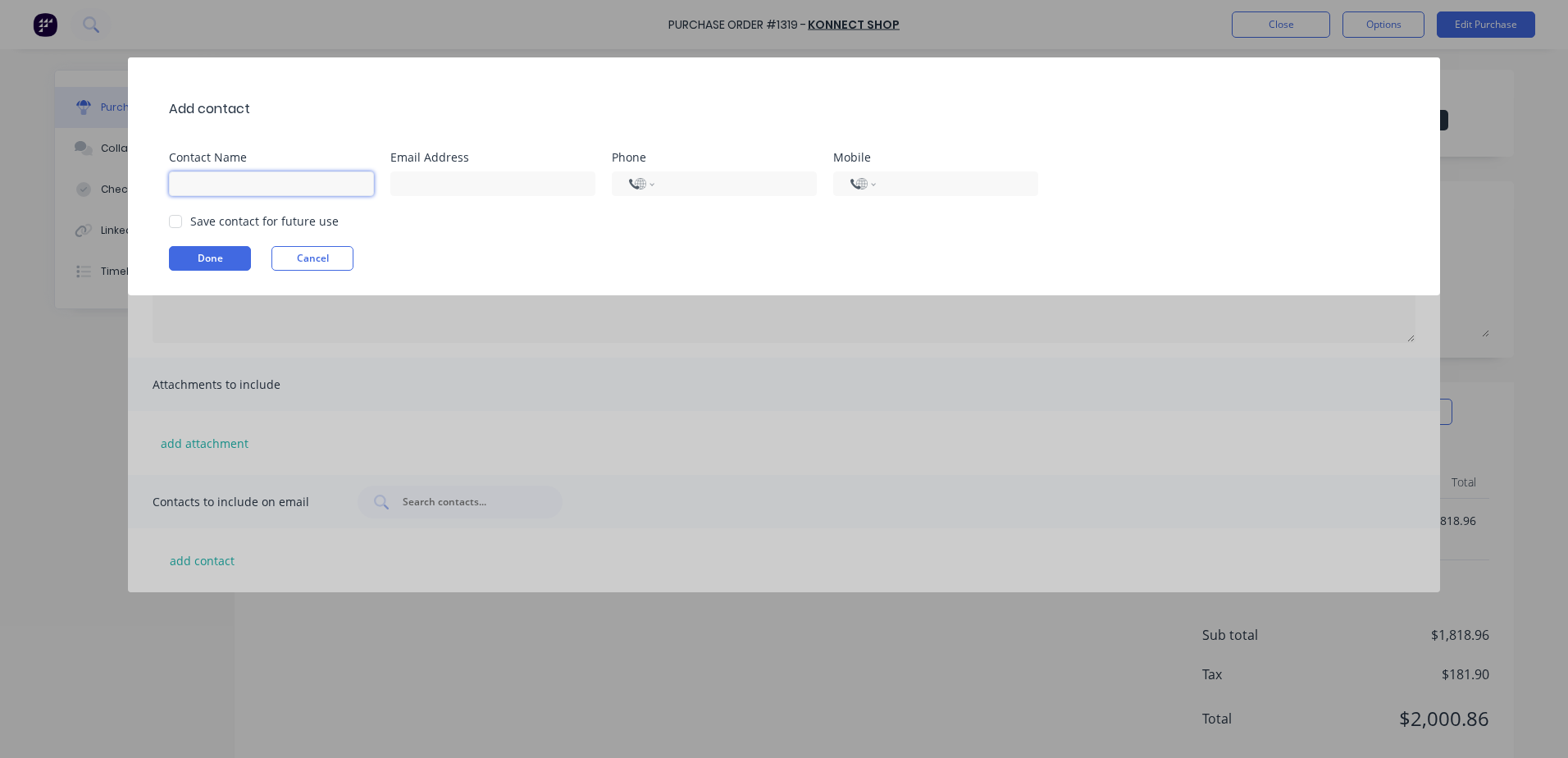
click at [279, 182] on input at bounding box center [271, 184] width 205 height 24
click at [174, 223] on div at bounding box center [175, 221] width 33 height 33
click at [201, 253] on button "Done" at bounding box center [210, 259] width 82 height 24
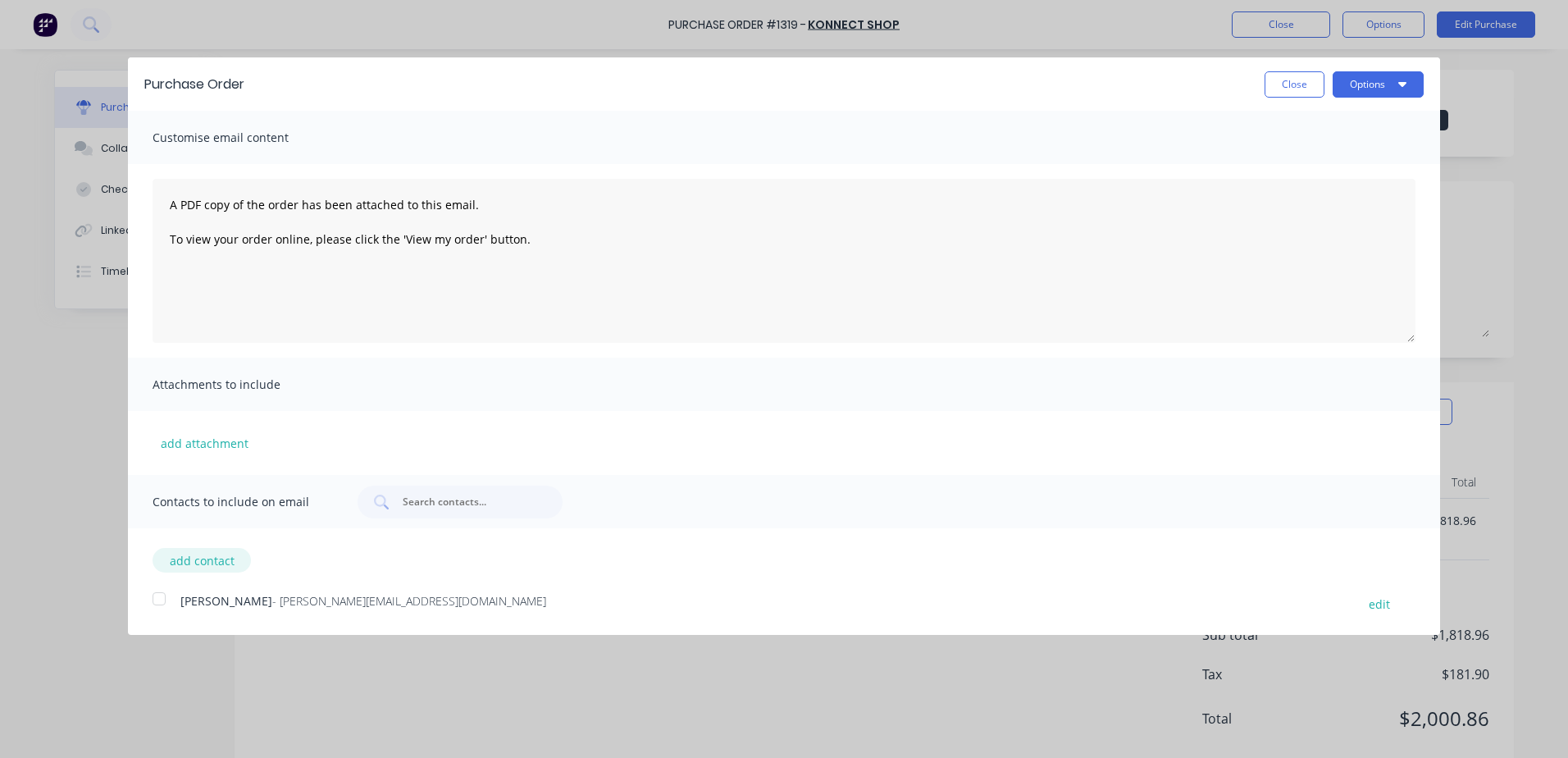
click at [216, 560] on button "add contact" at bounding box center [202, 560] width 98 height 24
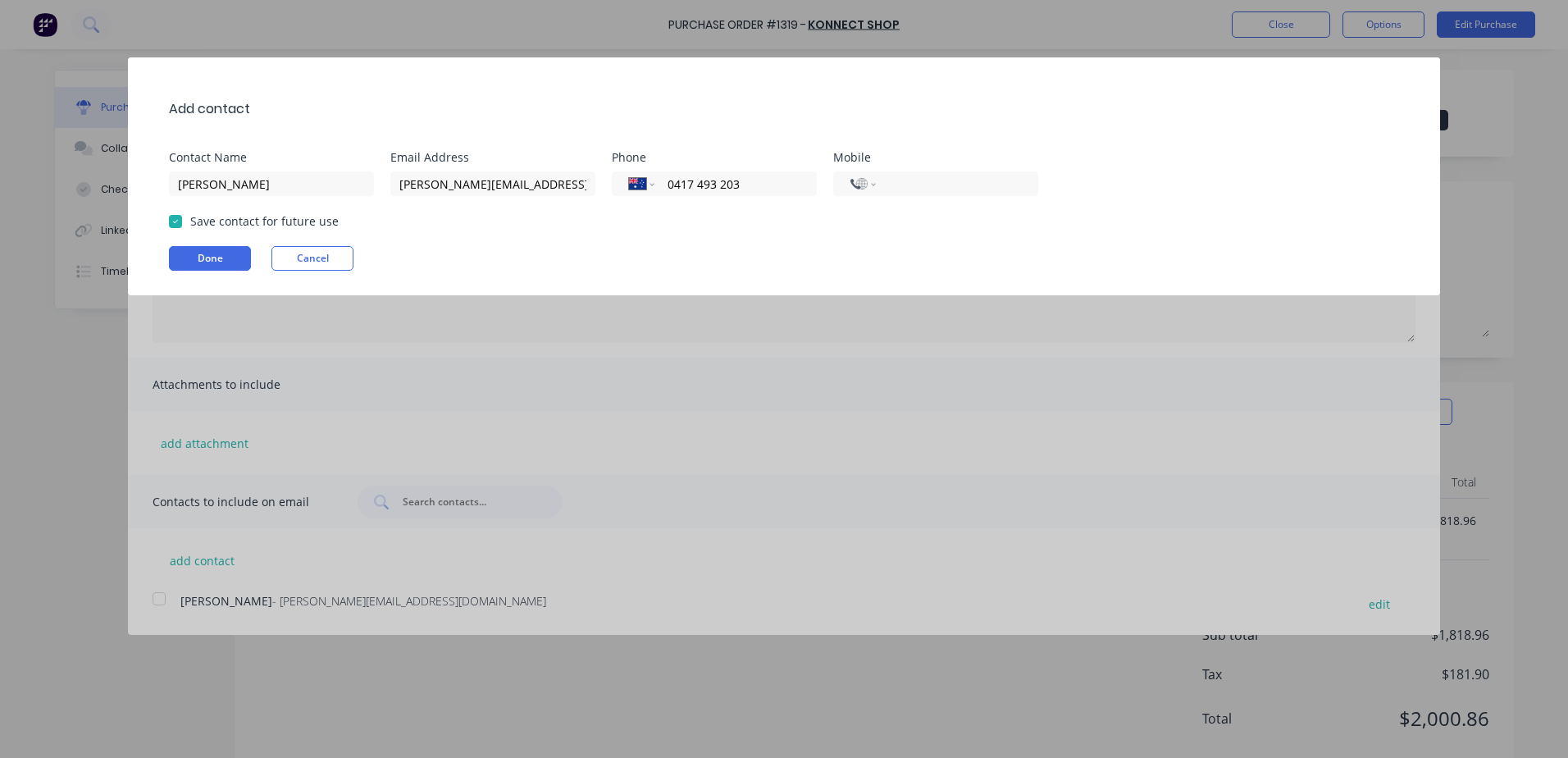
click at [1217, 575] on div "Add contact Contact Name [PERSON_NAME] Email Address [PERSON_NAME][EMAIL_ADDRES…" at bounding box center [784, 379] width 1568 height 758
click at [562, 588] on div "Add contact Contact Name [PERSON_NAME] Email Address [PERSON_NAME][EMAIL_ADDRES…" at bounding box center [784, 379] width 1568 height 758
click at [227, 254] on button "Done" at bounding box center [210, 259] width 82 height 24
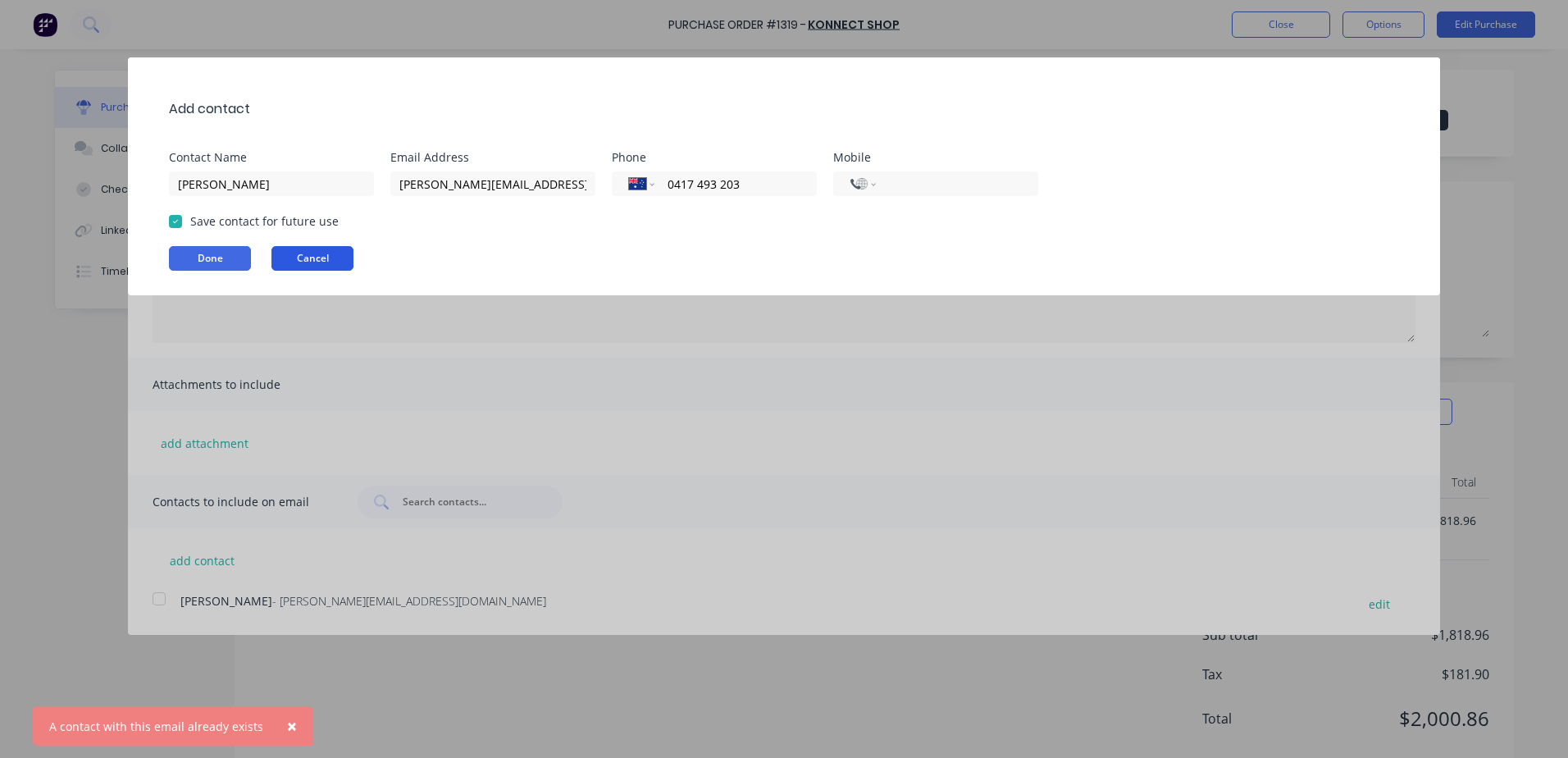
click at [324, 260] on button "Cancel" at bounding box center [313, 259] width 82 height 24
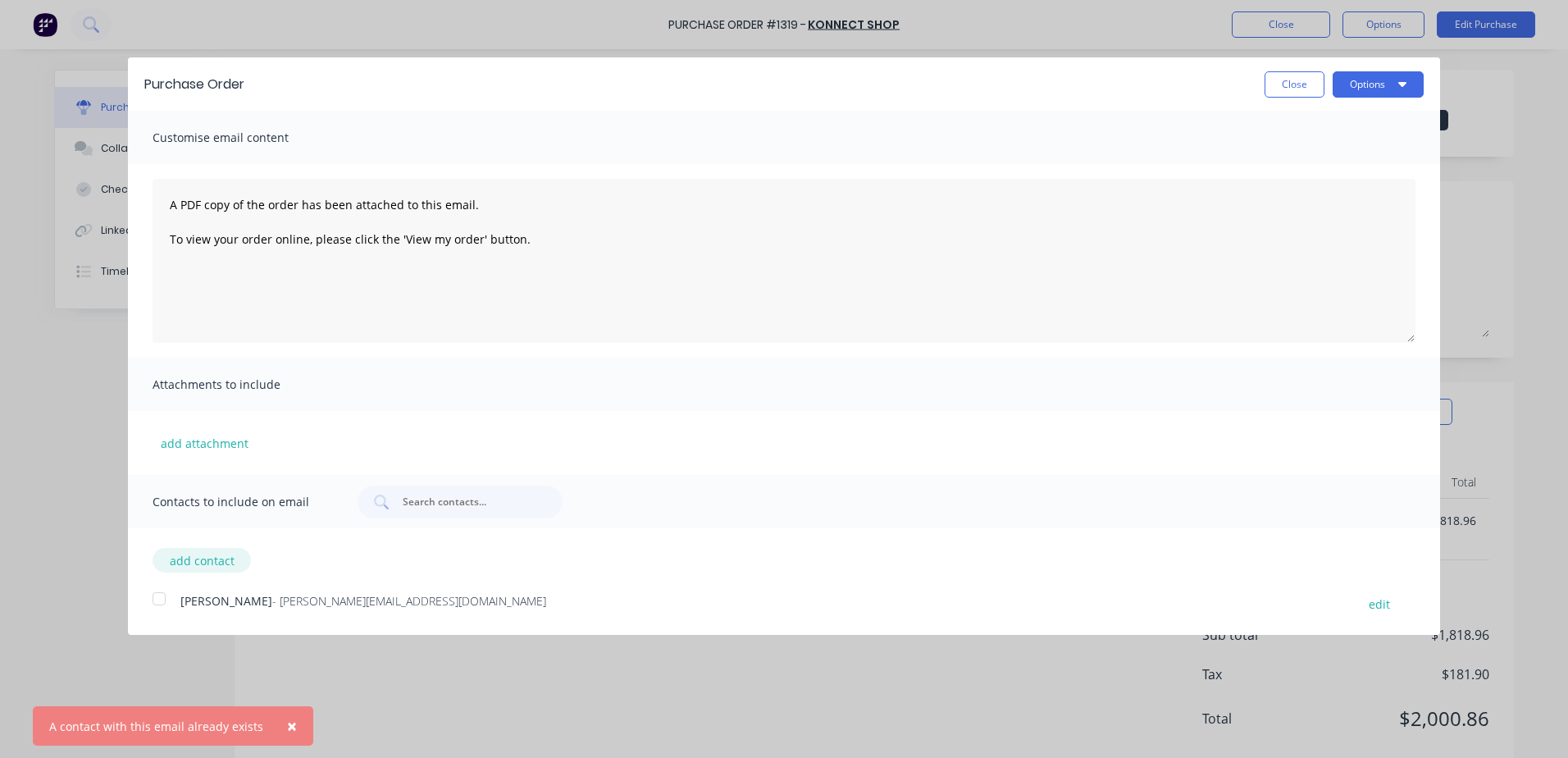
click at [212, 556] on button "add contact" at bounding box center [202, 560] width 98 height 24
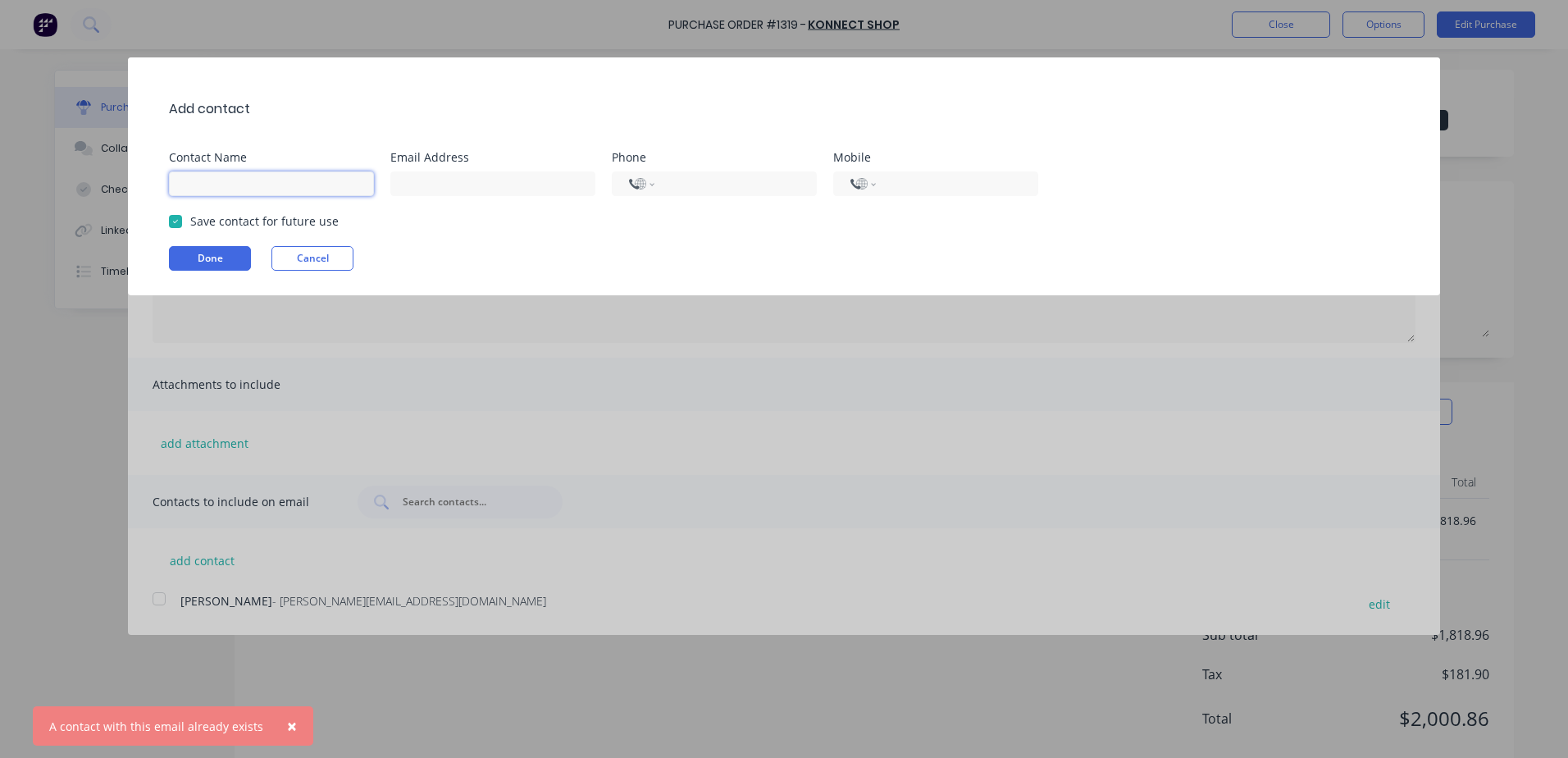
click at [316, 188] on input at bounding box center [271, 184] width 205 height 24
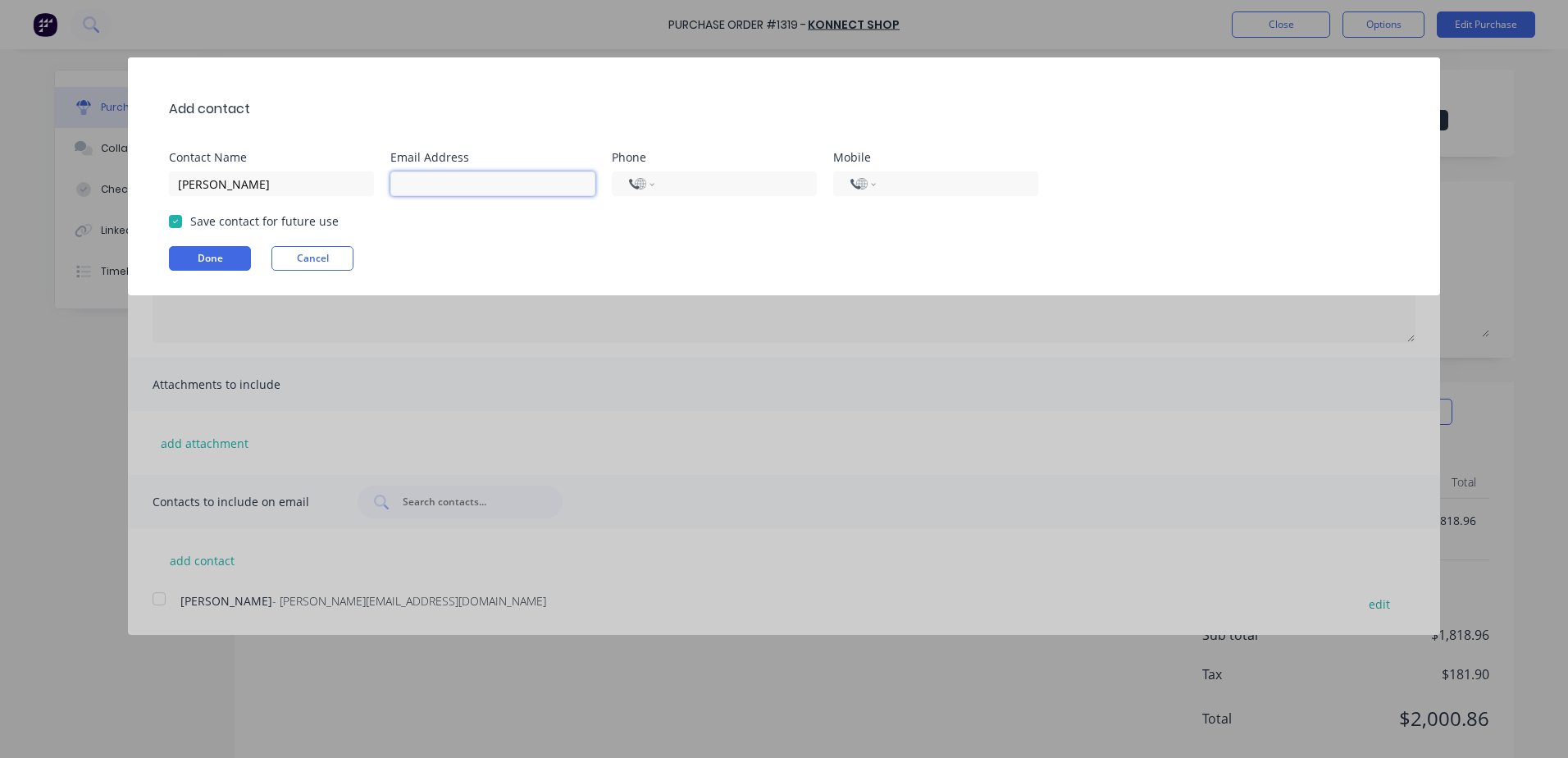
click at [468, 186] on input at bounding box center [493, 184] width 205 height 24
click at [402, 177] on input at bounding box center [493, 184] width 205 height 24
paste input "[PERSON_NAME][EMAIL_ADDRESS][DOMAIN_NAME]"
click at [724, 183] on input "tel" at bounding box center [733, 184] width 134 height 19
drag, startPoint x: 693, startPoint y: 155, endPoint x: 680, endPoint y: 177, distance: 25.6
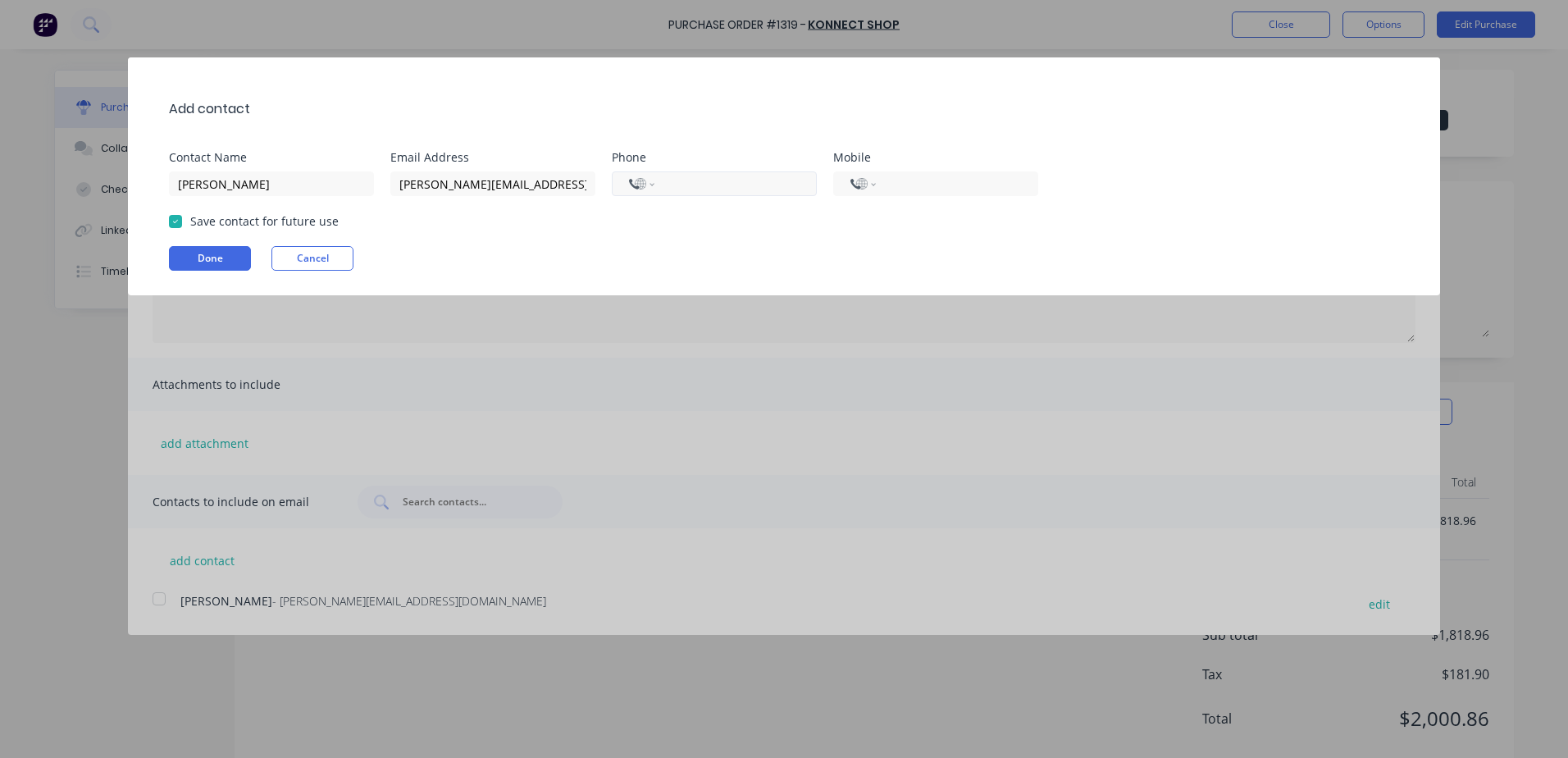
click at [693, 155] on div "Phone" at bounding box center [723, 157] width 221 height 11
click at [674, 186] on input "tel" at bounding box center [733, 184] width 134 height 19
paste input "[PHONE_NUMBER]"
click at [897, 179] on input "tel" at bounding box center [954, 184] width 134 height 19
paste input "[PHONE_NUMBER]"
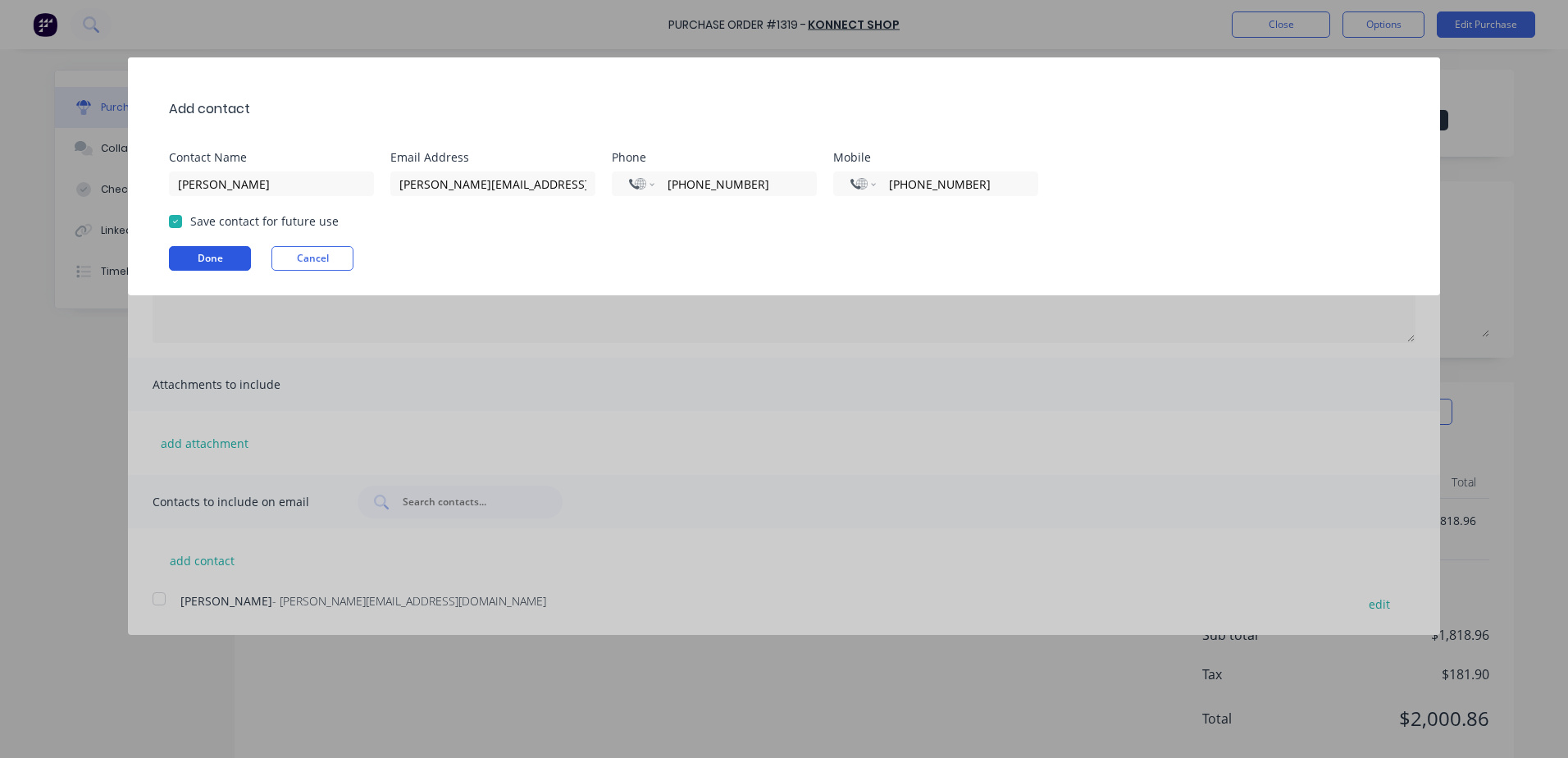
click at [207, 256] on button "Done" at bounding box center [210, 259] width 82 height 24
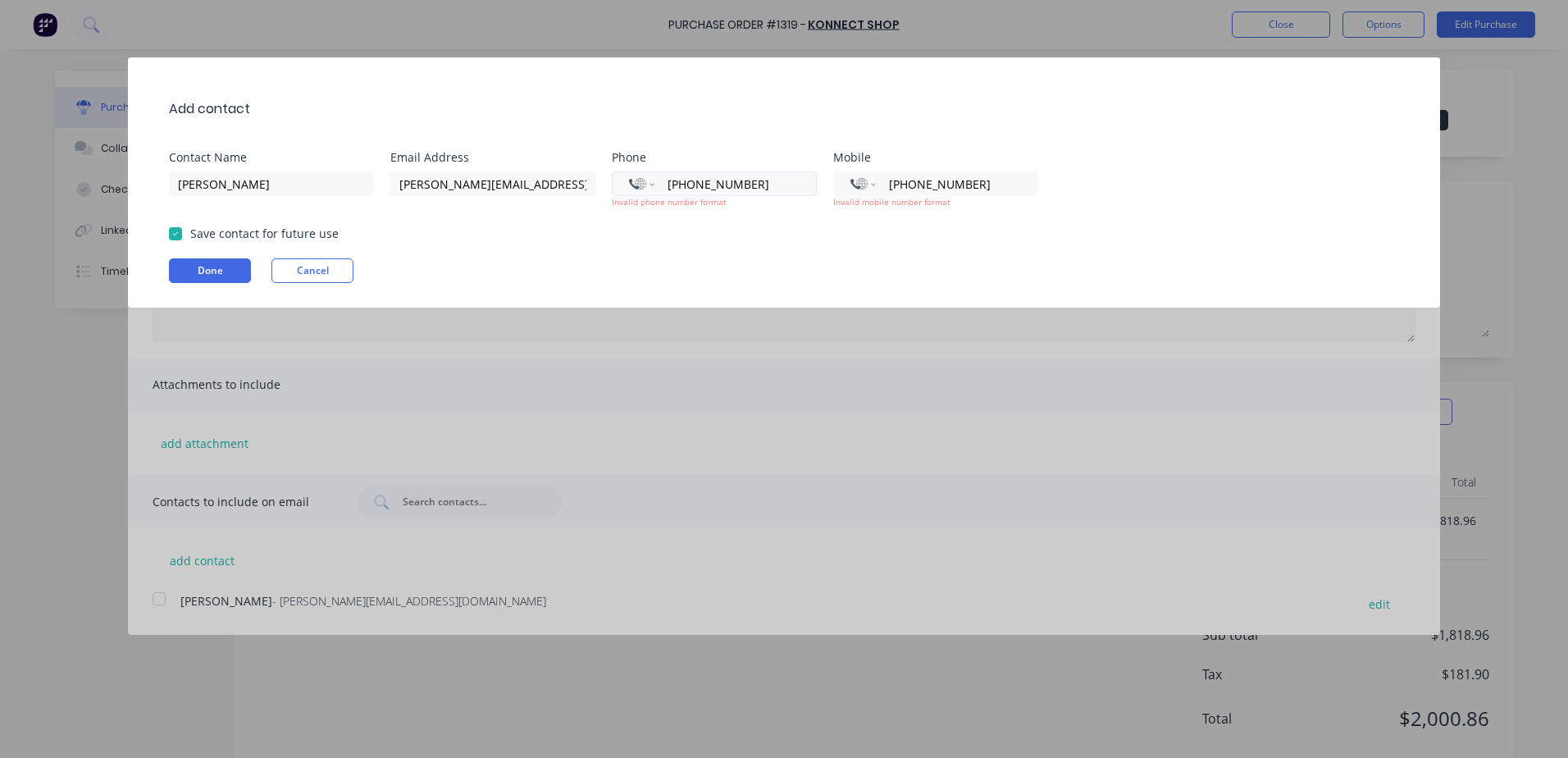
click at [677, 184] on input "[PHONE_NUMBER]" at bounding box center [733, 184] width 134 height 19
click at [687, 183] on input "[PHONE_NUMBER]" at bounding box center [733, 184] width 134 height 19
click at [650, 183] on select "International [GEOGRAPHIC_DATA] [GEOGRAPHIC_DATA] [GEOGRAPHIC_DATA] [GEOGRAPHIC…" at bounding box center [641, 184] width 24 height 23
click at [629, 172] on select "International [GEOGRAPHIC_DATA] [GEOGRAPHIC_DATA] [GEOGRAPHIC_DATA] [GEOGRAPHIC…" at bounding box center [641, 184] width 24 height 23
click at [977, 186] on input "[PHONE_NUMBER]" at bounding box center [954, 184] width 134 height 19
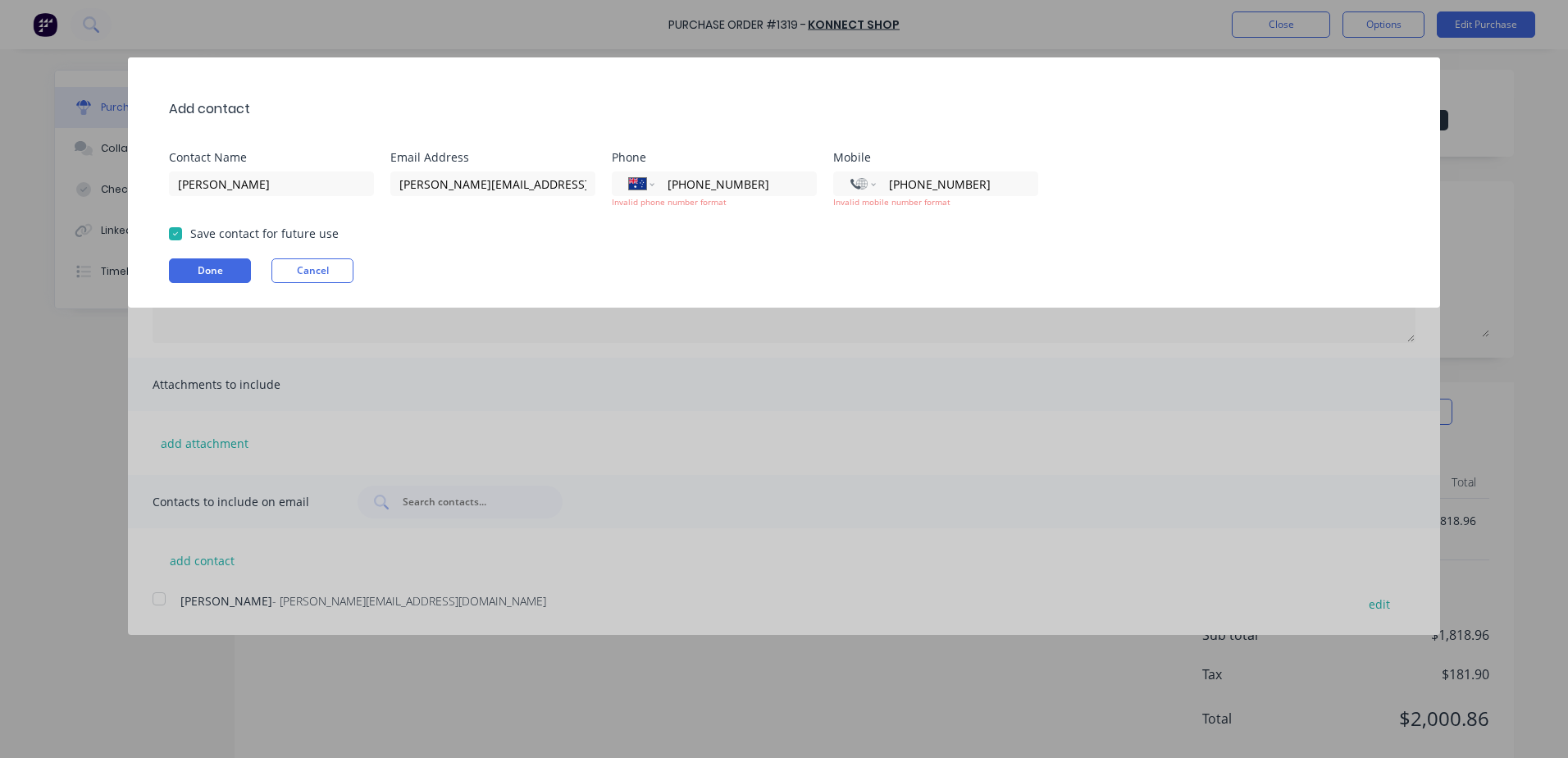
click at [1061, 232] on div "Save contact for future use" at bounding box center [792, 233] width 1247 height 17
click at [238, 269] on button "Done" at bounding box center [210, 271] width 82 height 24
click at [896, 180] on input "[PHONE_NUMBER]" at bounding box center [954, 184] width 134 height 19
click at [872, 181] on select "International [GEOGRAPHIC_DATA] [GEOGRAPHIC_DATA] [GEOGRAPHIC_DATA] [GEOGRAPHIC…" at bounding box center [863, 184] width 24 height 23
click at [851, 172] on select "International [GEOGRAPHIC_DATA] [GEOGRAPHIC_DATA] [GEOGRAPHIC_DATA] [GEOGRAPHIC…" at bounding box center [863, 184] width 24 height 23
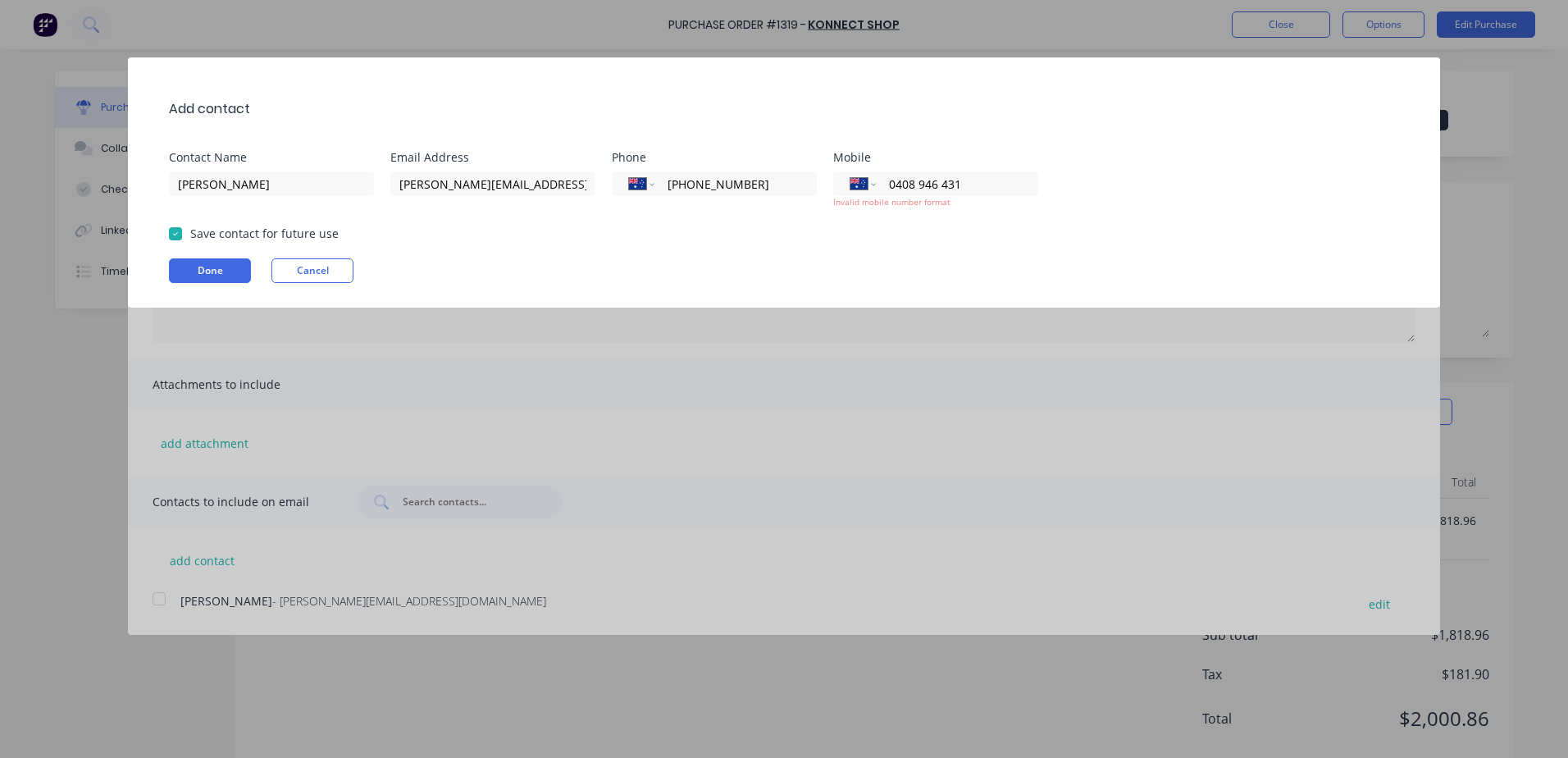
click at [1101, 205] on div "Contact Name [PERSON_NAME] Email Address [PERSON_NAME][EMAIL_ADDRESS][DOMAIN_NA…" at bounding box center [792, 180] width 1247 height 56
click at [1067, 201] on div "Contact Name [PERSON_NAME] Email Address [PERSON_NAME][EMAIL_ADDRESS][DOMAIN_NA…" at bounding box center [792, 180] width 1247 height 56
click at [982, 225] on div "Save contact for future use" at bounding box center [792, 233] width 1247 height 17
click at [194, 273] on button "Done" at bounding box center [210, 271] width 82 height 24
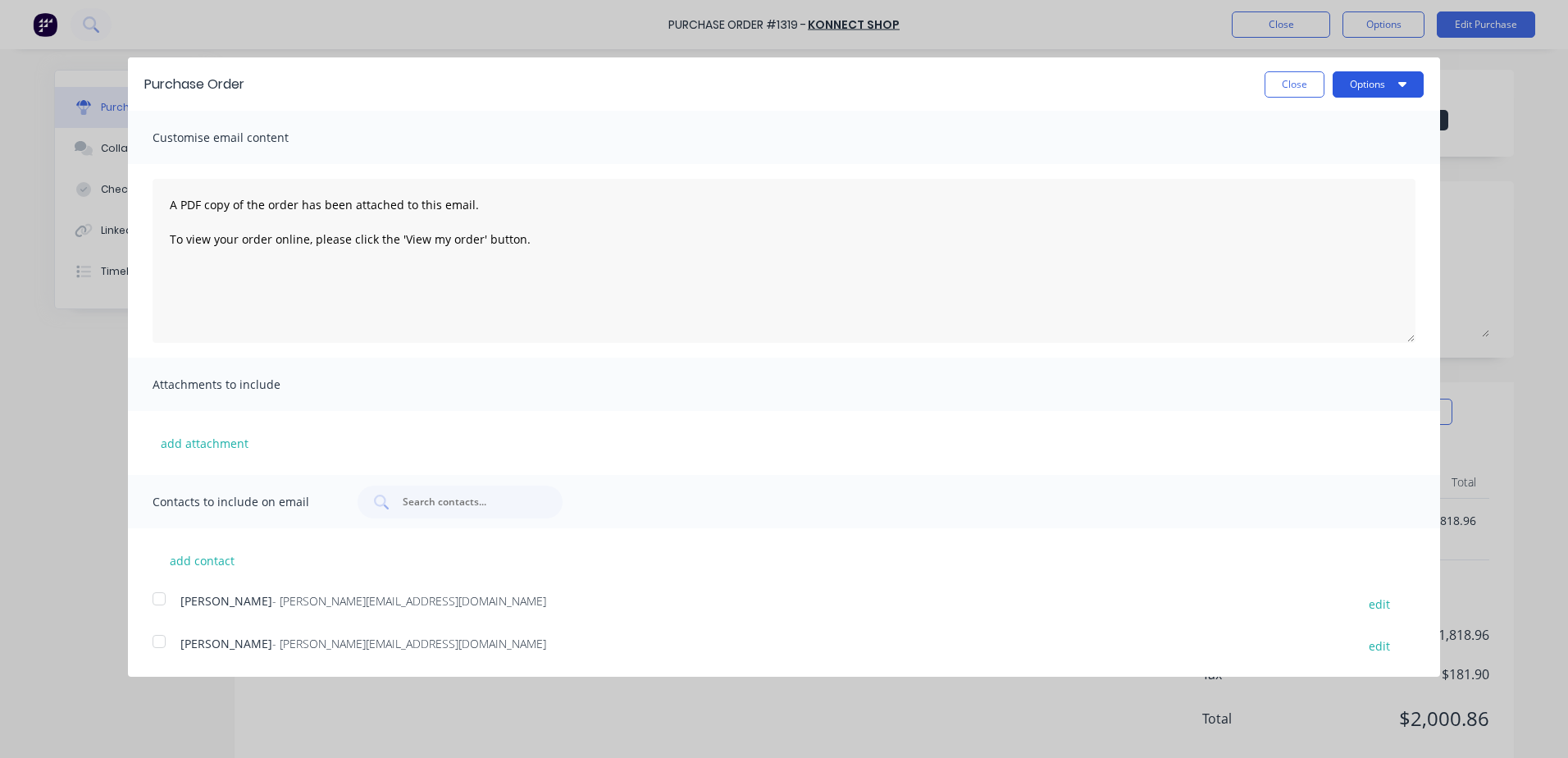
click at [1374, 88] on button "Options" at bounding box center [1378, 84] width 91 height 26
click at [1325, 161] on div "Email" at bounding box center [1346, 158] width 127 height 23
click at [157, 599] on div at bounding box center [158, 598] width 33 height 33
click at [155, 639] on div at bounding box center [158, 641] width 33 height 33
click at [1369, 88] on button "Options" at bounding box center [1378, 84] width 91 height 26
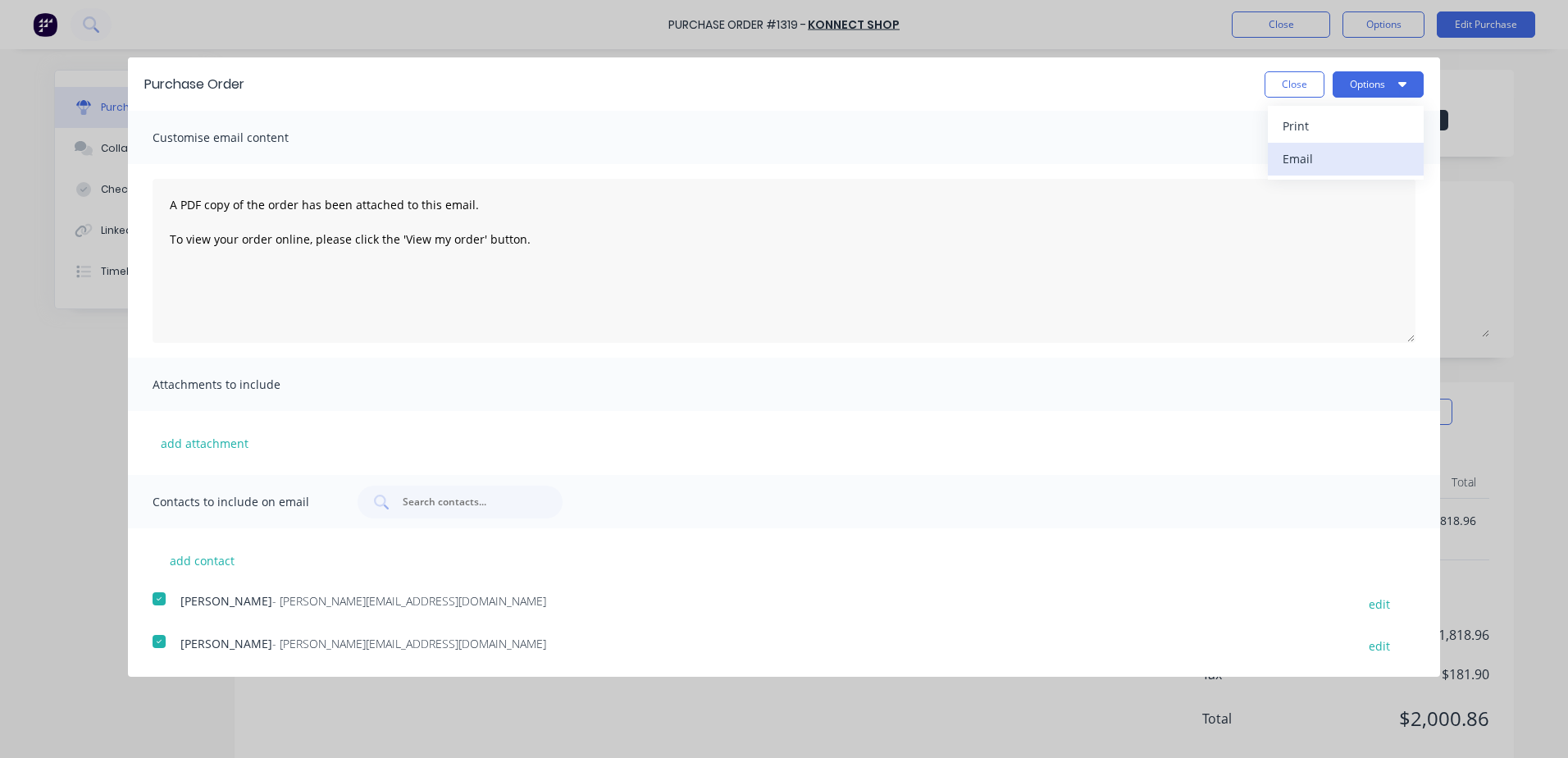
click at [1337, 166] on div "Email" at bounding box center [1346, 158] width 127 height 23
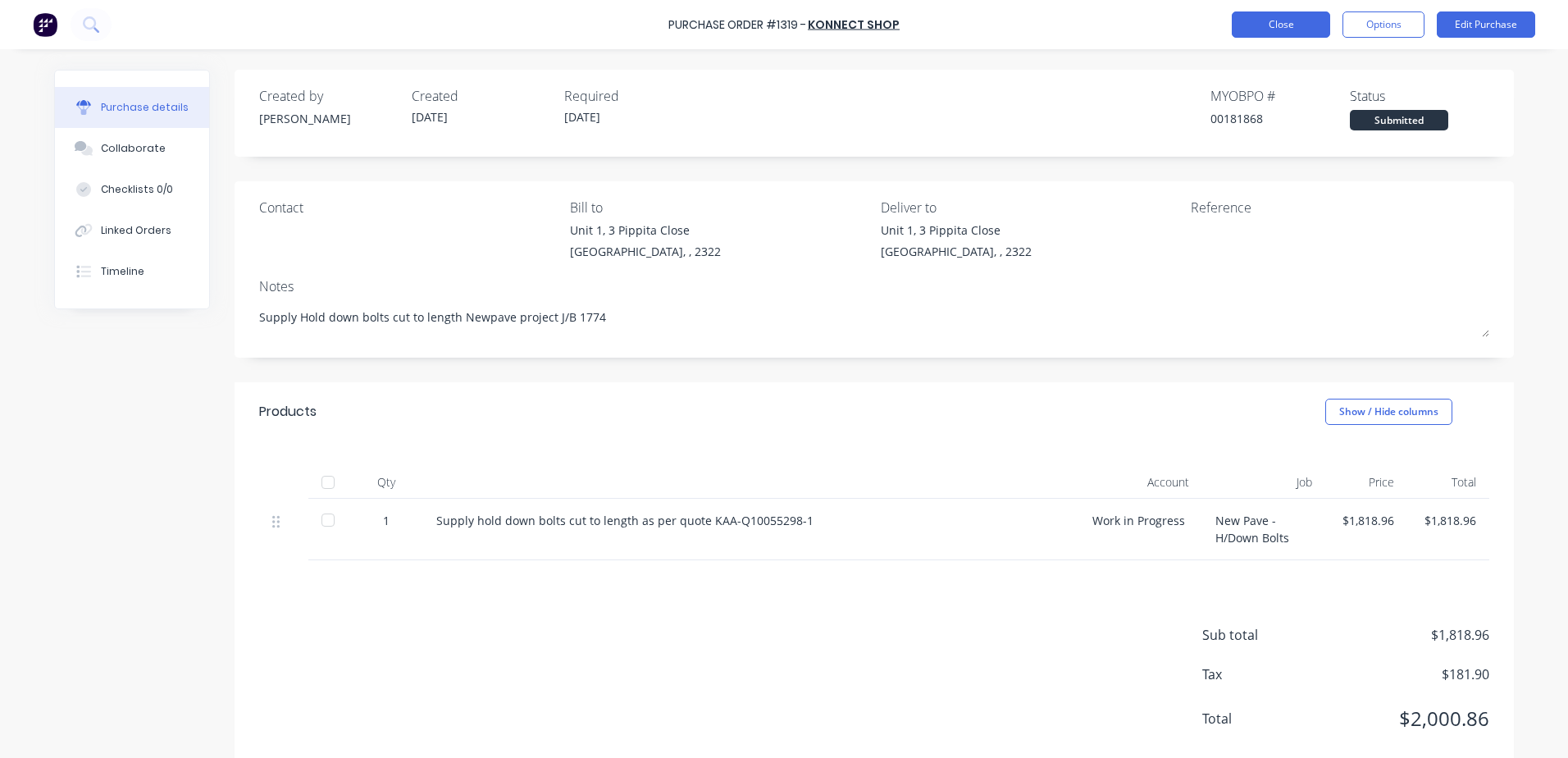
click at [1284, 27] on button "Close" at bounding box center [1281, 24] width 98 height 26
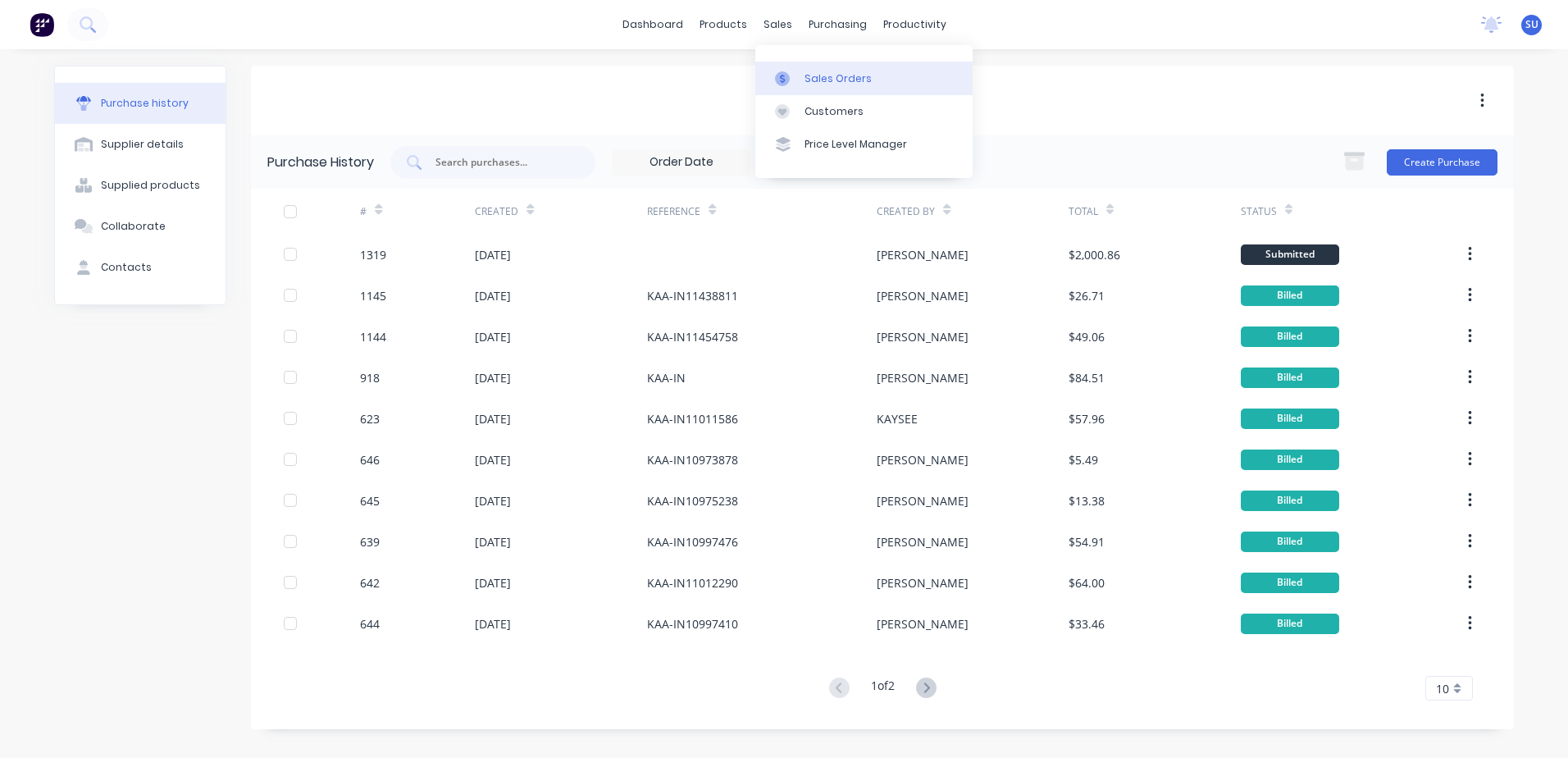
click at [824, 79] on div "Sales Orders" at bounding box center [839, 79] width 67 height 15
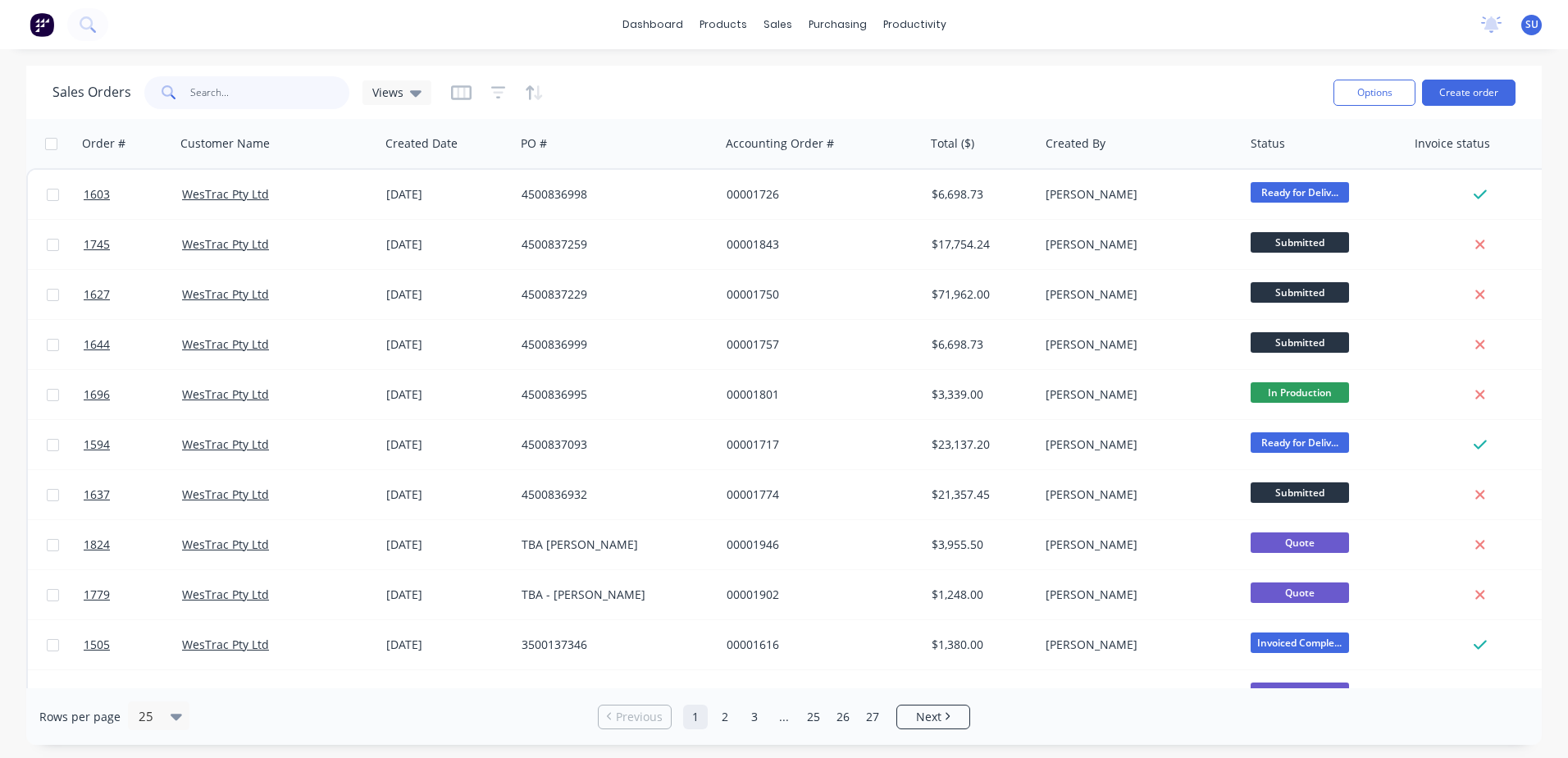
click at [233, 97] on input "text" at bounding box center [270, 92] width 160 height 33
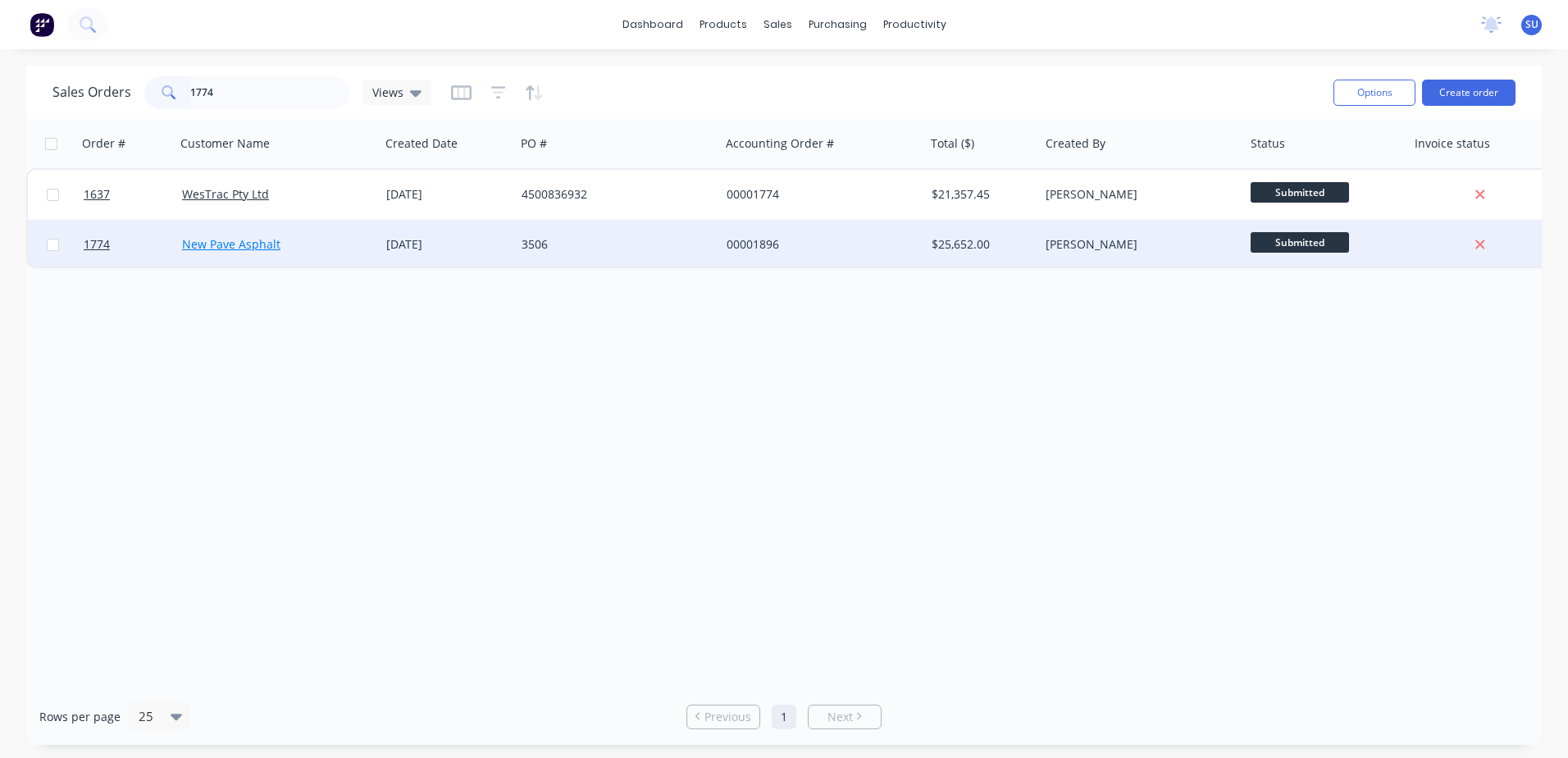
click at [227, 245] on link "New Pave Asphalt" at bounding box center [231, 244] width 98 height 16
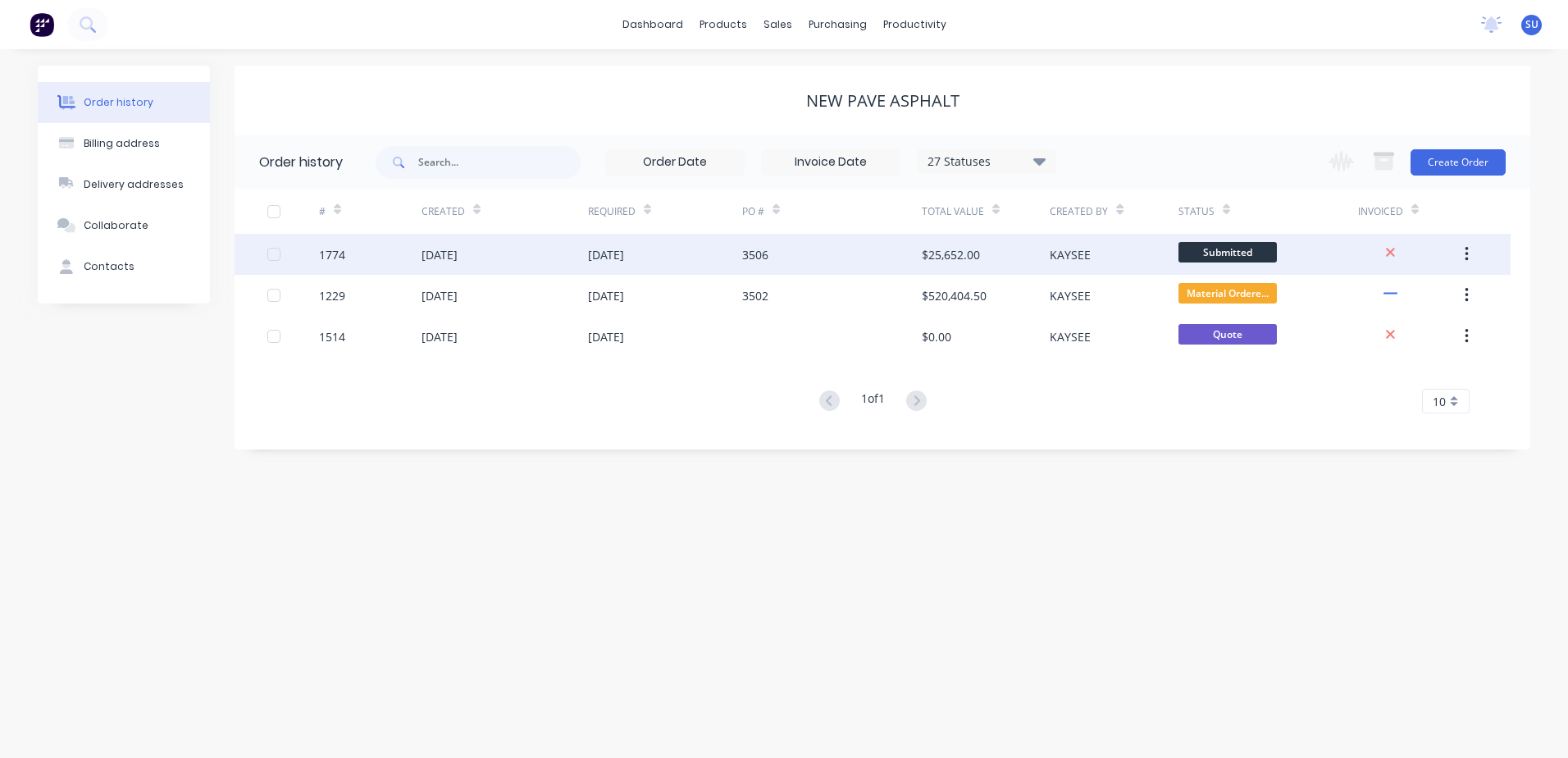
click at [347, 260] on div "1774" at bounding box center [369, 254] width 102 height 41
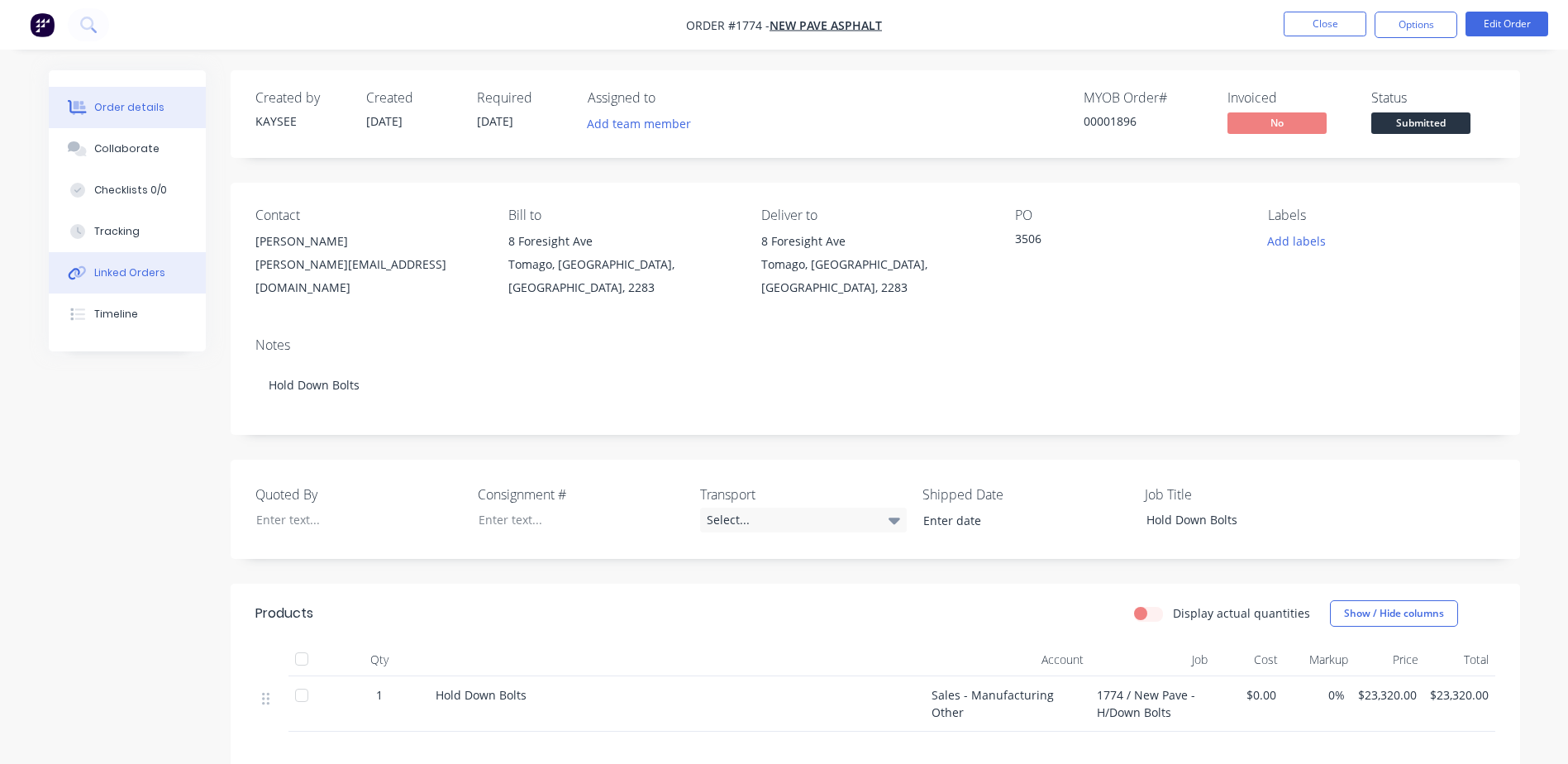
click at [147, 273] on div "Linked Orders" at bounding box center [129, 273] width 71 height 15
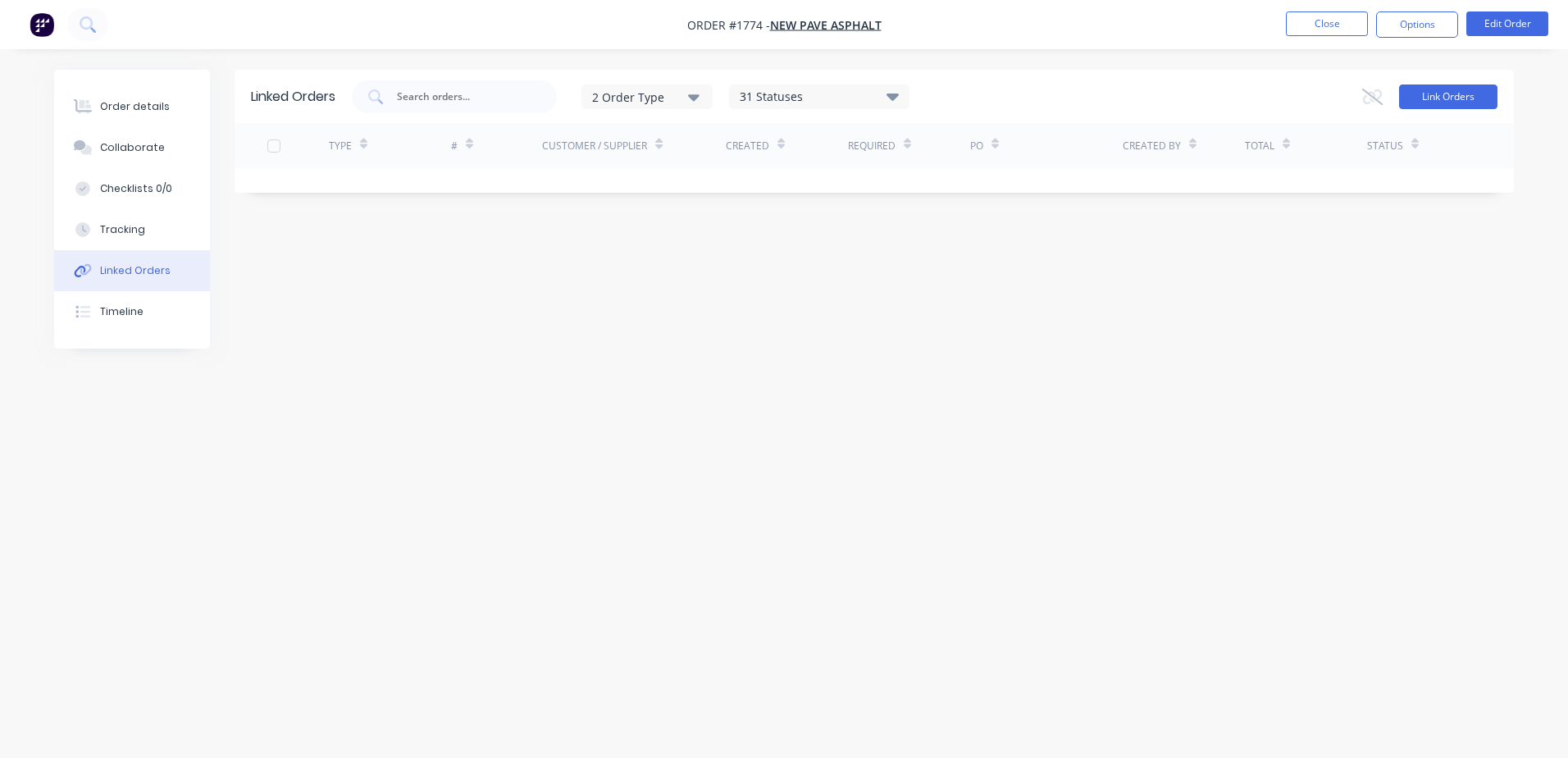
click at [1444, 94] on button "Link Orders" at bounding box center [1448, 97] width 98 height 24
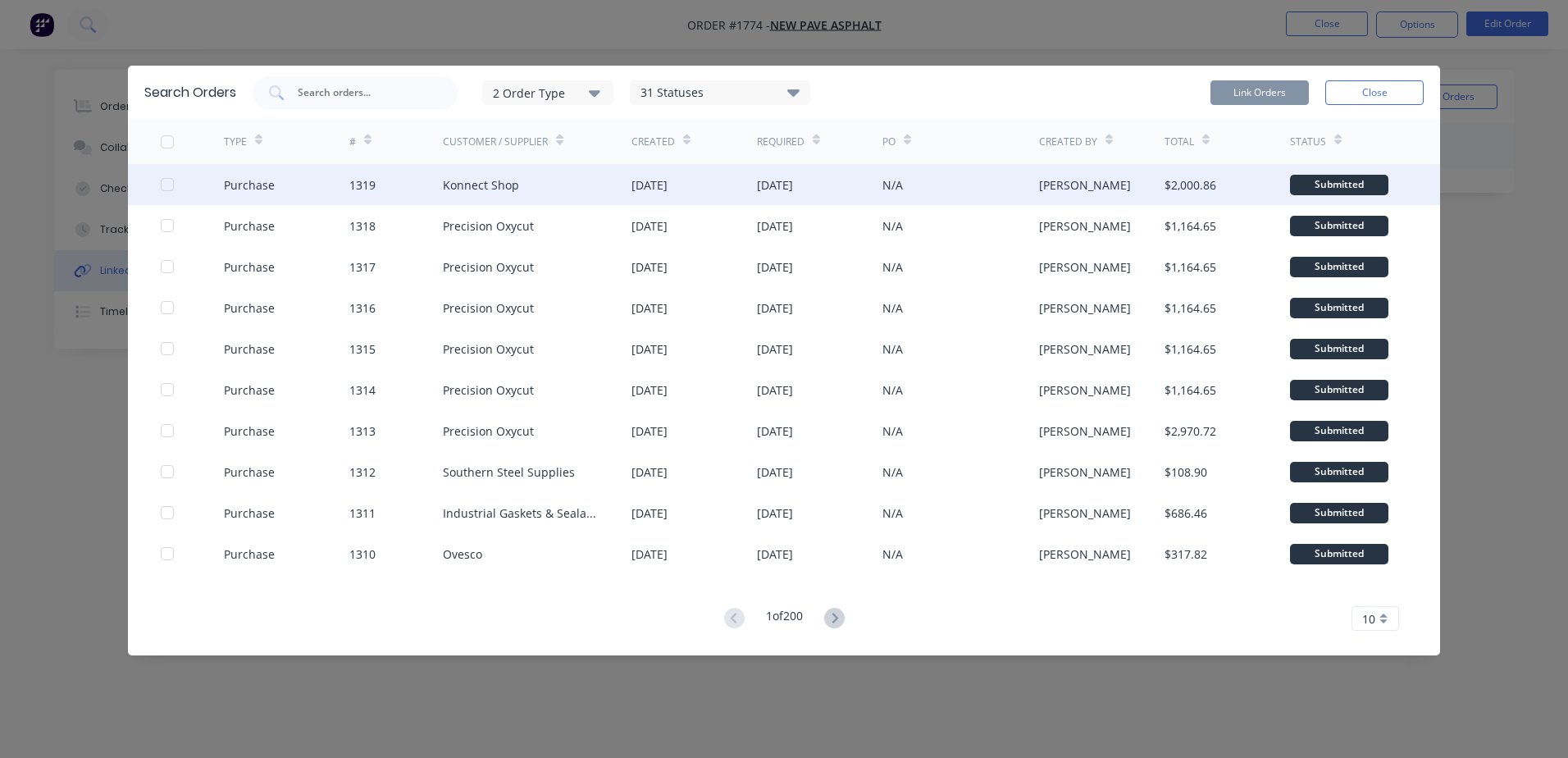
click at [166, 184] on div at bounding box center [167, 184] width 33 height 33
click at [1257, 86] on button "Link Orders" at bounding box center [1260, 93] width 98 height 24
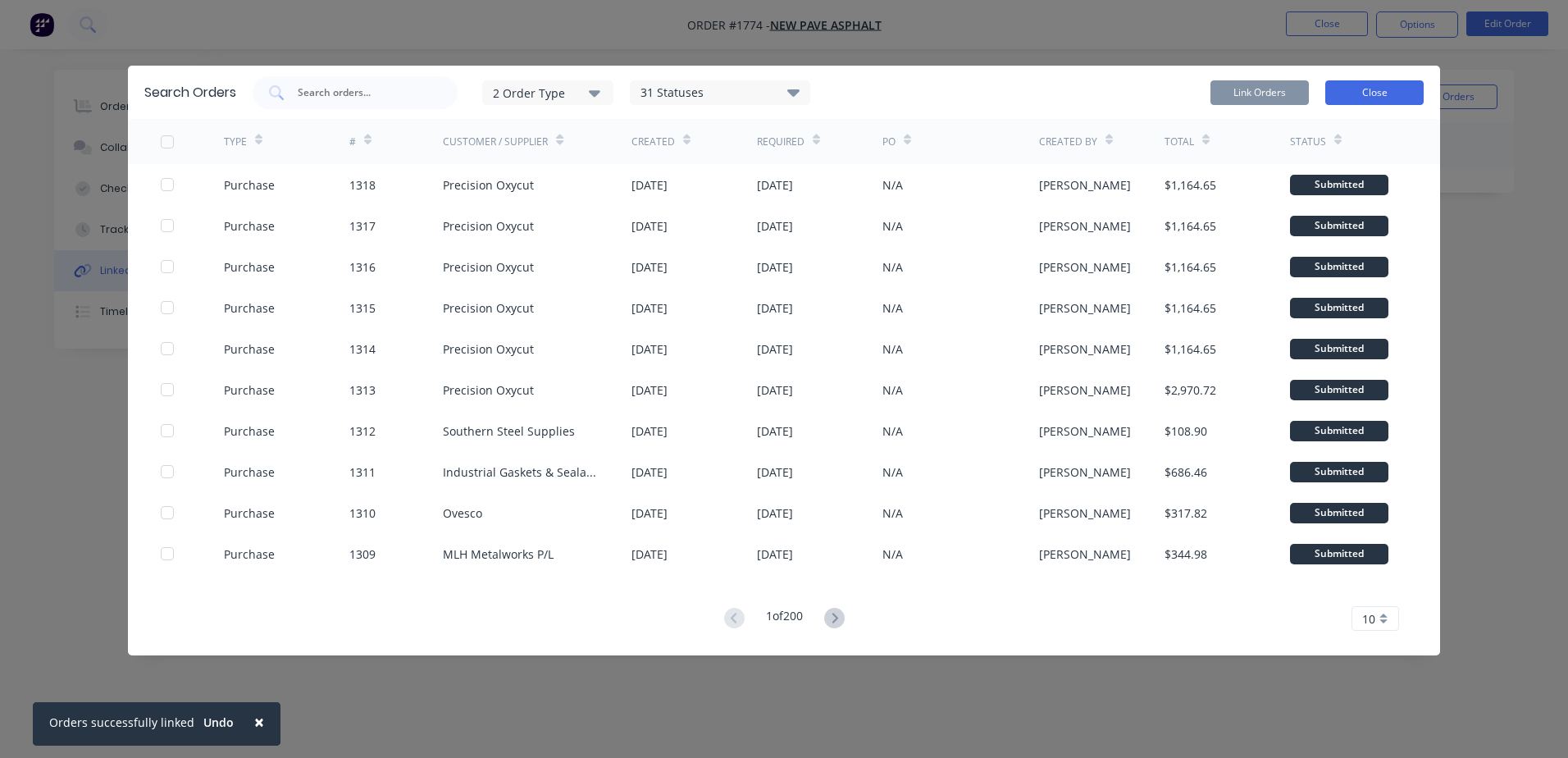
click at [1350, 94] on button "Close" at bounding box center [1374, 93] width 98 height 24
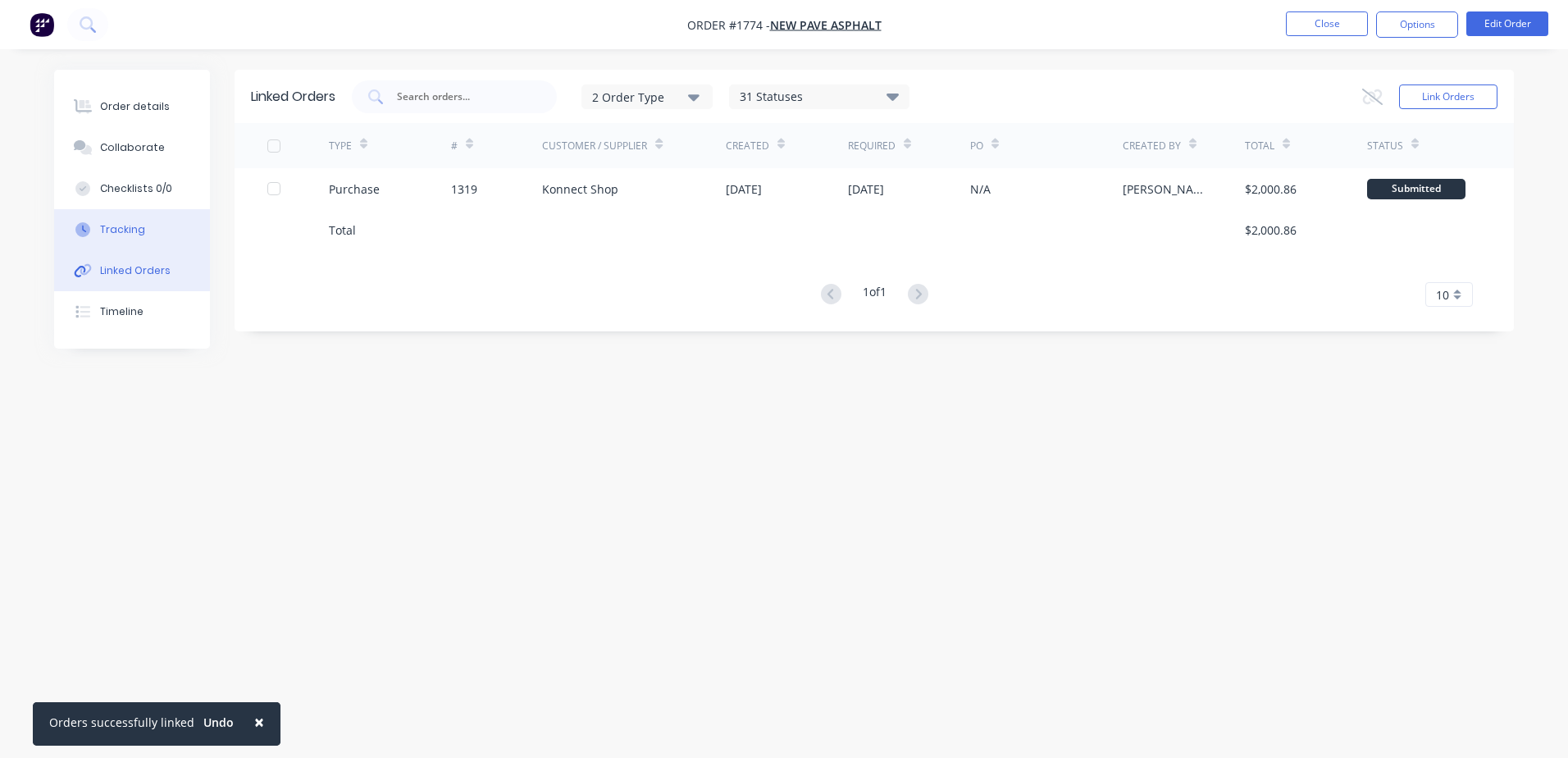
click at [139, 231] on div "Tracking" at bounding box center [123, 230] width 45 height 15
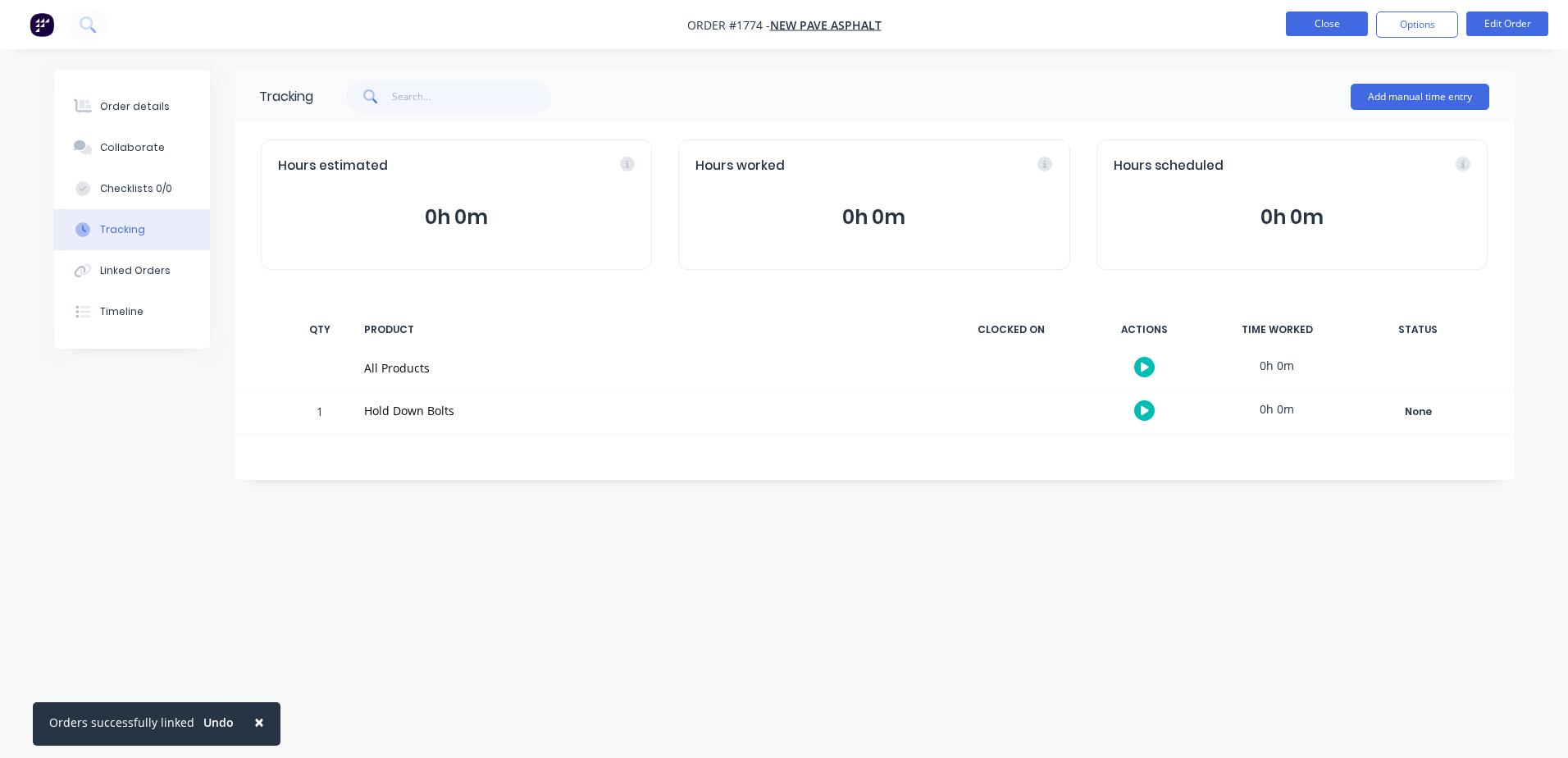
click at [1345, 29] on button "Close" at bounding box center [1327, 23] width 82 height 24
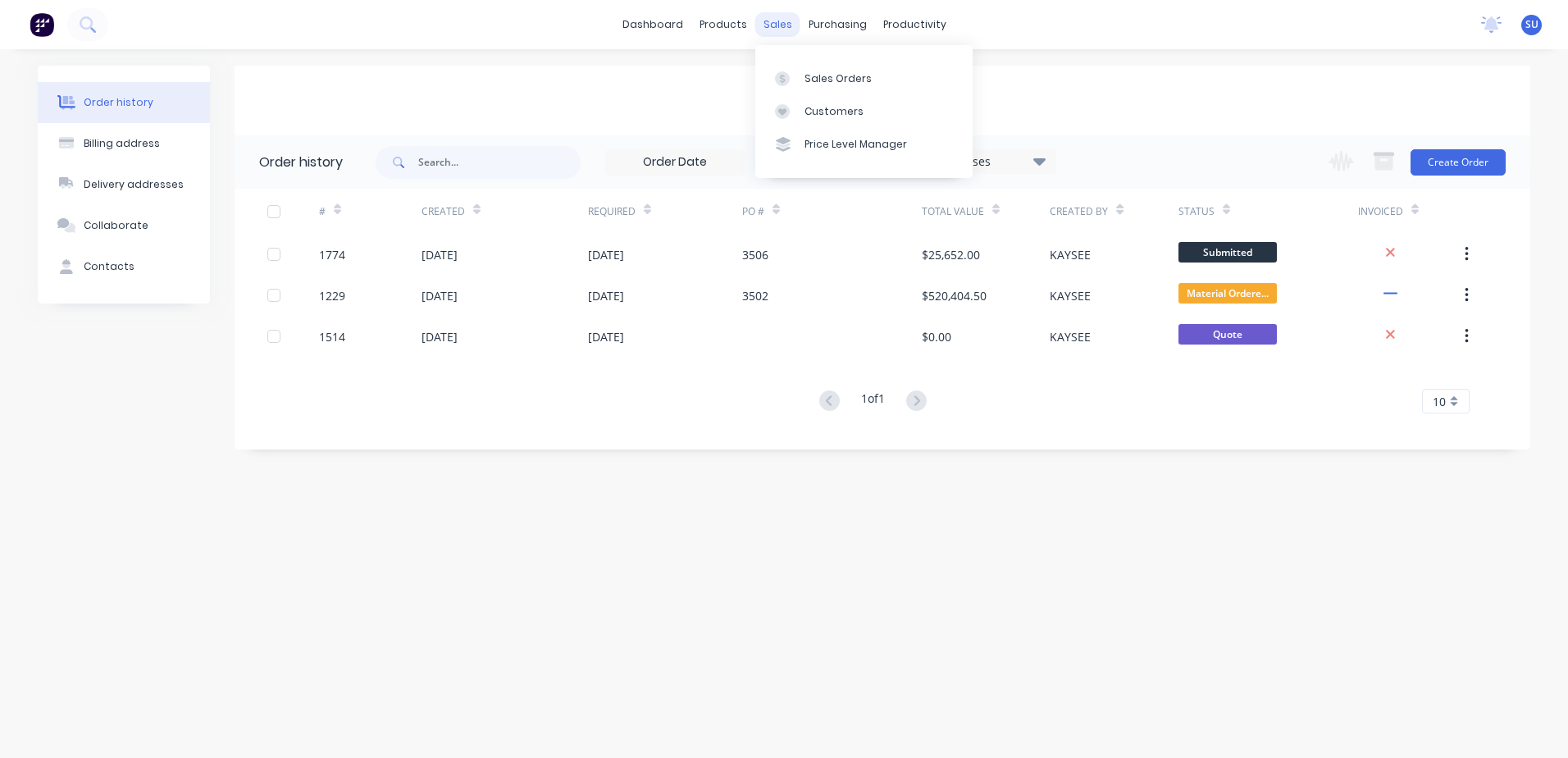
click at [784, 23] on div "sales" at bounding box center [778, 24] width 45 height 24
click at [825, 82] on div "Sales Orders" at bounding box center [839, 79] width 67 height 15
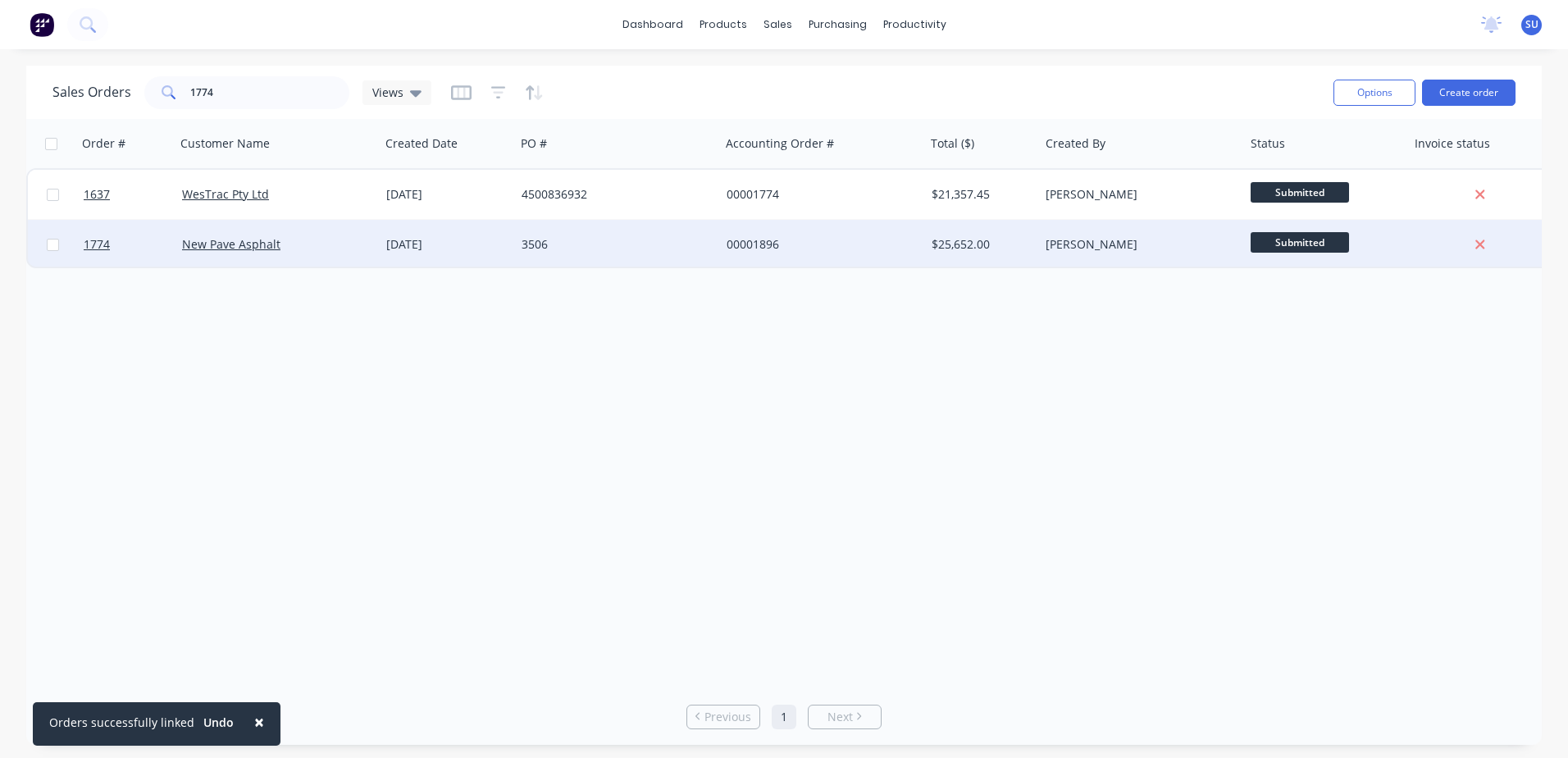
click at [233, 253] on div "New Pave Asphalt" at bounding box center [277, 245] width 205 height 50
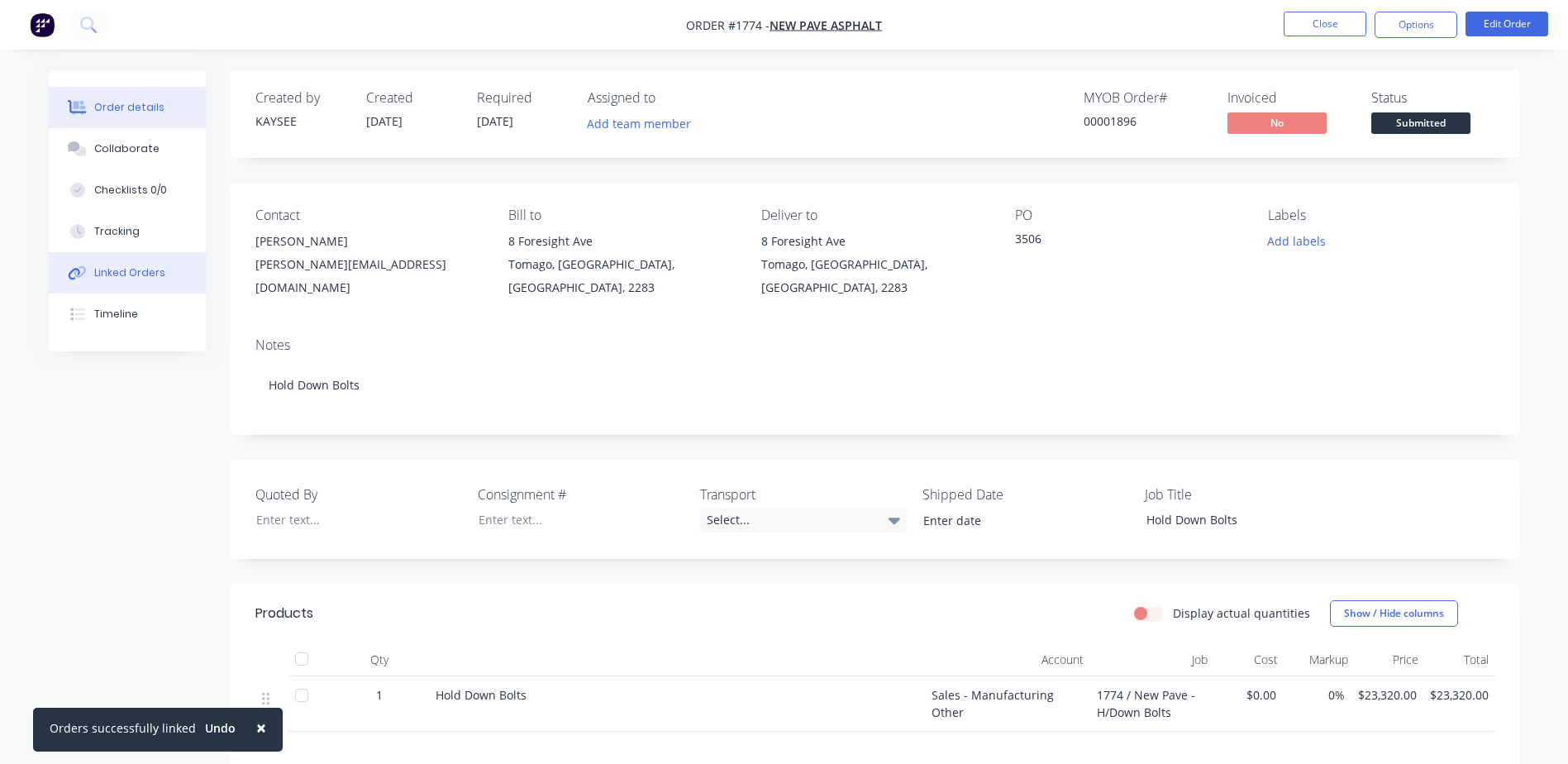
click at [141, 270] on div "Linked Orders" at bounding box center [129, 273] width 71 height 15
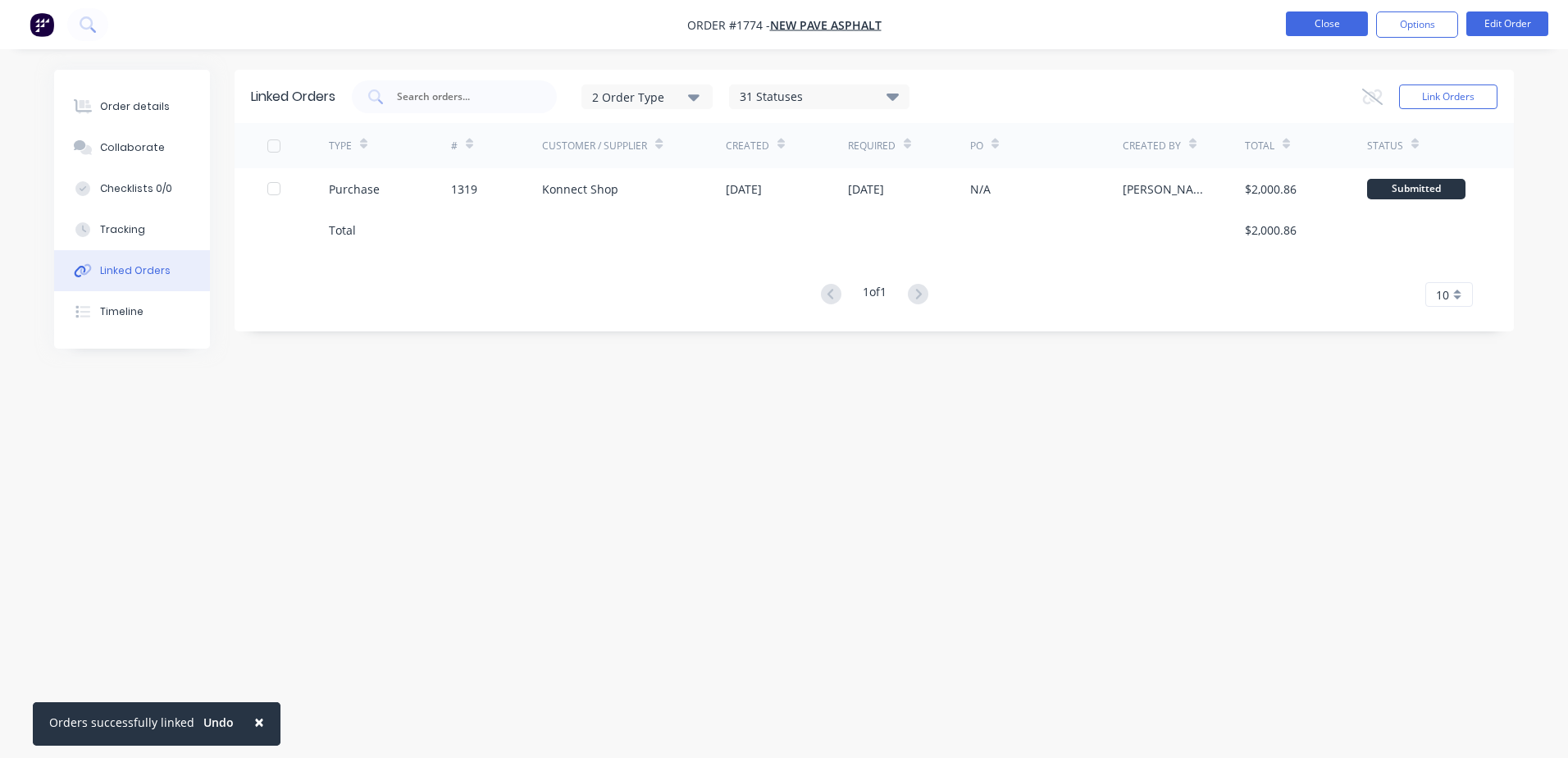
click at [1346, 23] on button "Close" at bounding box center [1327, 23] width 82 height 24
